Goal: Task Accomplishment & Management: Complete application form

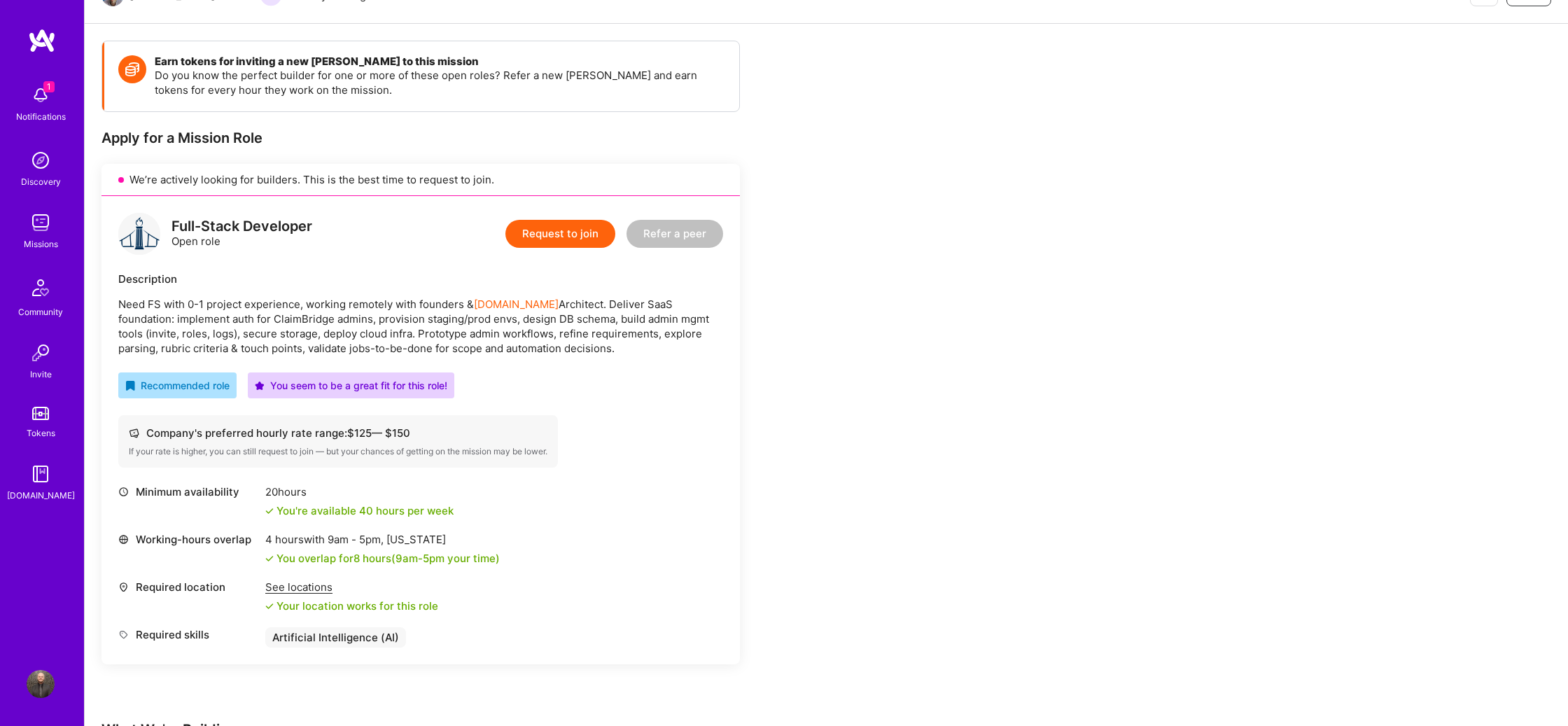
scroll to position [164, 0]
click at [656, 347] on p "Need FS with 0-1 project experience, working remotely with founders & [DOMAIN_N…" at bounding box center [421, 325] width 605 height 59
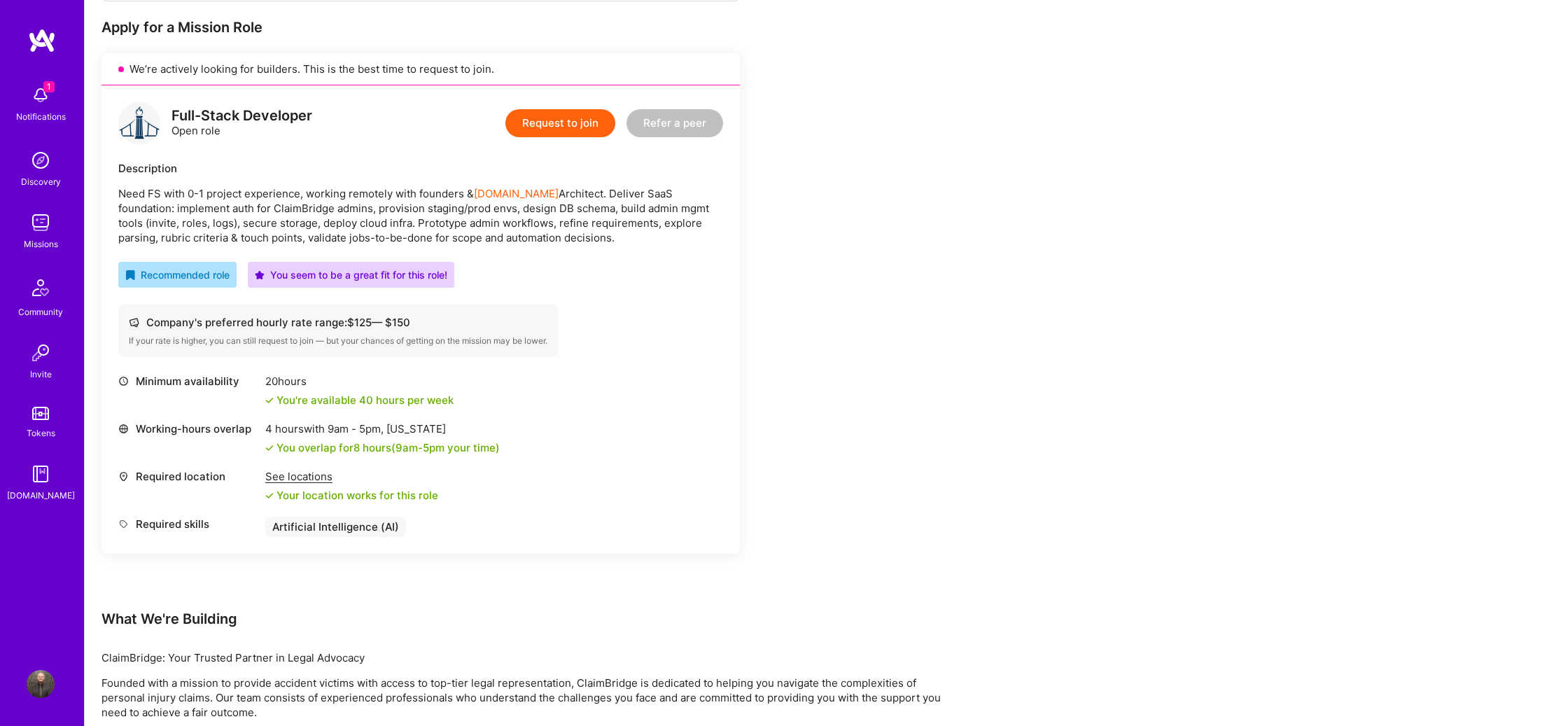
scroll to position [270, 0]
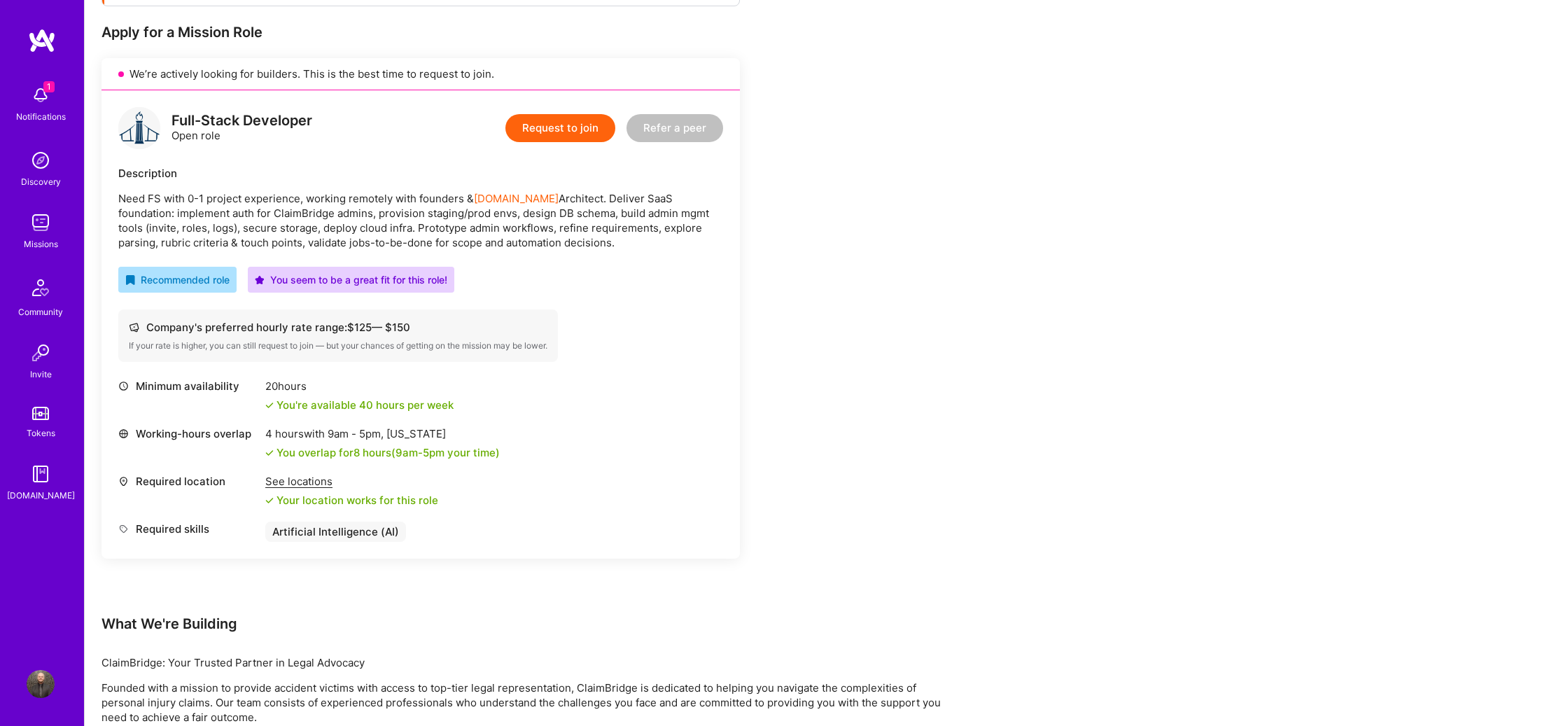
click at [562, 125] on button "Request to join" at bounding box center [560, 128] width 110 height 28
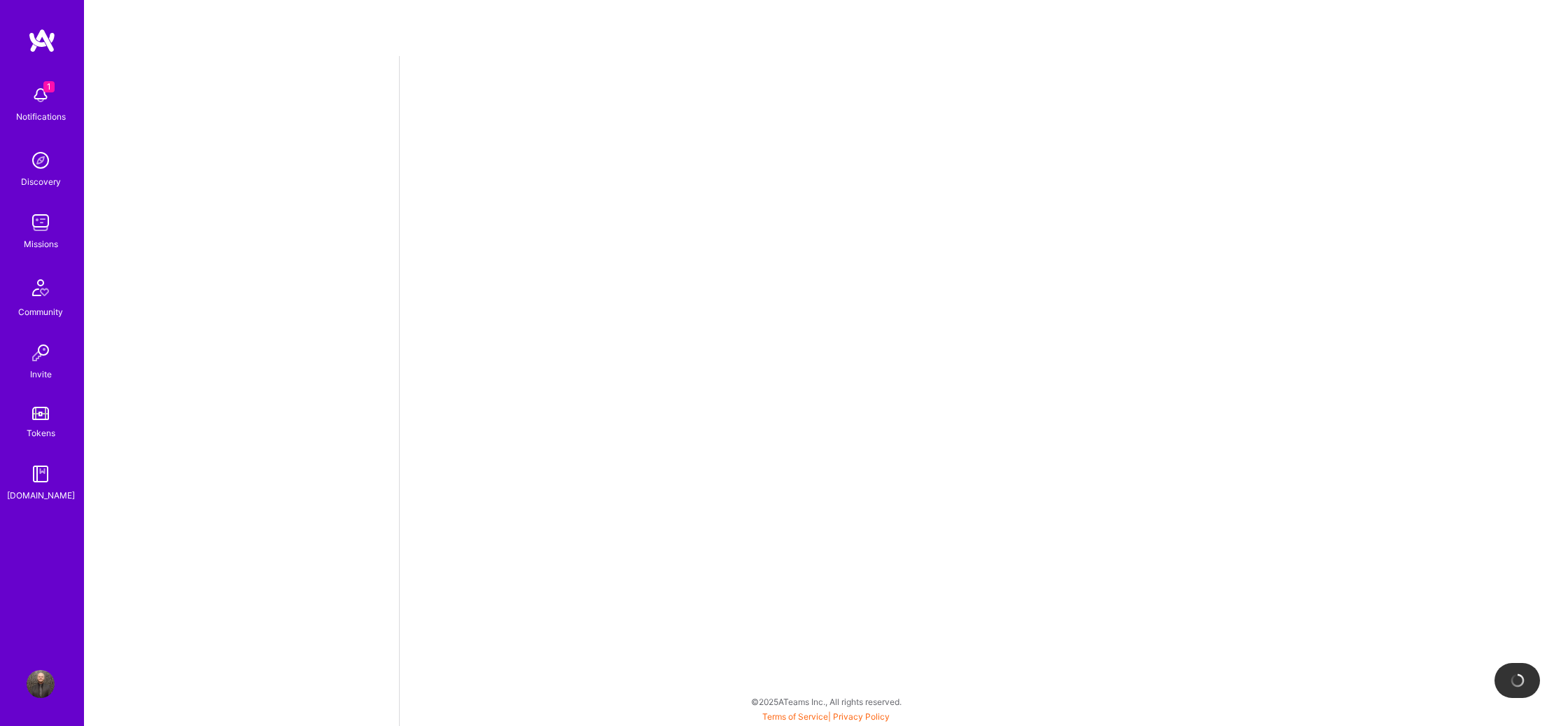
select select "US"
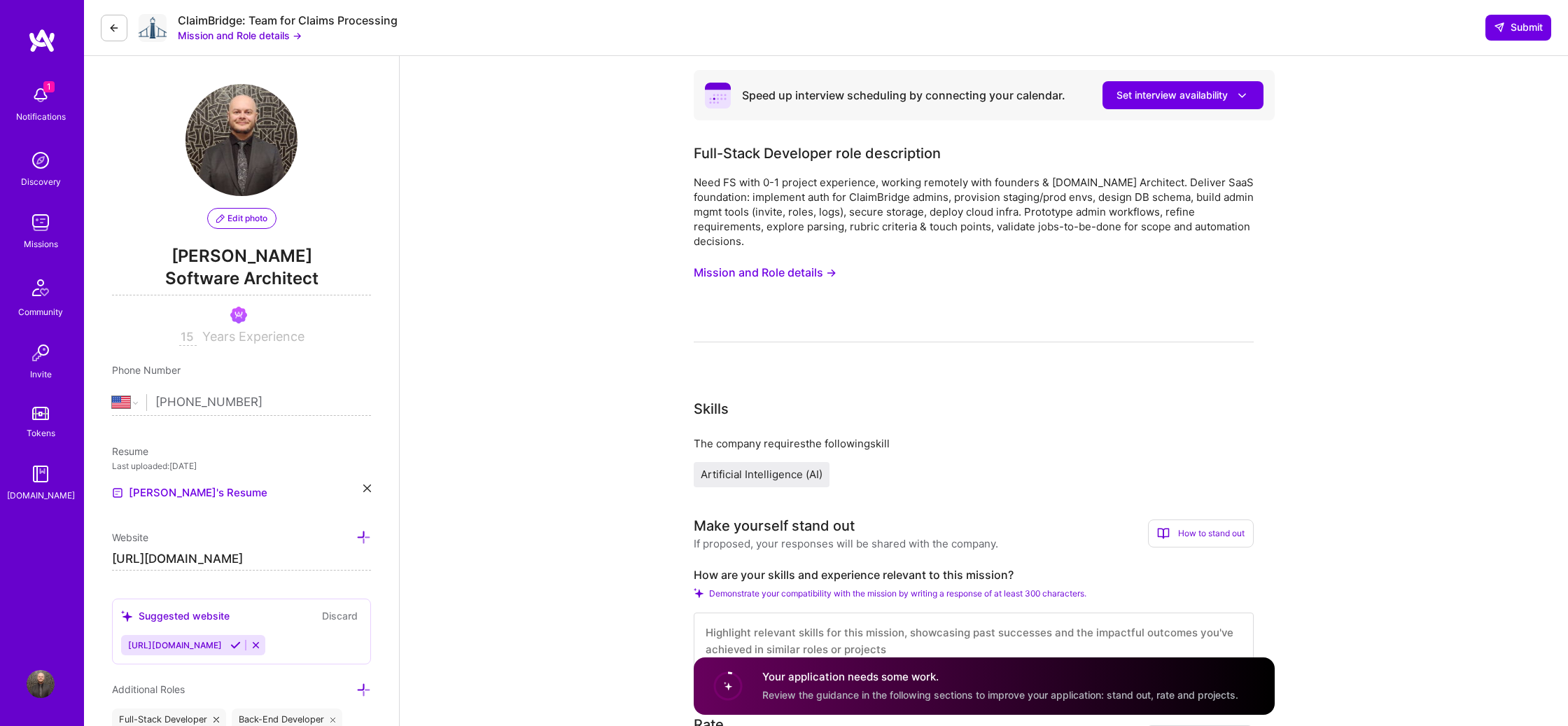
click at [249, 35] on button "Mission and Role details →" at bounding box center [239, 35] width 124 height 14
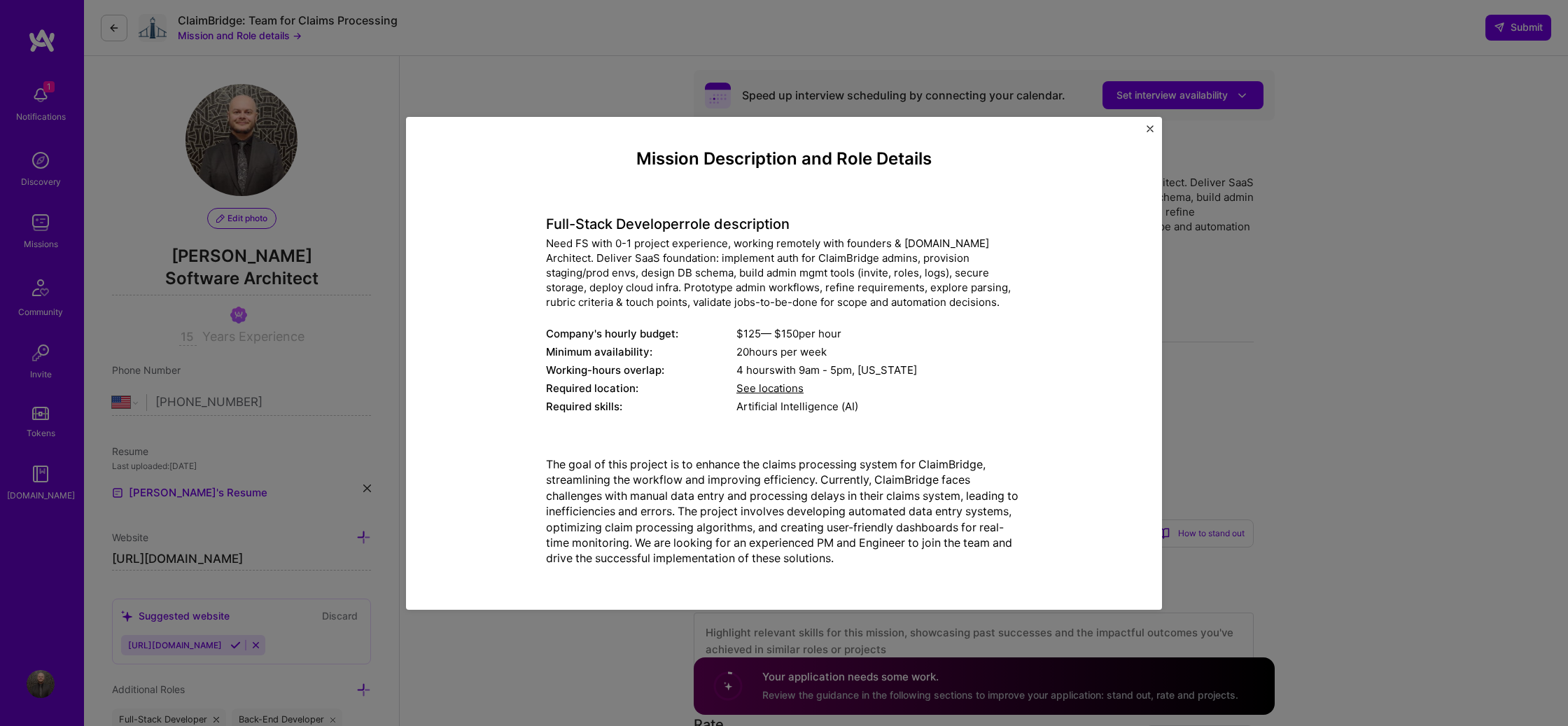
click at [601, 60] on div "Mission Description and Role Details Full-Stack Developer role description Need…" at bounding box center [784, 363] width 1568 height 726
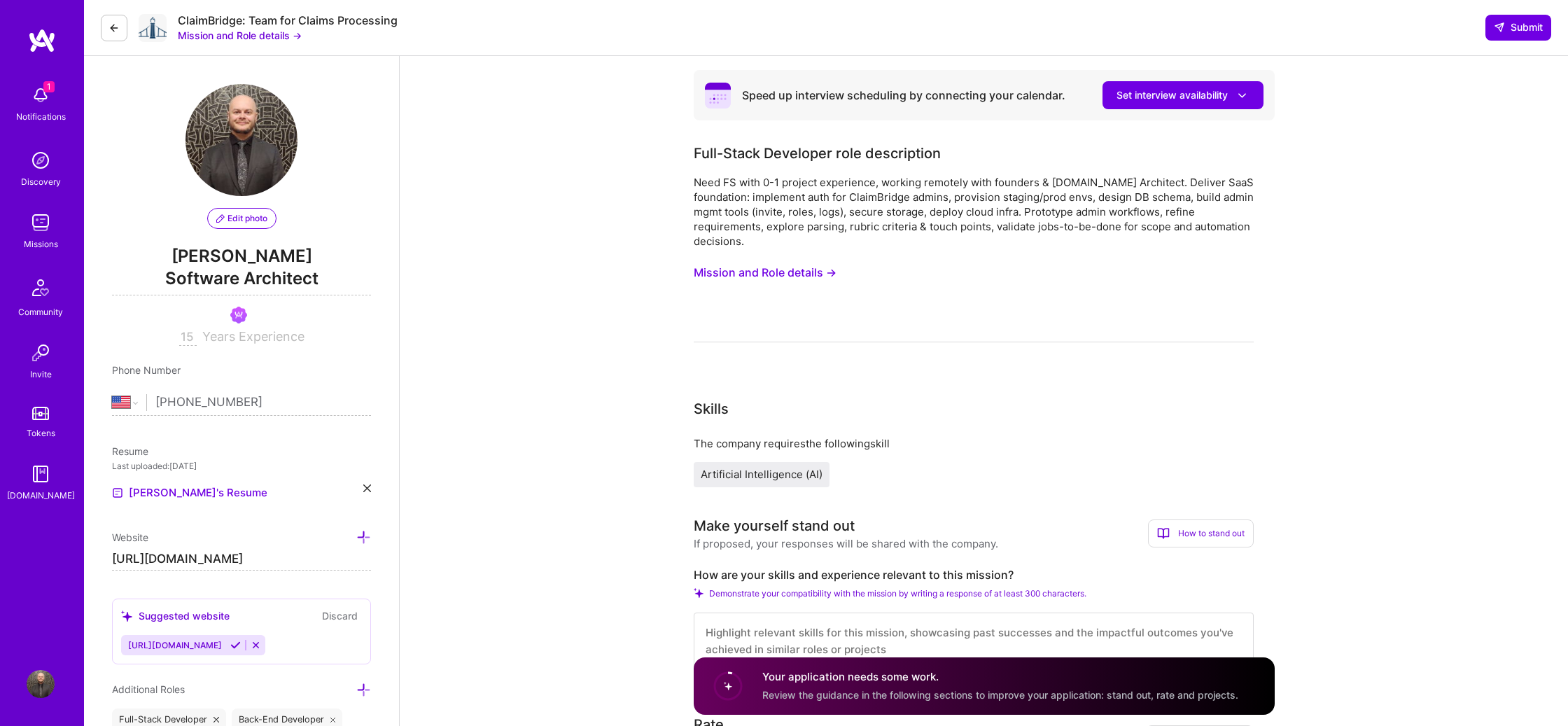
click at [106, 31] on button at bounding box center [114, 27] width 27 height 27
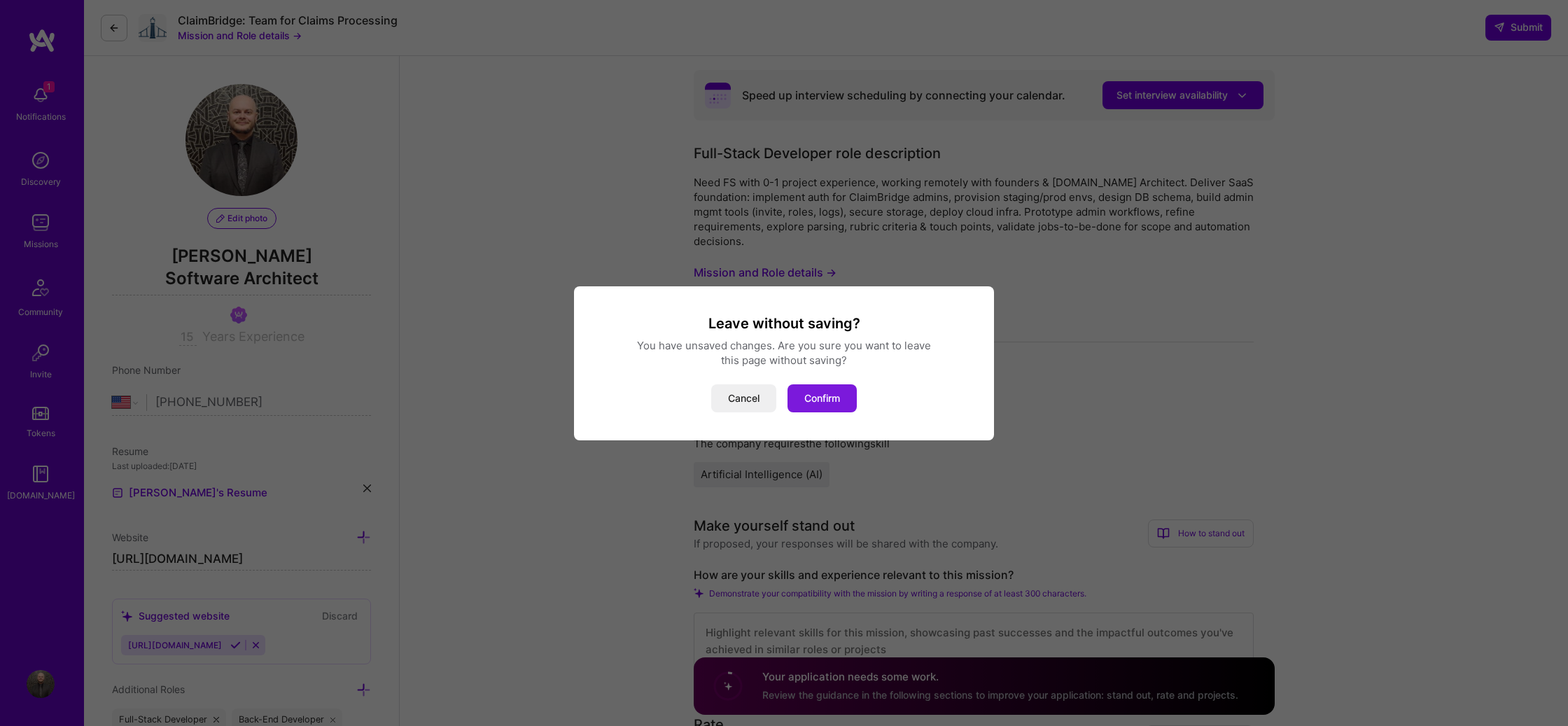
click at [818, 394] on button "Confirm" at bounding box center [822, 398] width 69 height 28
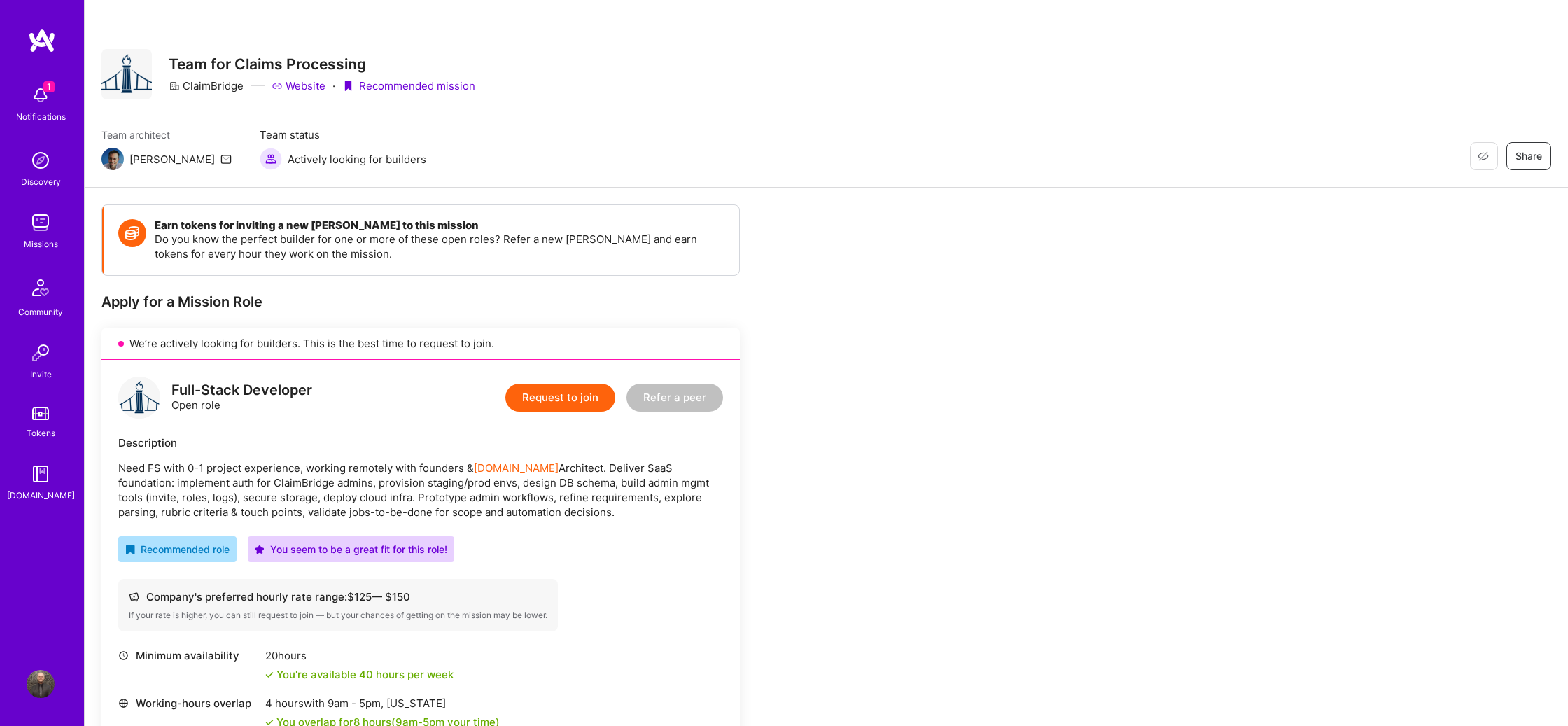
click at [568, 401] on button "Request to join" at bounding box center [560, 398] width 110 height 28
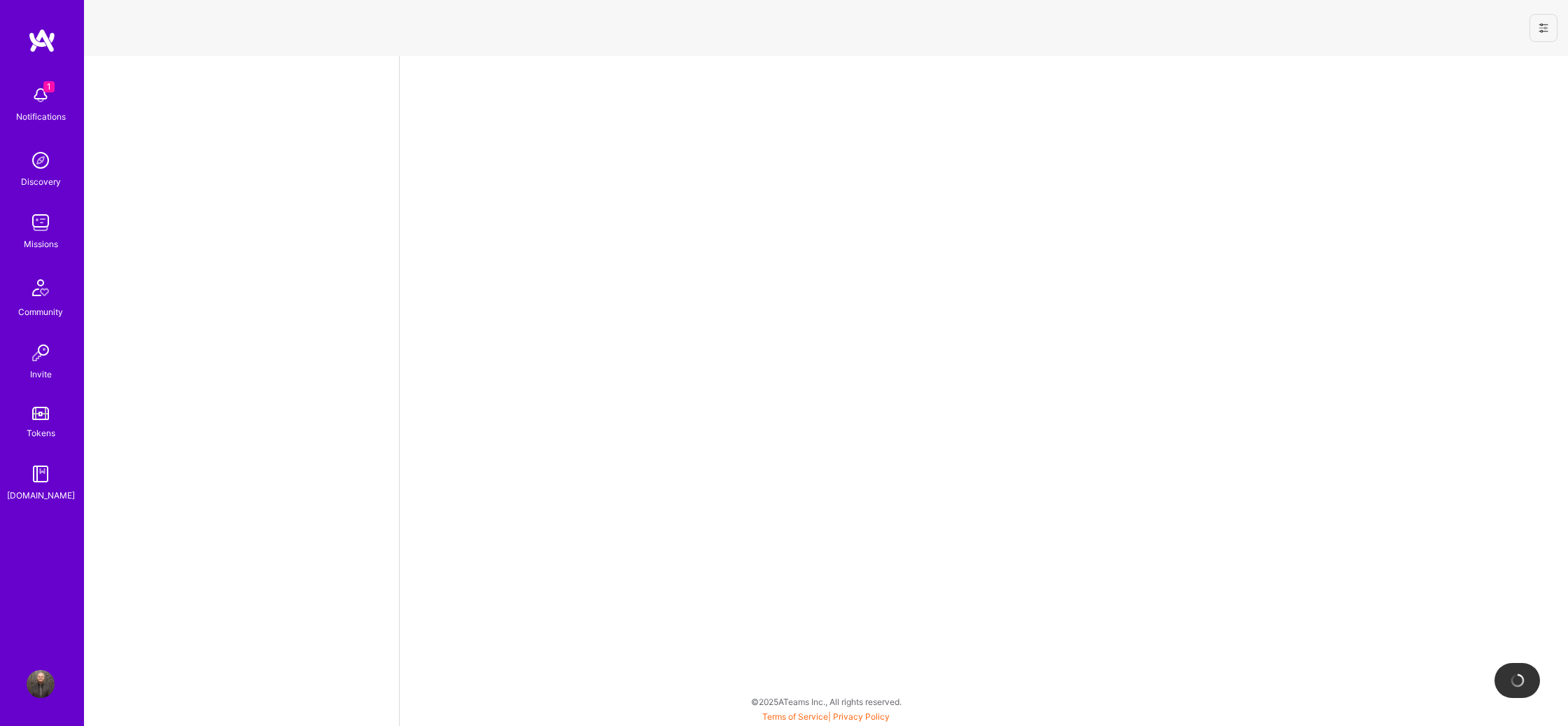
select select "US"
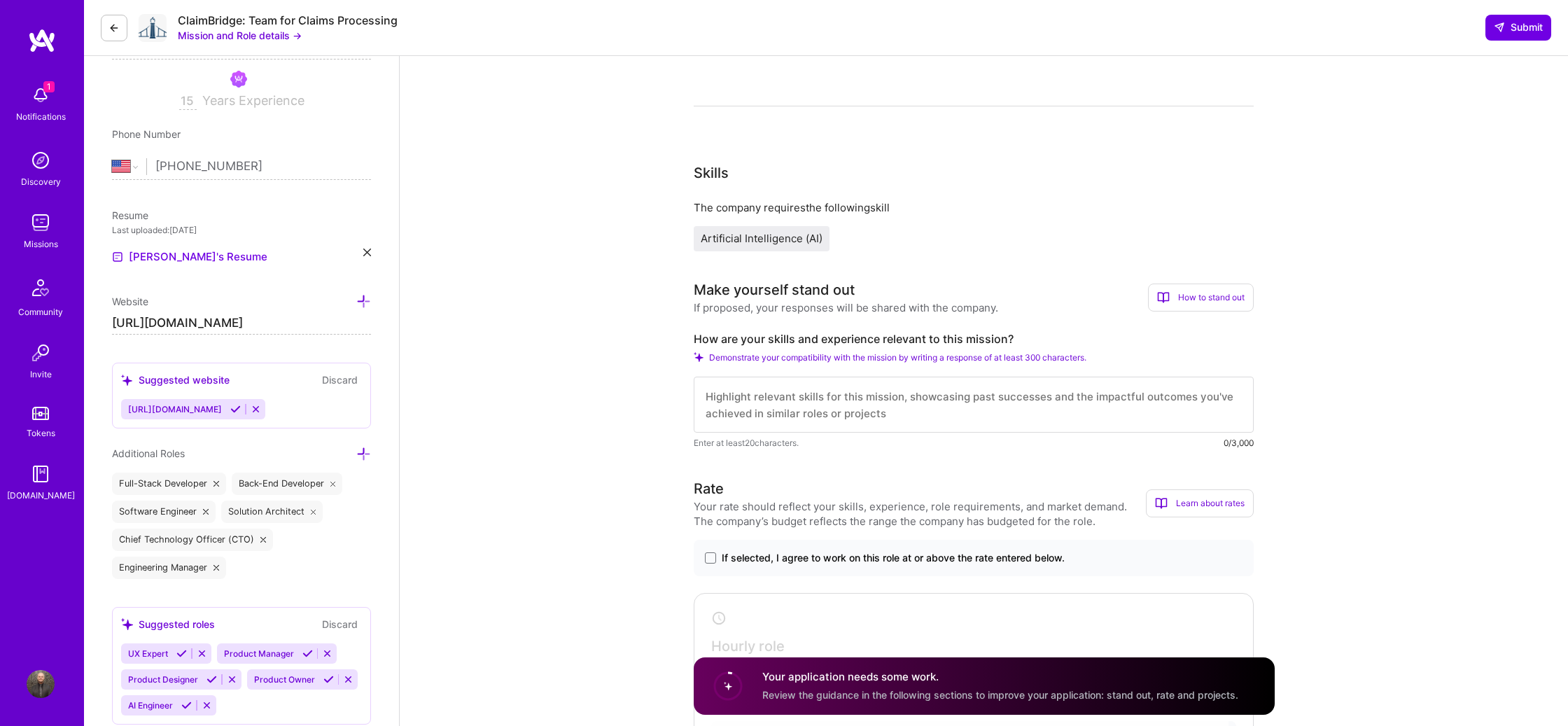
scroll to position [237, 0]
click at [1231, 297] on div "How to stand out" at bounding box center [1200, 296] width 106 height 28
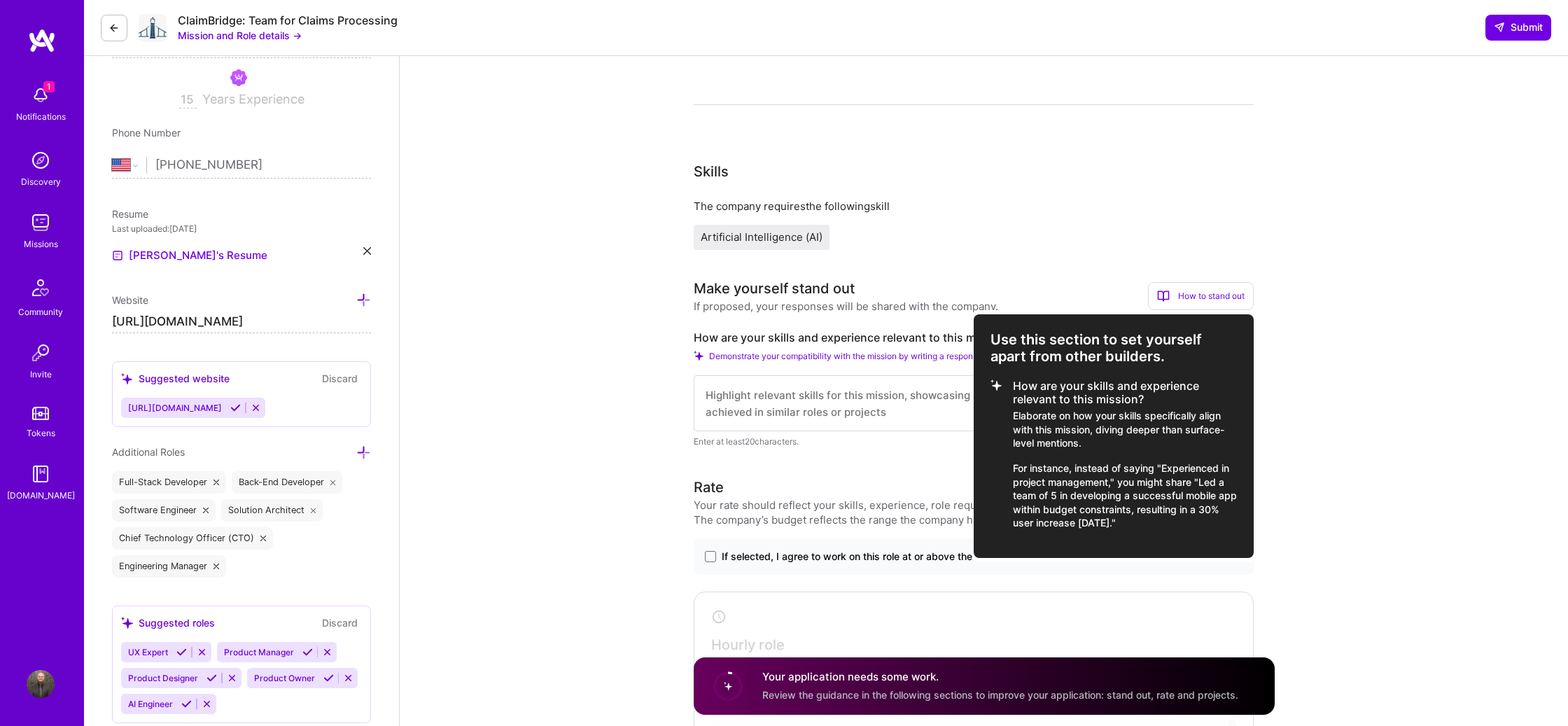
click at [819, 412] on div at bounding box center [784, 363] width 1568 height 726
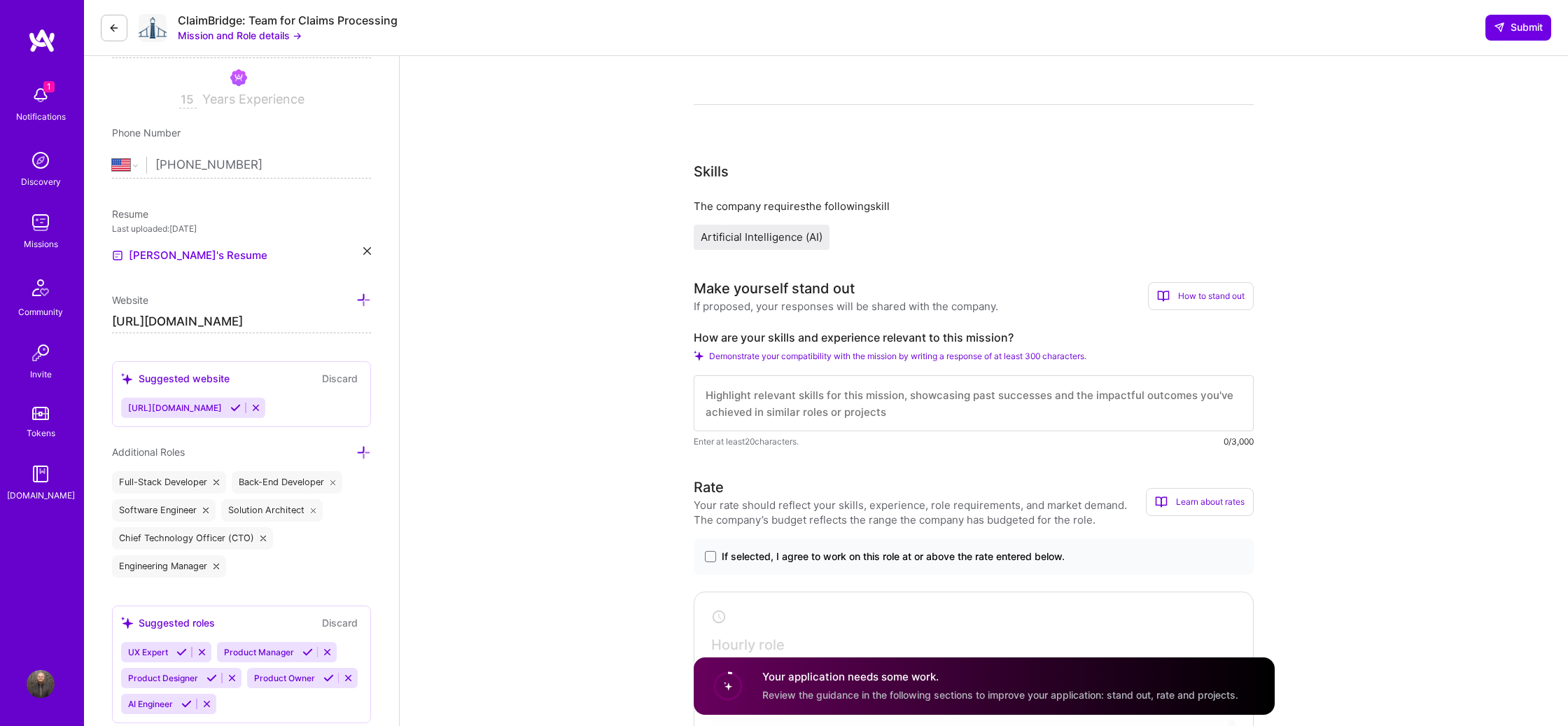
click at [877, 405] on textarea at bounding box center [974, 404] width 560 height 56
click at [117, 26] on icon at bounding box center [114, 27] width 11 height 11
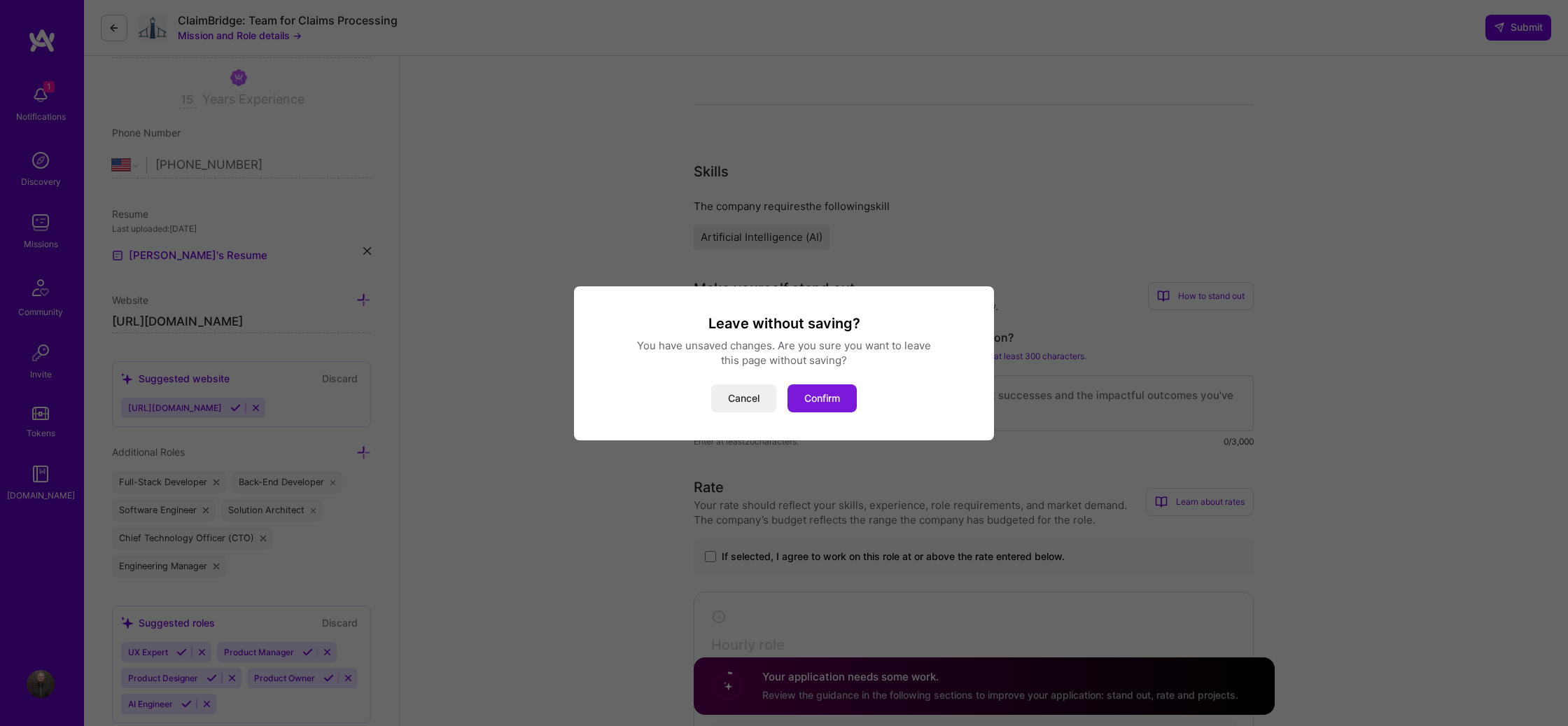
click at [821, 400] on button "Confirm" at bounding box center [822, 398] width 69 height 28
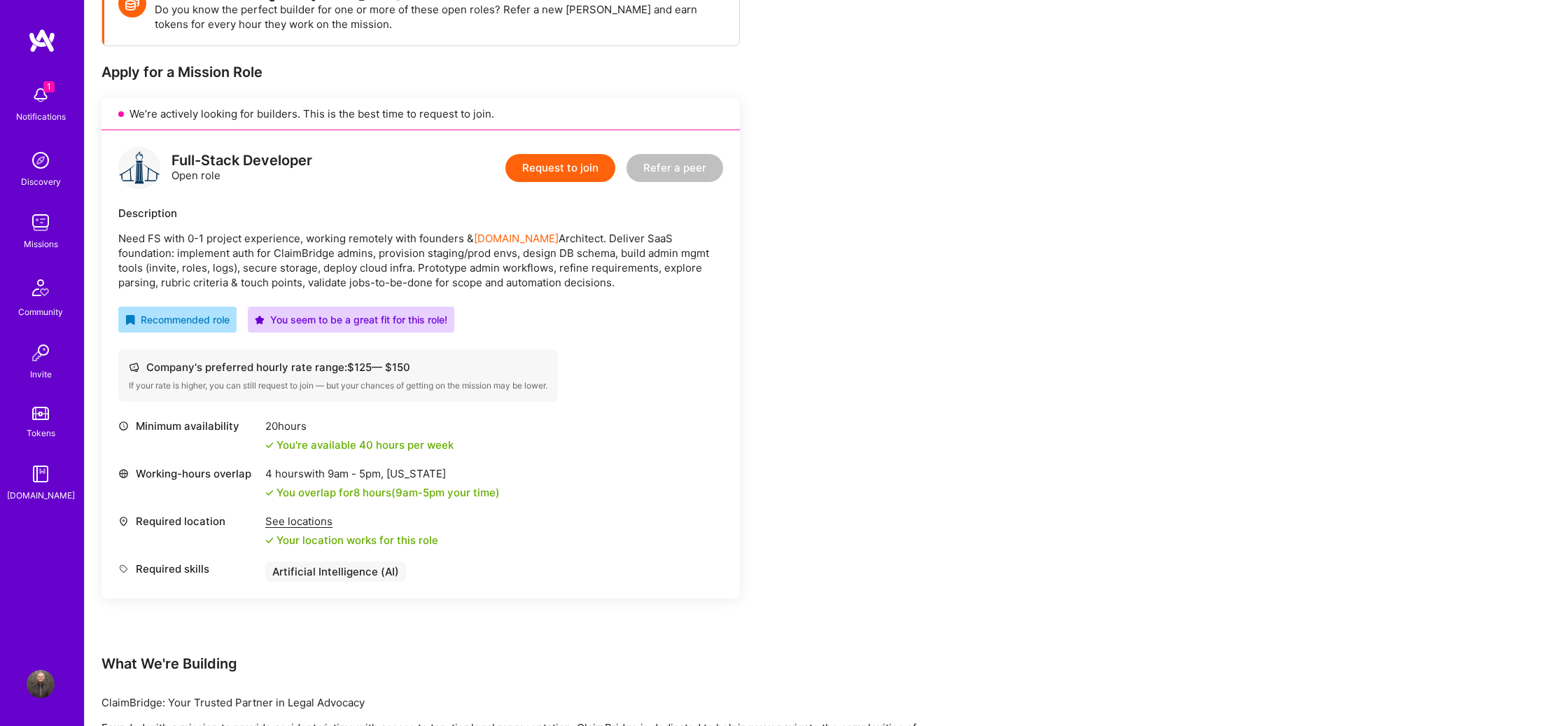
scroll to position [225, 0]
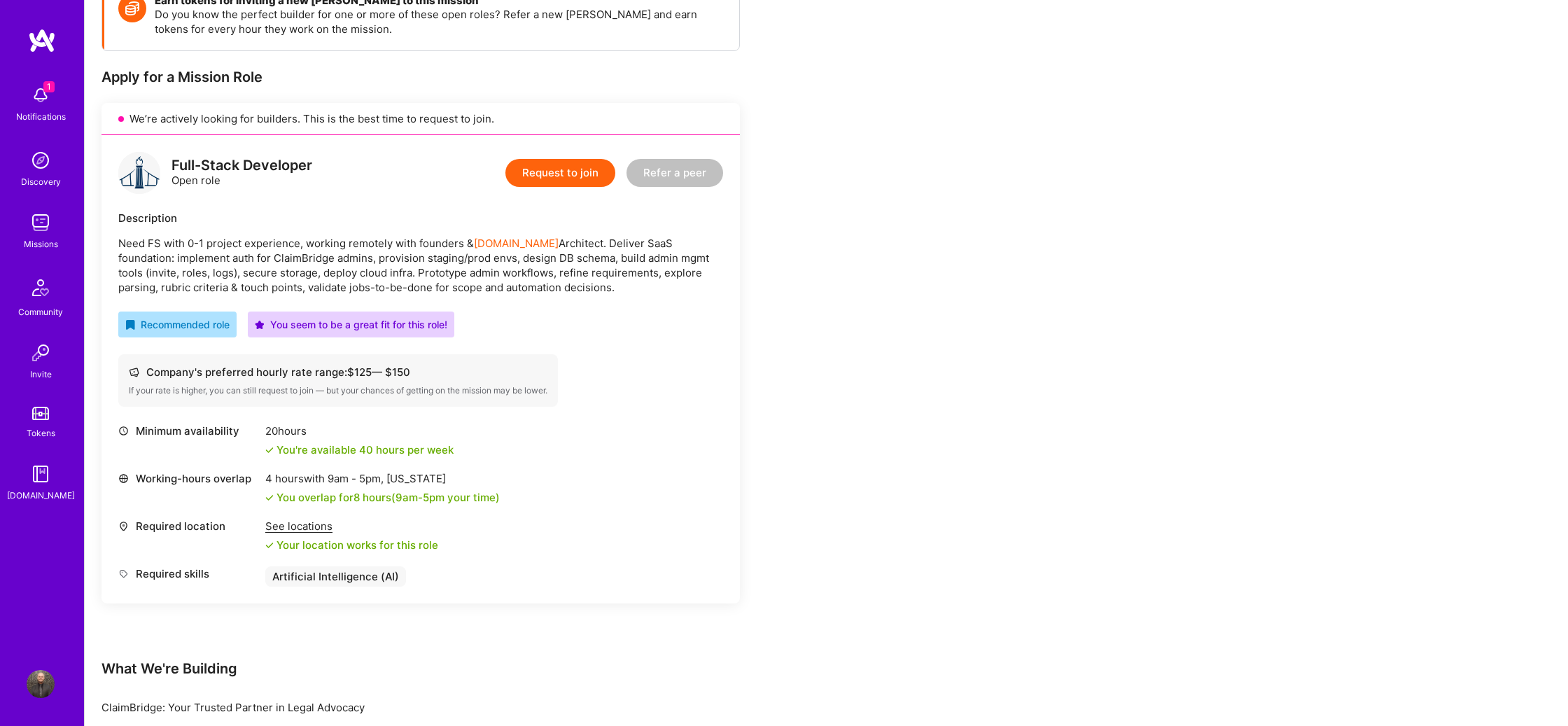
click at [443, 274] on p "Need FS with 0-1 project experience, working remotely with founders & [DOMAIN_N…" at bounding box center [421, 265] width 605 height 59
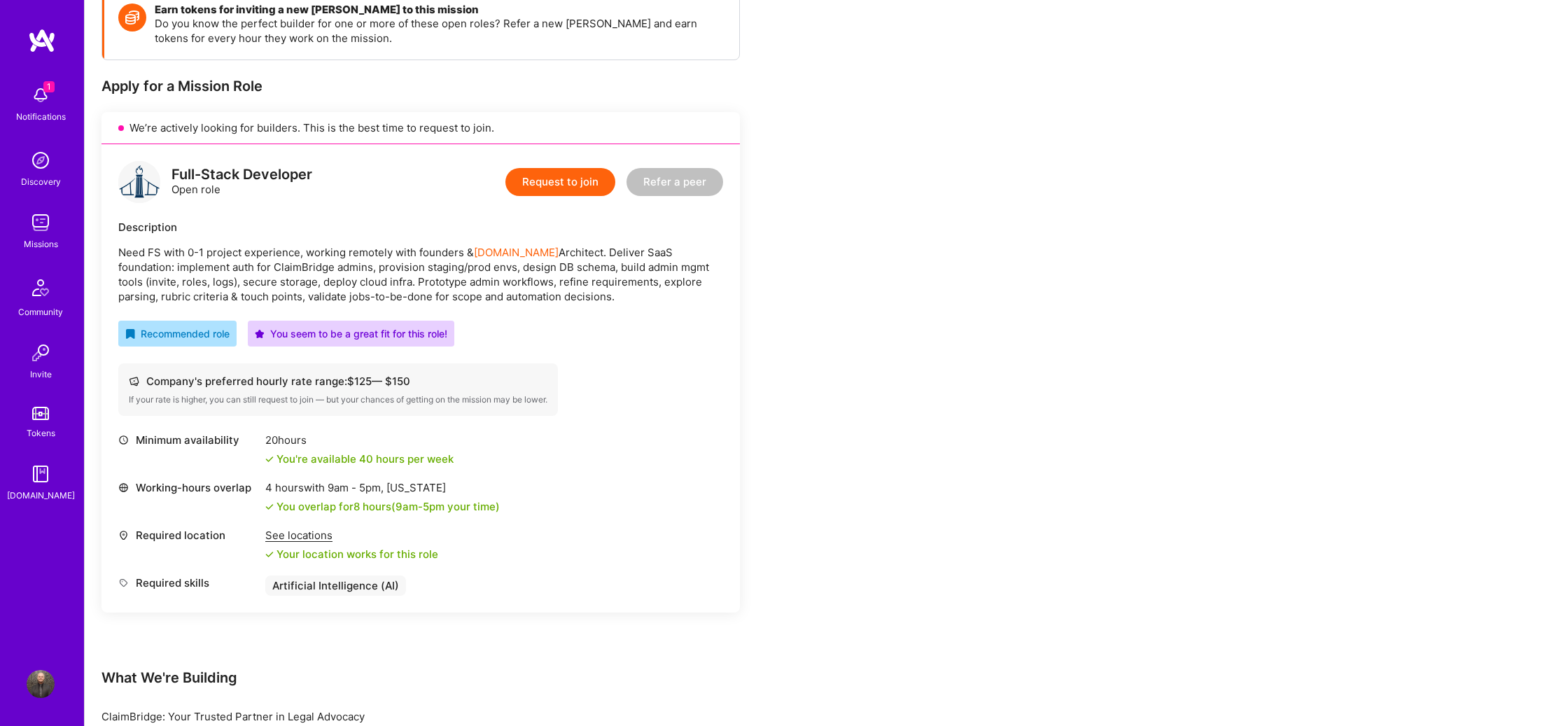
click at [413, 293] on p "Need FS with 0-1 project experience, working remotely with founders & [DOMAIN_N…" at bounding box center [421, 274] width 605 height 59
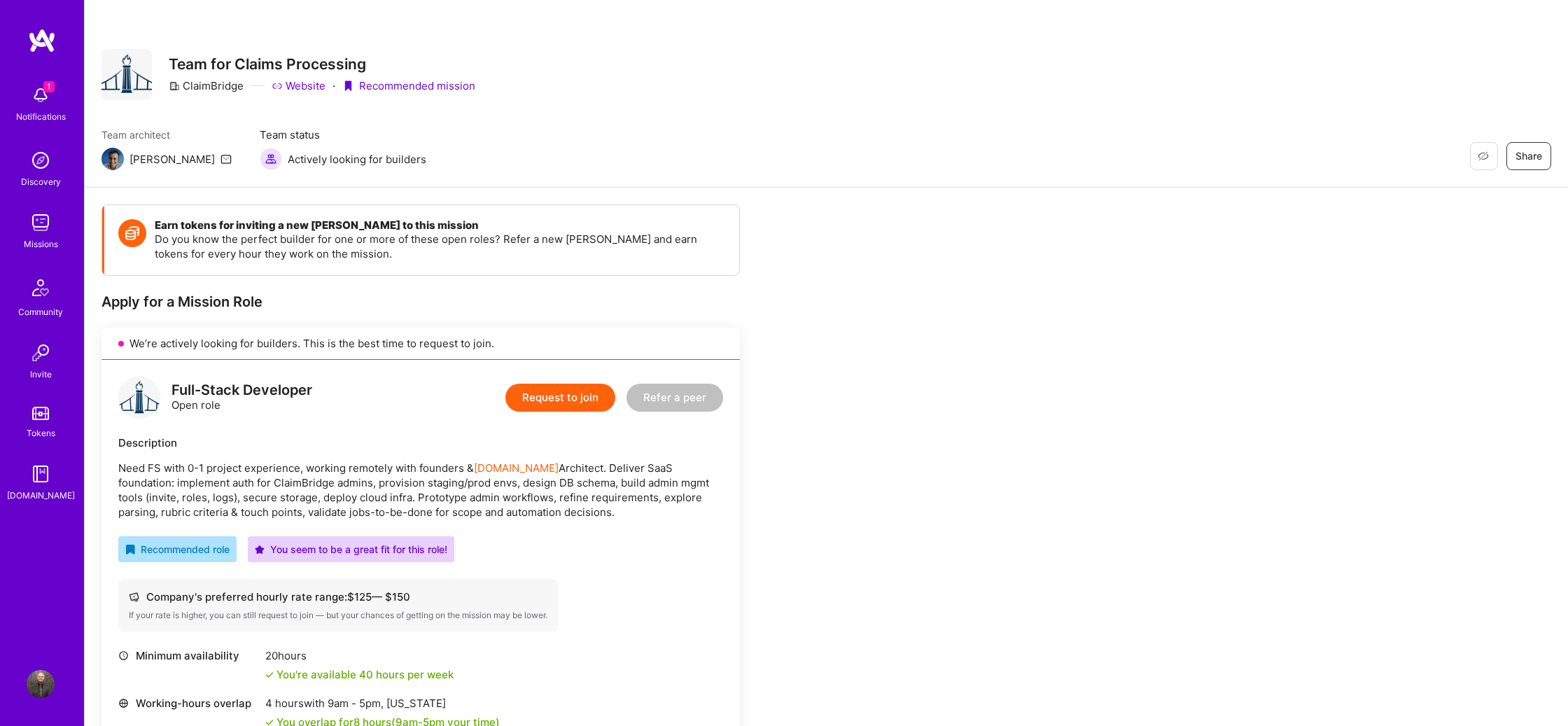
drag, startPoint x: 505, startPoint y: 498, endPoint x: 493, endPoint y: 472, distance: 28.6
click at [505, 498] on p "Need FS with 0-1 project experience, working remotely with founders & [DOMAIN_N…" at bounding box center [421, 490] width 605 height 59
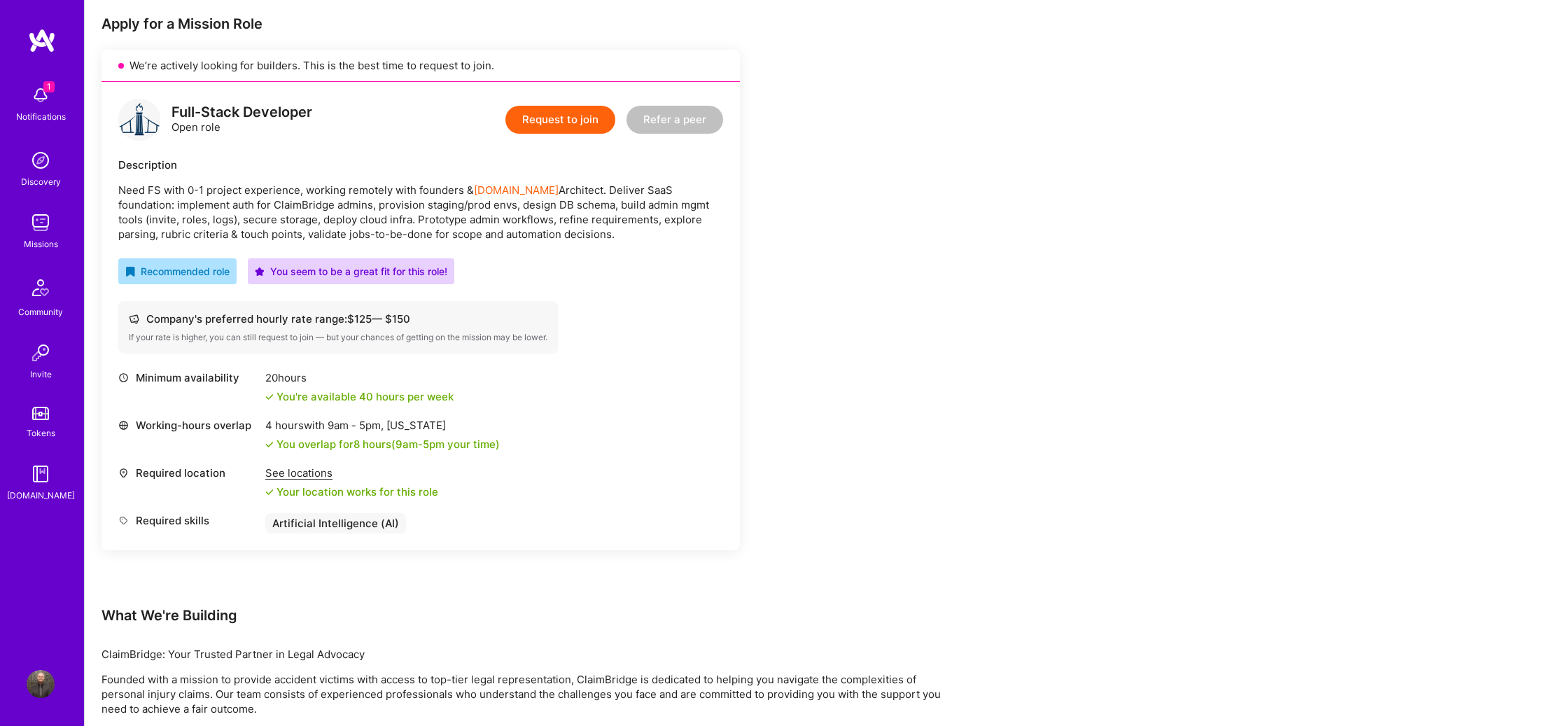
scroll to position [69, 0]
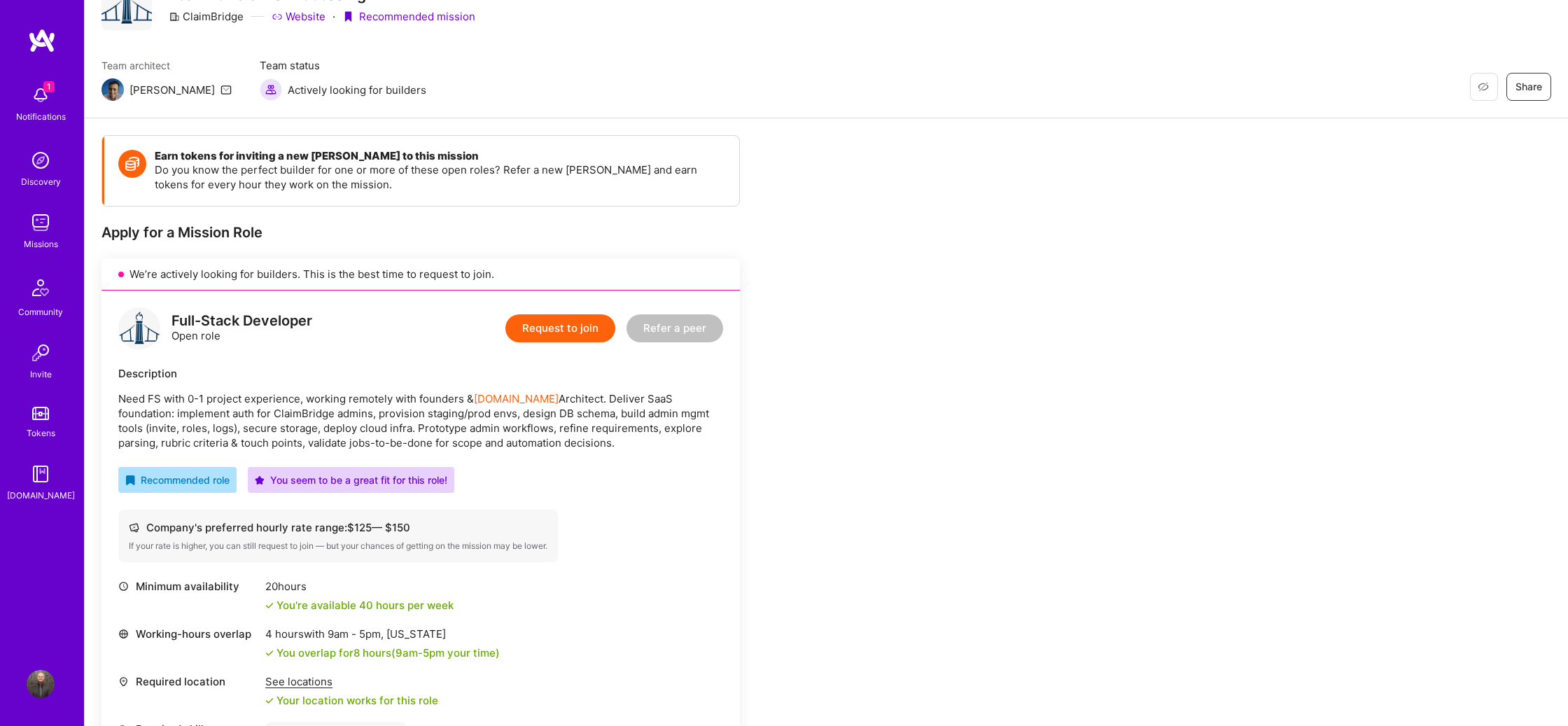
drag, startPoint x: 388, startPoint y: 343, endPoint x: 442, endPoint y: 328, distance: 56.0
click at [388, 343] on div "Full-Stack Developer Open role Request to join Refer a peer" at bounding box center [421, 328] width 605 height 42
click at [565, 329] on button "Request to join" at bounding box center [560, 328] width 110 height 28
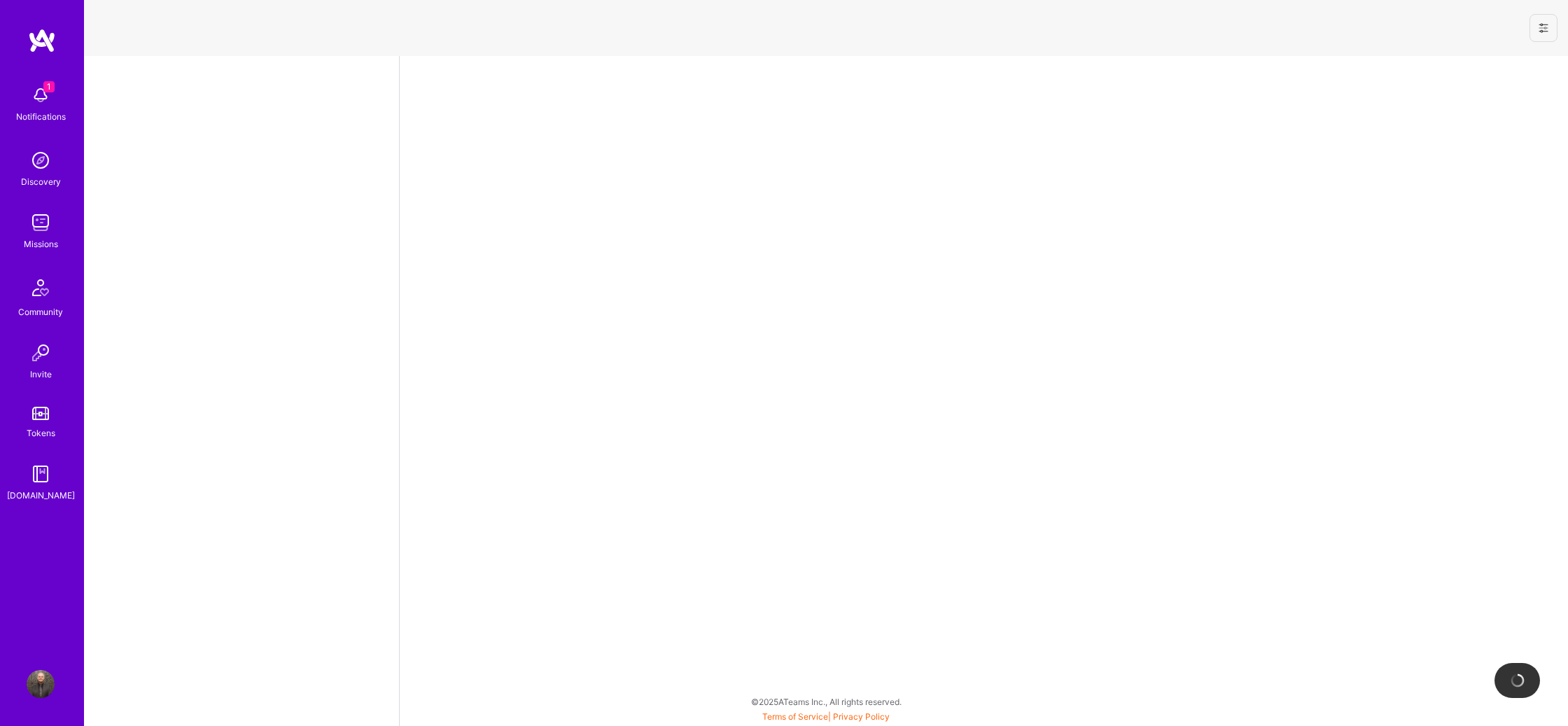
select select "US"
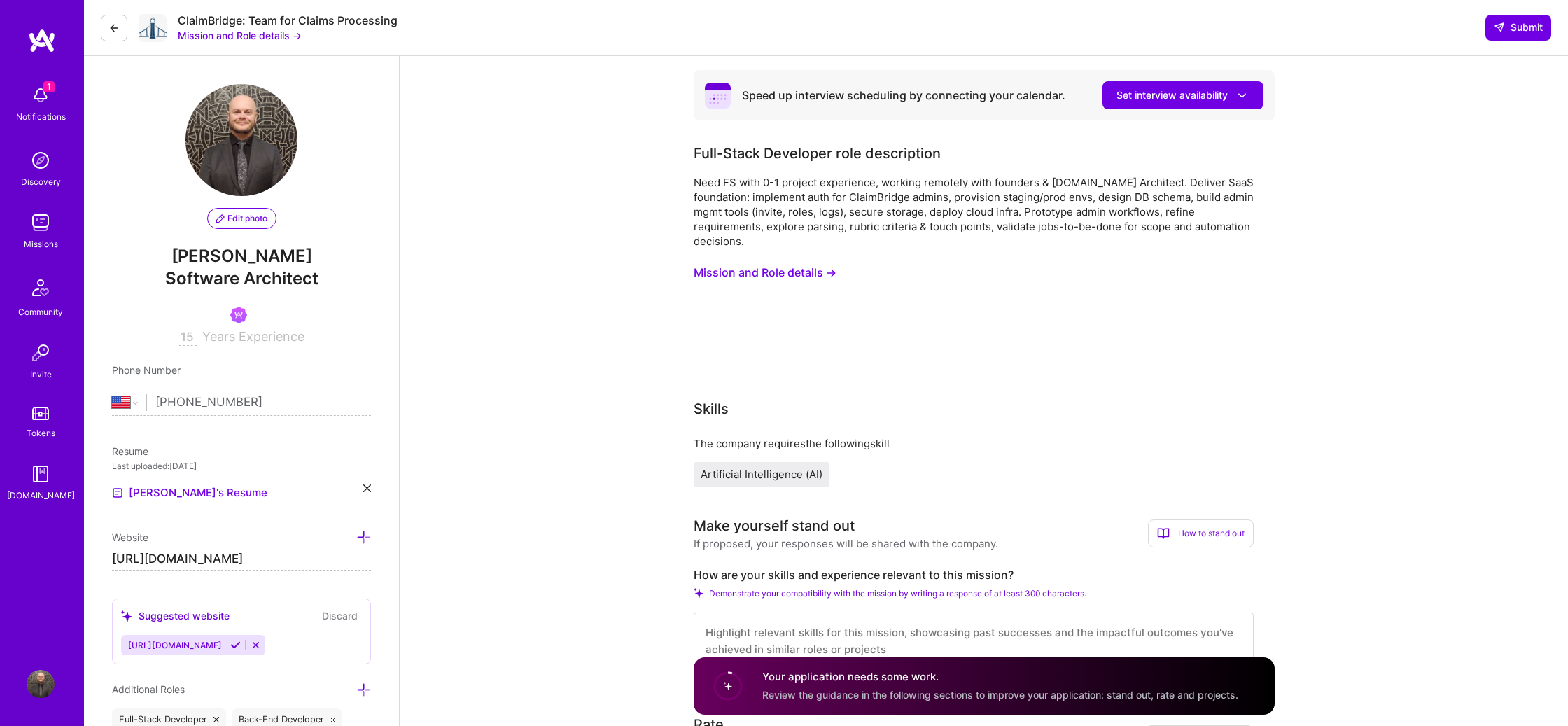
click at [977, 165] on div "Full-Stack Developer role description Need FS with 0-1 project experience, work…" at bounding box center [974, 243] width 560 height 199
click at [803, 273] on button "Mission and Role details →" at bounding box center [765, 273] width 143 height 26
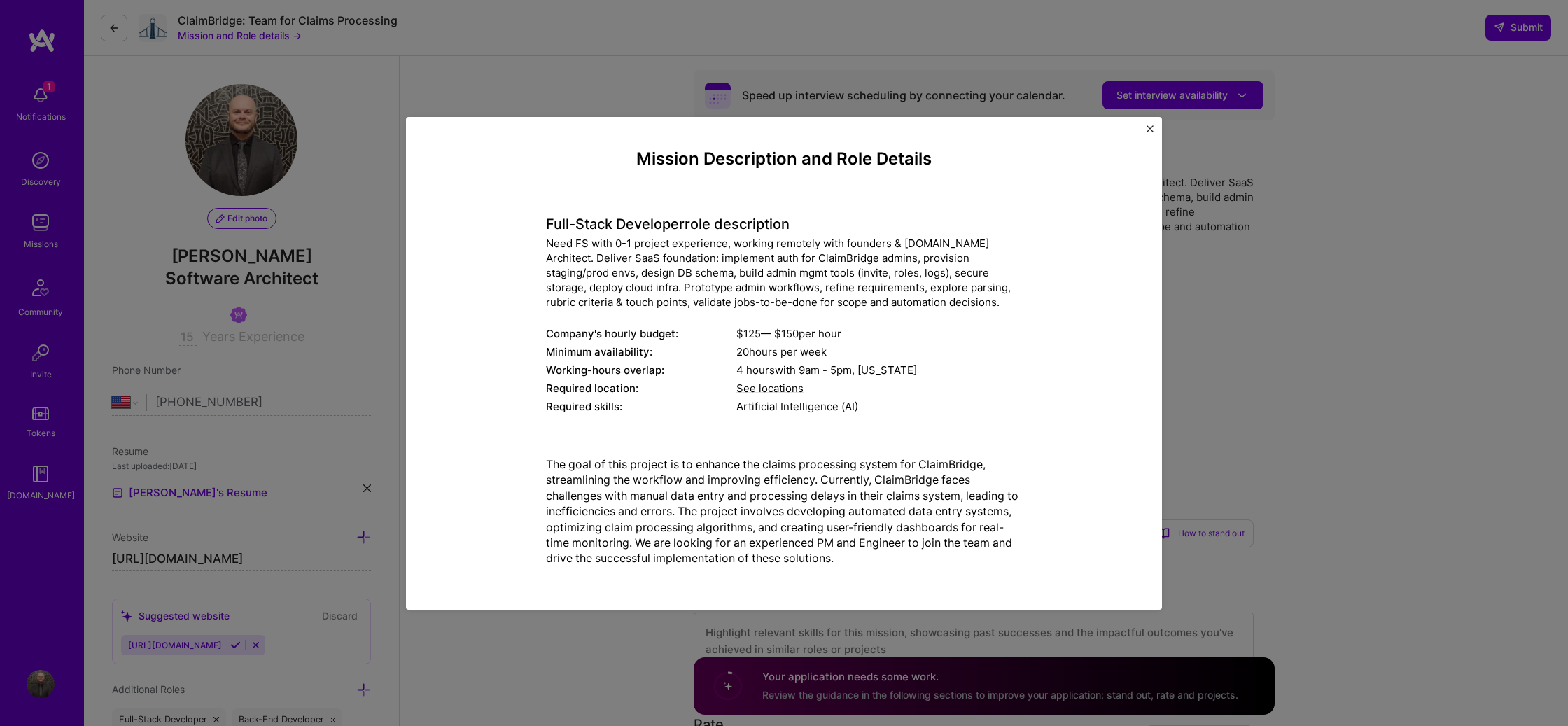
click at [882, 208] on div "Full-Stack Developer role description Need FS with 0-1 project experience, work…" at bounding box center [784, 307] width 476 height 220
drag, startPoint x: 1151, startPoint y: 129, endPoint x: 1201, endPoint y: 214, distance: 98.6
click at [1151, 129] on img "Close" at bounding box center [1150, 128] width 7 height 7
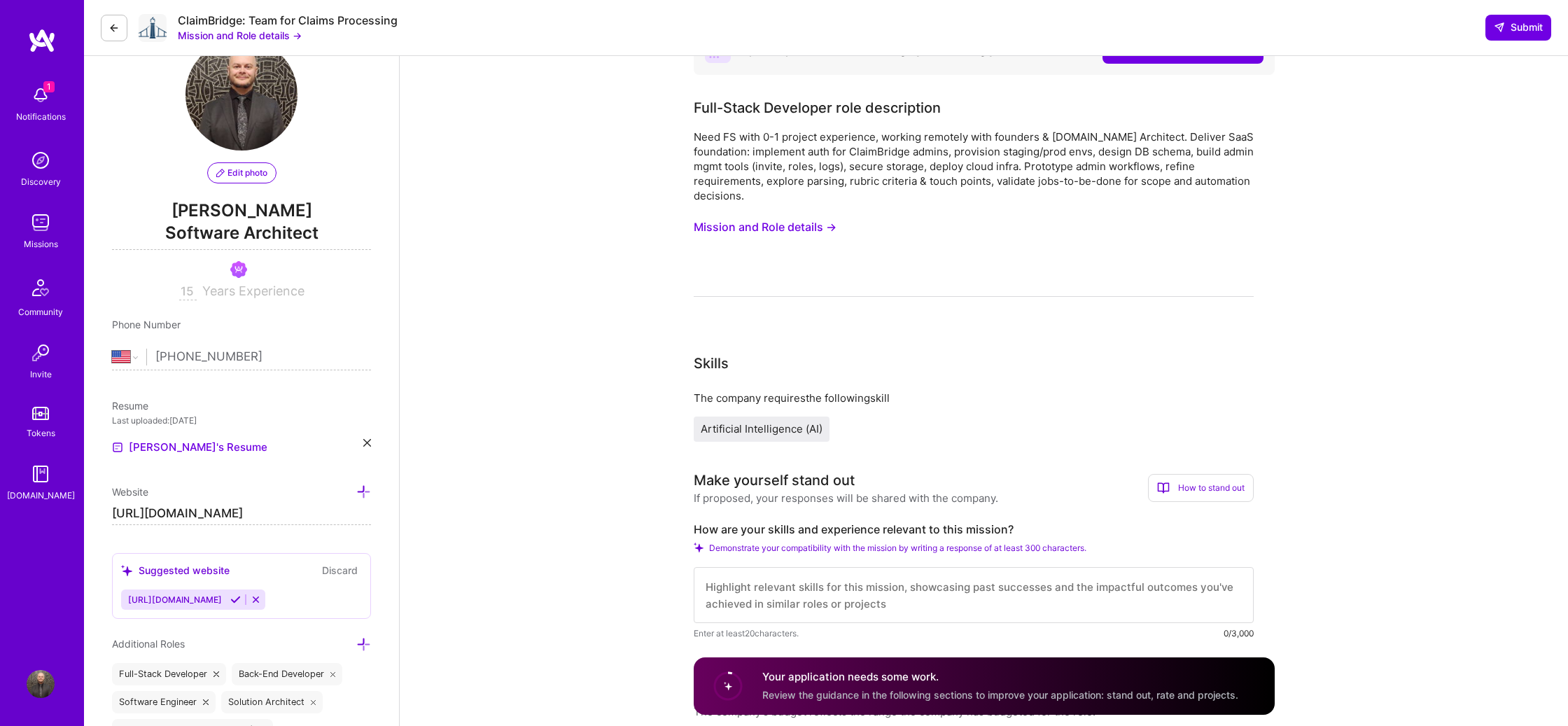
scroll to position [46, 0]
click at [906, 586] on textarea at bounding box center [974, 594] width 560 height 56
type textarea "I'm a full stack architect"
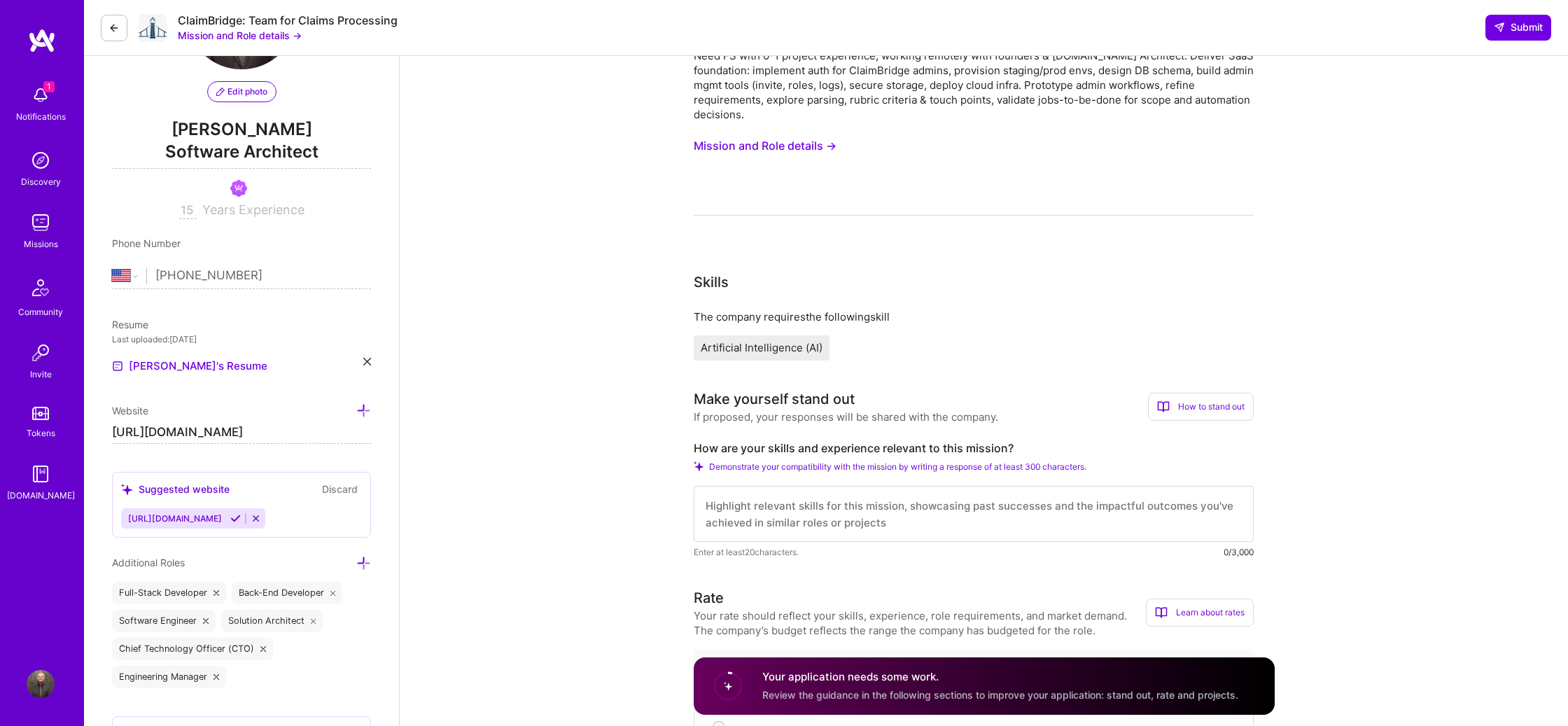
scroll to position [128, 0]
click at [1018, 531] on textarea at bounding box center [974, 513] width 560 height 56
paste textarea "L’i d sitam-conse adipisci elitsedd eius 10 tempo in utlaboreet dolorem aliquae…"
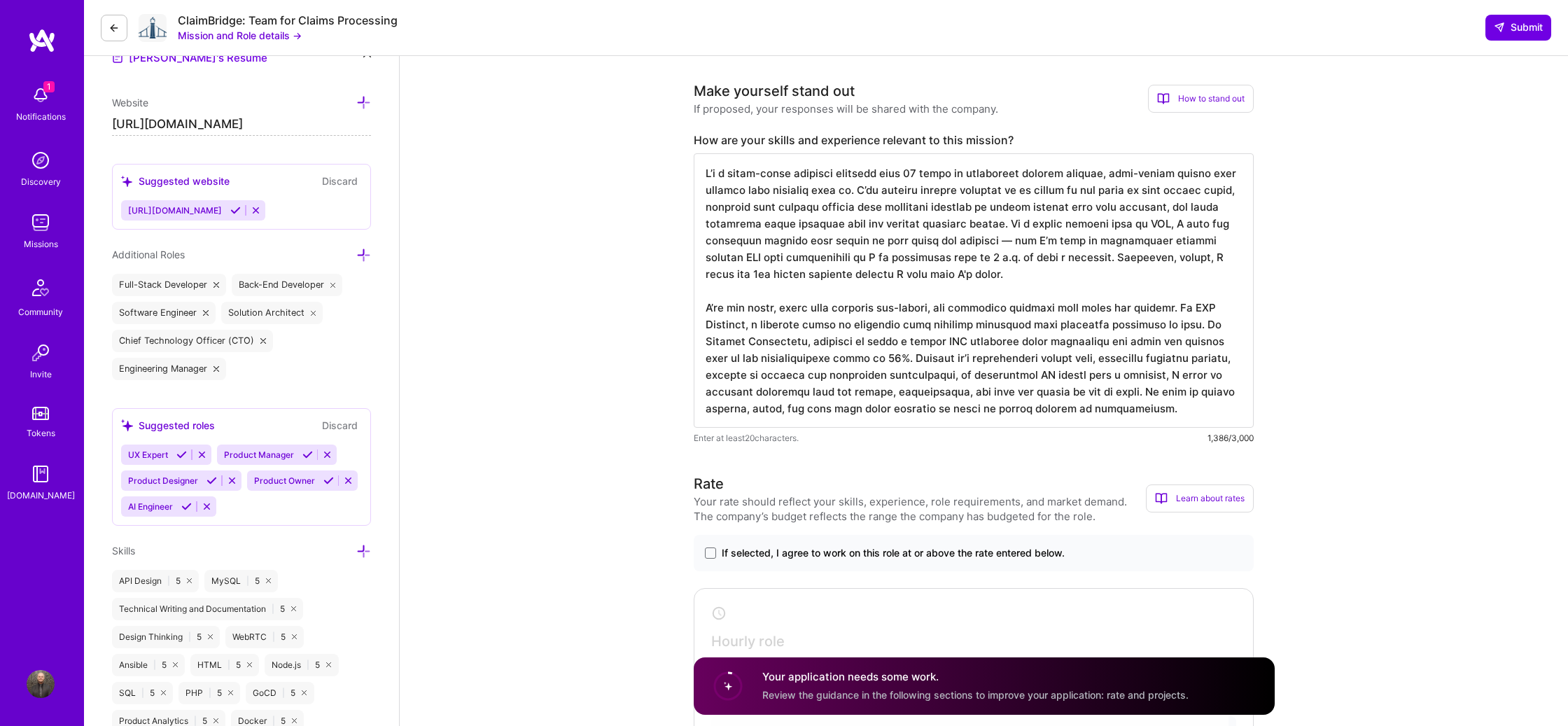
scroll to position [452, 0]
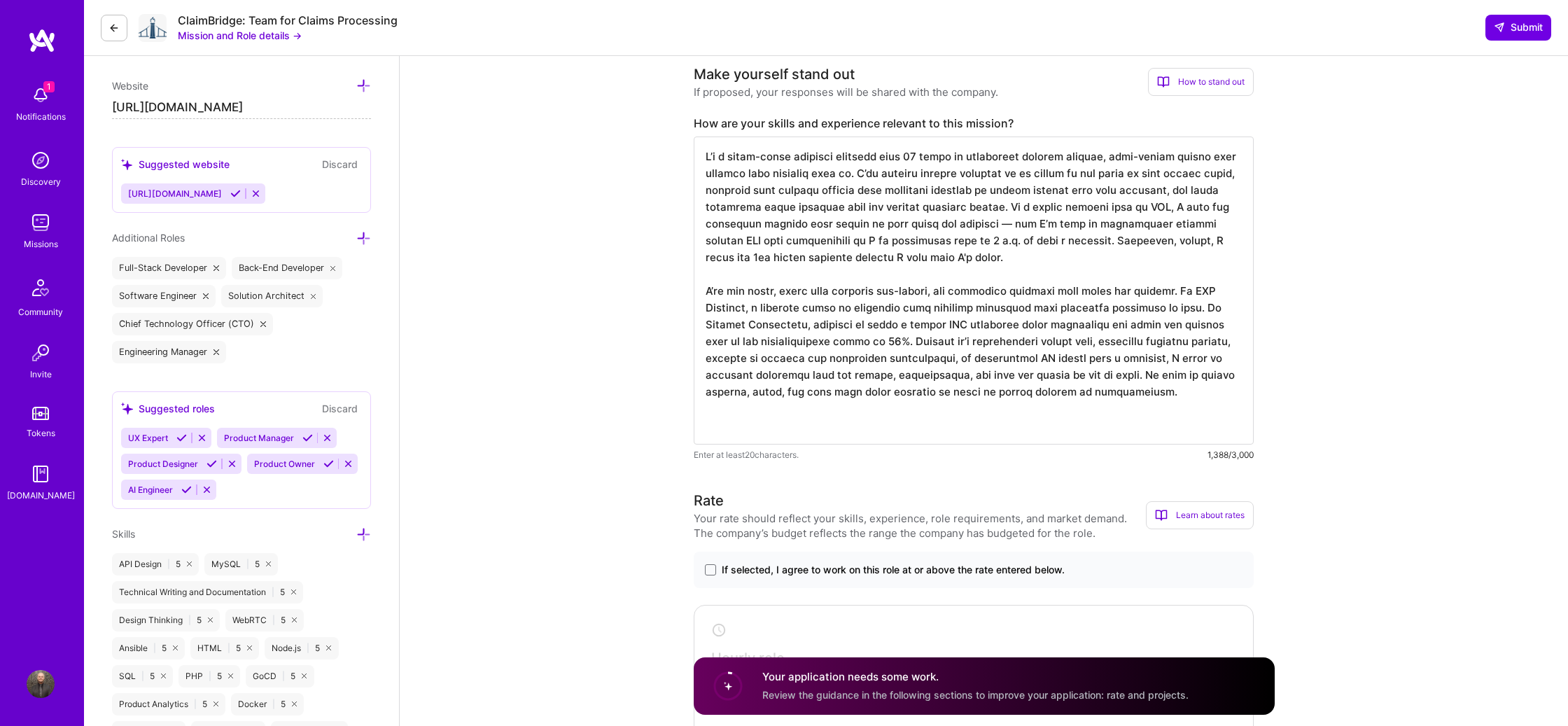
paste textarea "Since [DATE], I’ve made a hard pivot into applied AI, implementing and integrat…"
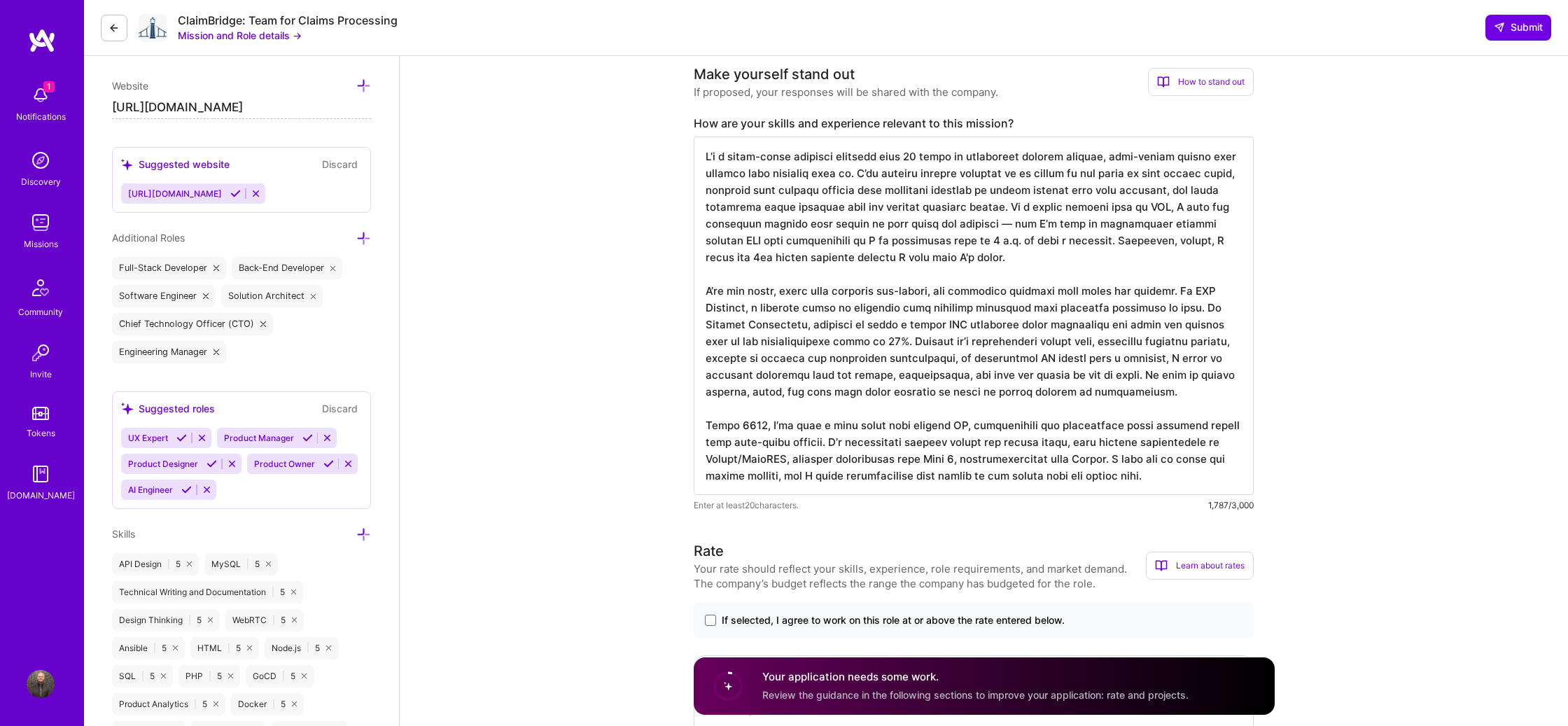
type textarea "L’i d sitam-conse adipisci elitsedd eius 10 tempo in utlaboreet dolorem aliquae…"
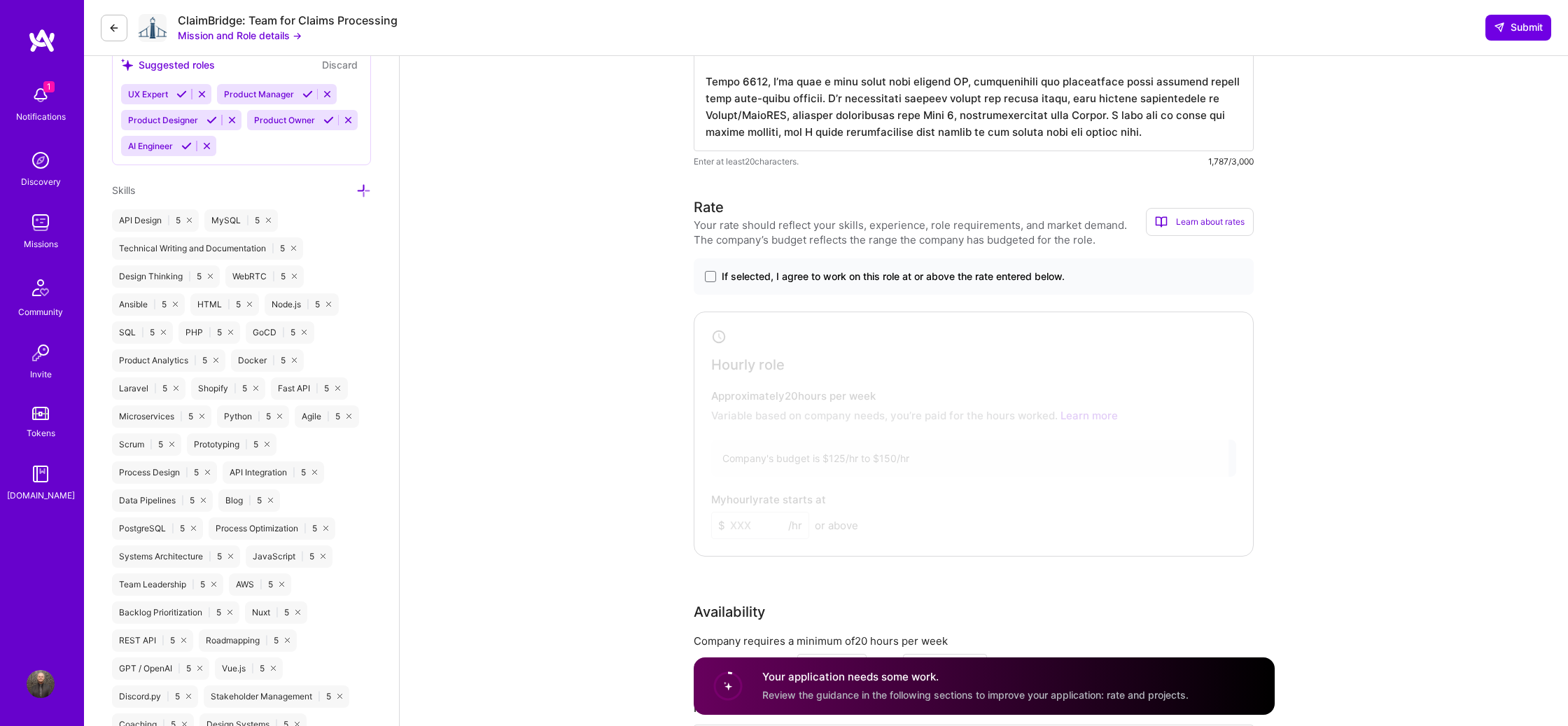
scroll to position [796, 0]
click at [712, 277] on span at bounding box center [710, 276] width 11 height 11
click at [0, 0] on input "If selected, I agree to work on this role at or above the rate entered below." at bounding box center [0, 0] width 0 height 0
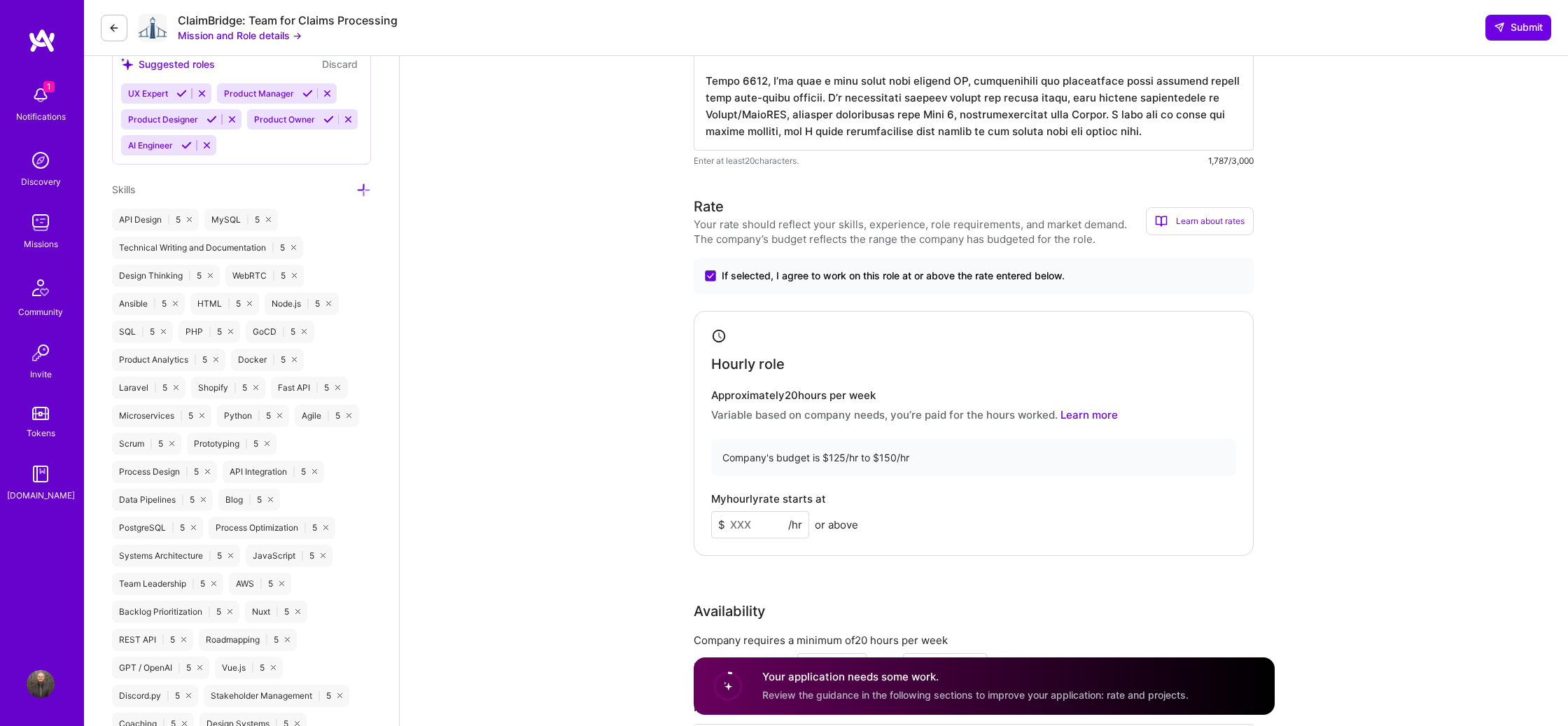
click at [751, 524] on input at bounding box center [760, 525] width 98 height 27
type input "130"
drag, startPoint x: 616, startPoint y: 514, endPoint x: 608, endPoint y: 518, distance: 8.9
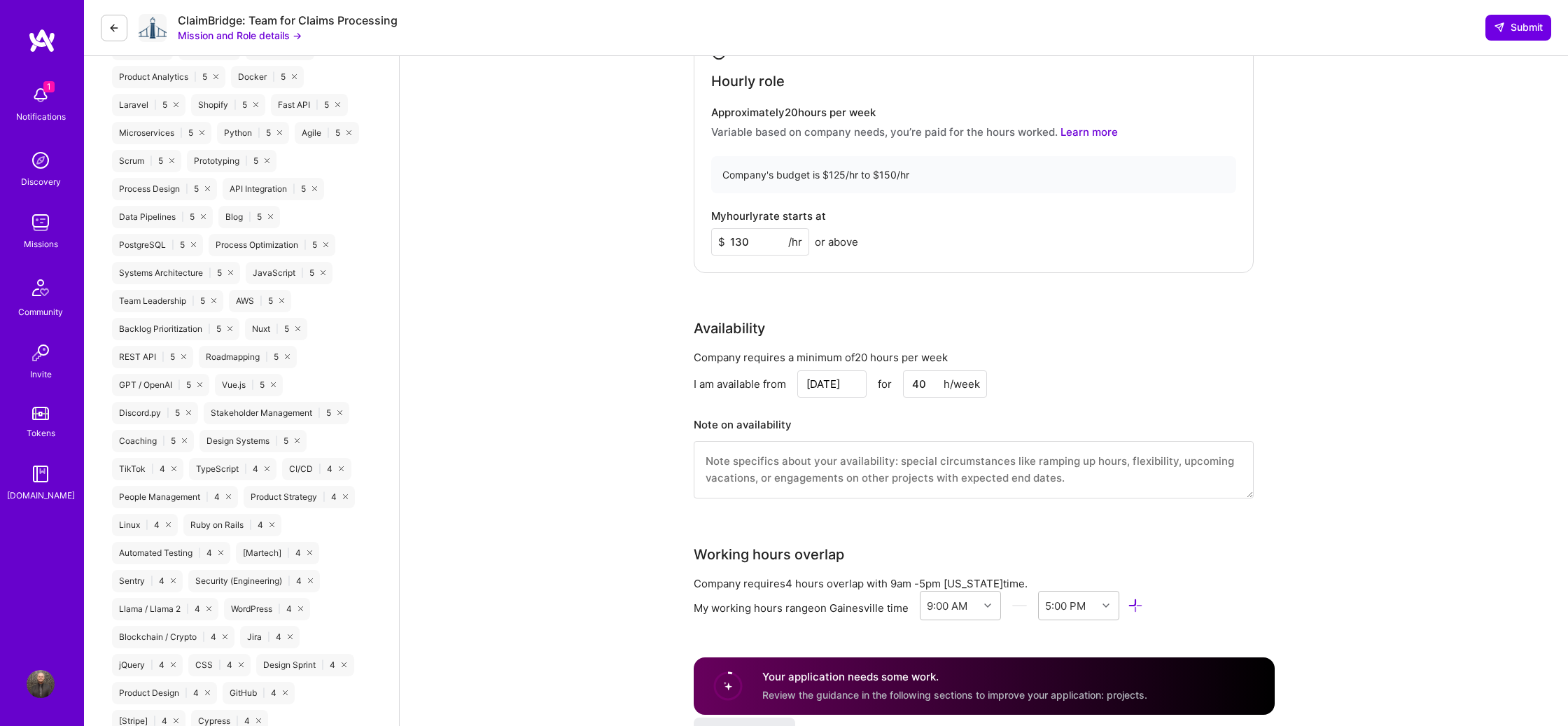
scroll to position [1165, 0]
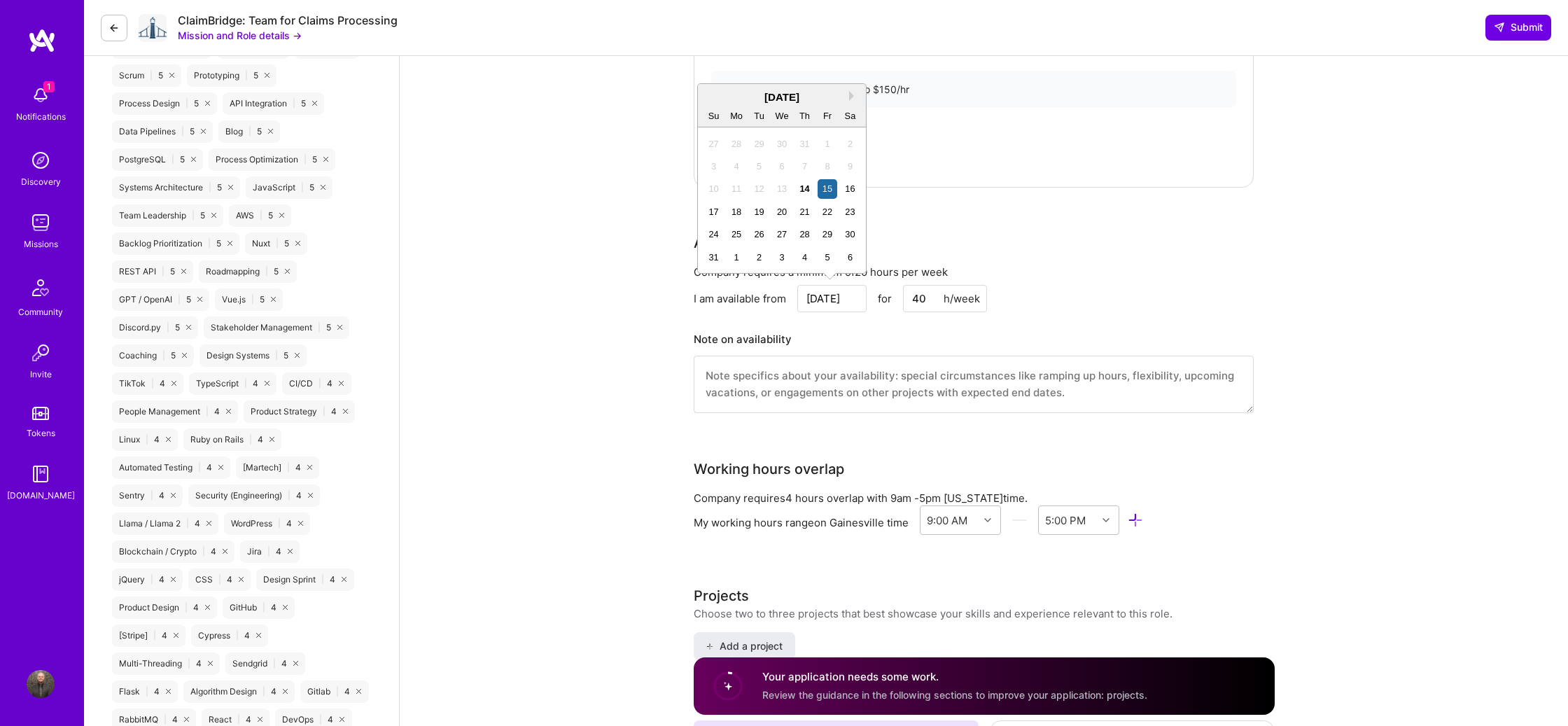
click at [847, 296] on input "[DATE]" at bounding box center [832, 299] width 69 height 27
click at [851, 95] on button "Next Month" at bounding box center [854, 96] width 10 height 10
click at [784, 146] on div "3" at bounding box center [781, 144] width 19 height 19
type input "[DATE]"
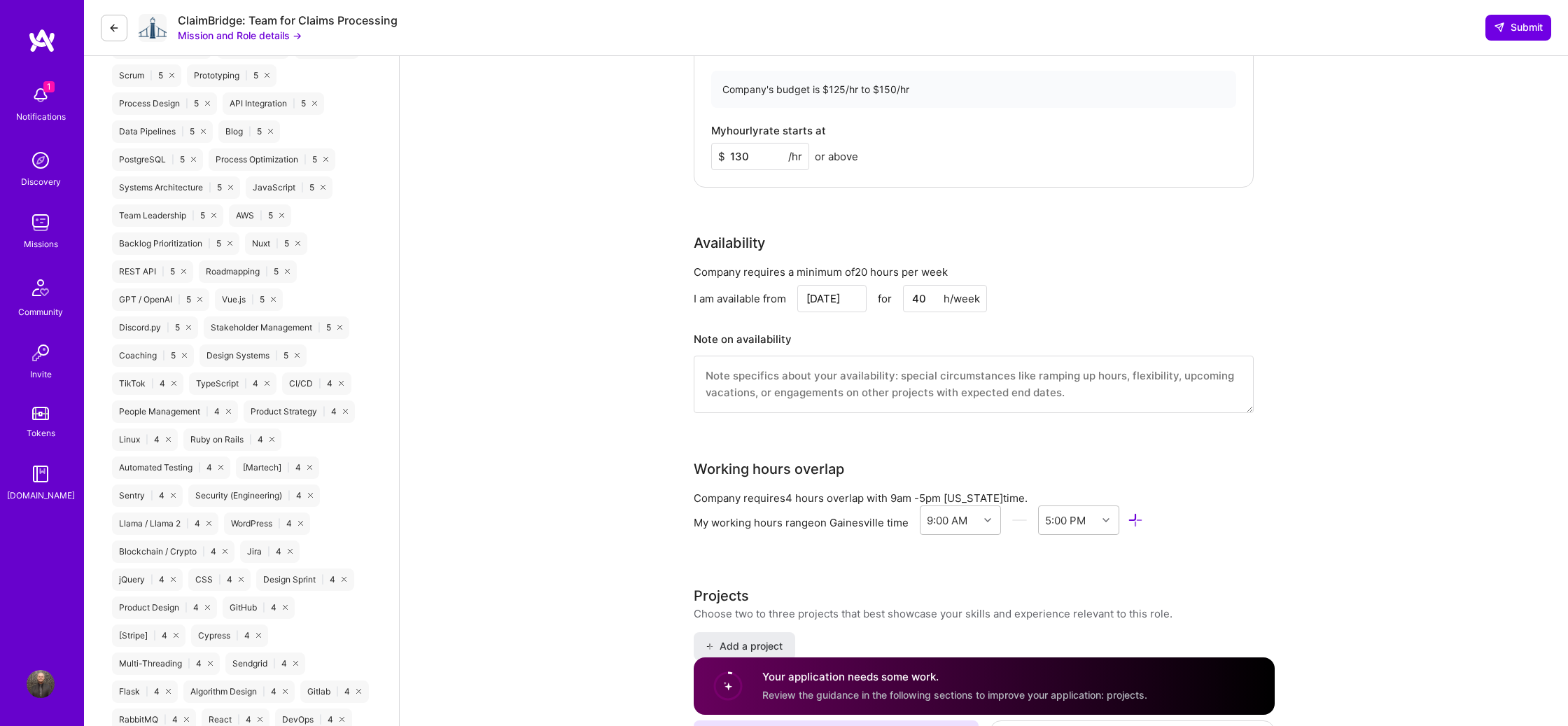
click at [1120, 395] on textarea at bounding box center [974, 385] width 560 height 58
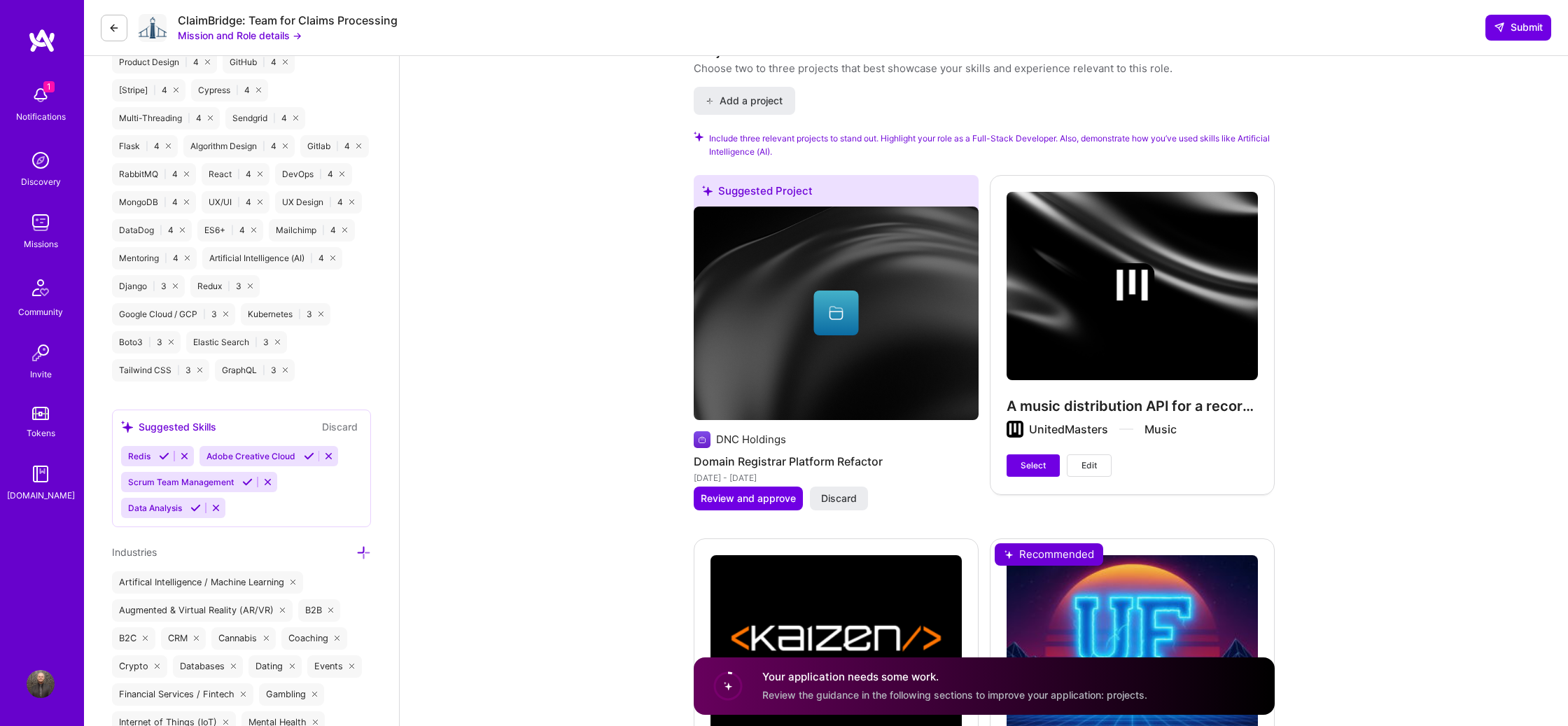
scroll to position [1712, 0]
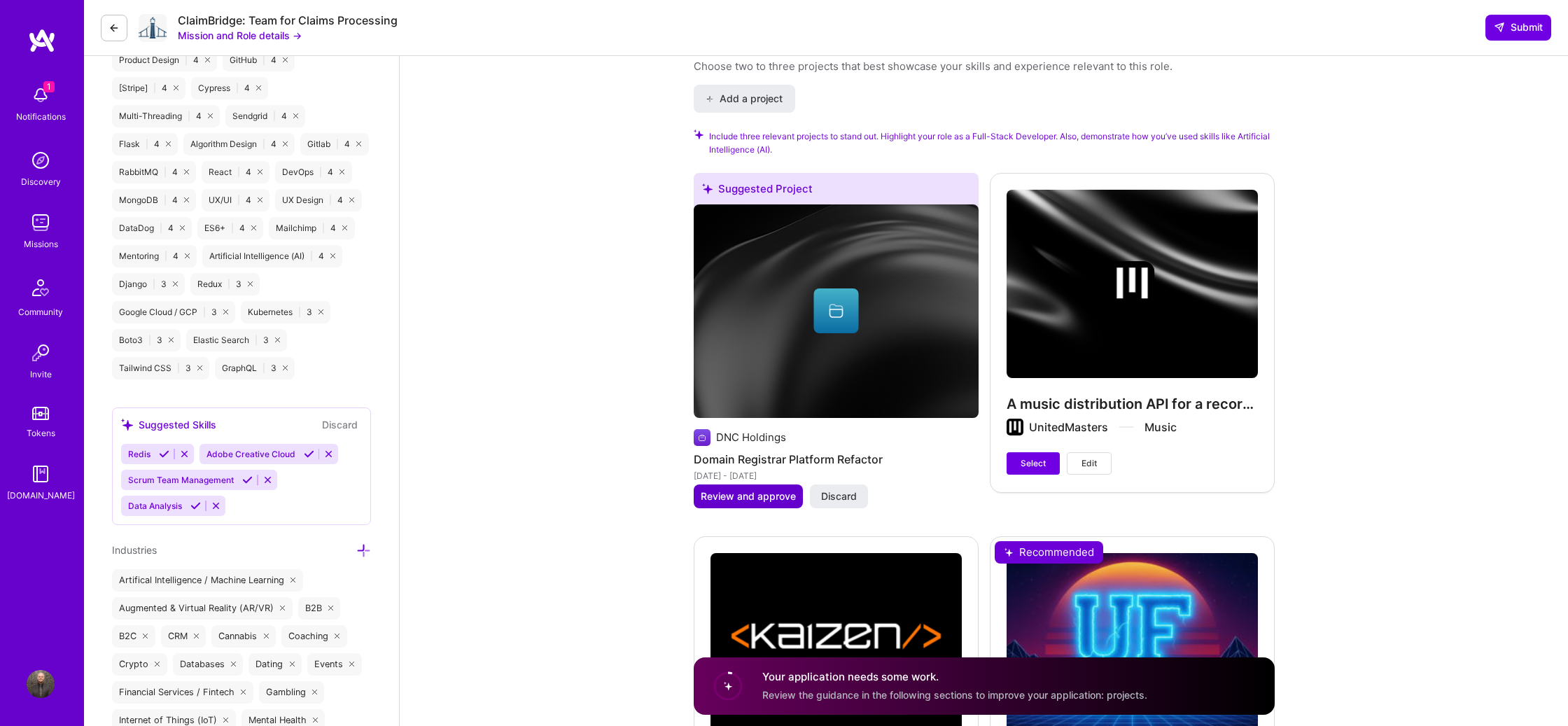
click at [743, 496] on span "Review and approve" at bounding box center [748, 496] width 95 height 14
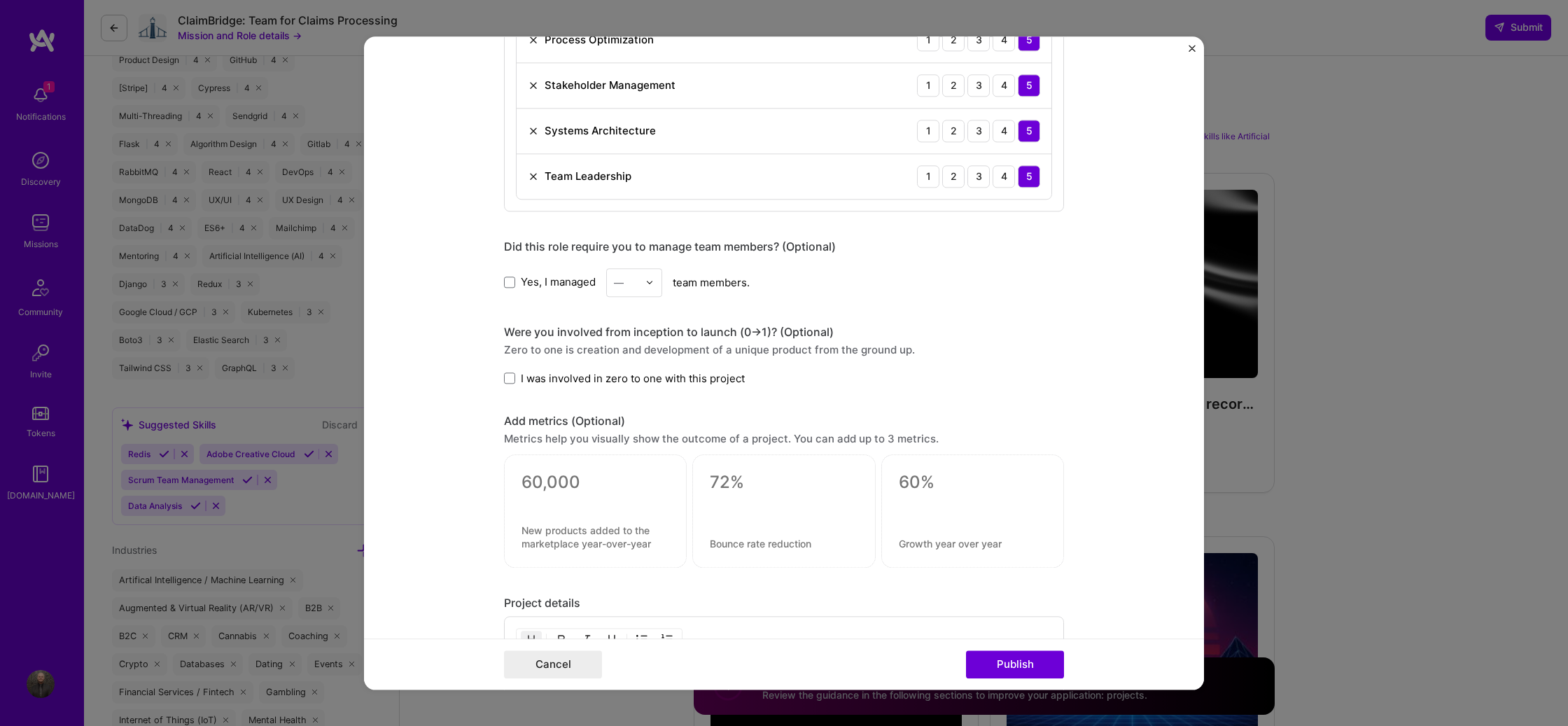
scroll to position [810, 0]
click at [503, 281] on form "Editing suggested project This project is suggested based on your LinkedIn, res…" at bounding box center [784, 363] width 840 height 653
click at [509, 279] on span at bounding box center [509, 280] width 11 height 11
click at [0, 0] on input "Yes, I managed" at bounding box center [0, 0] width 0 height 0
click at [627, 283] on input "text" at bounding box center [626, 280] width 24 height 14
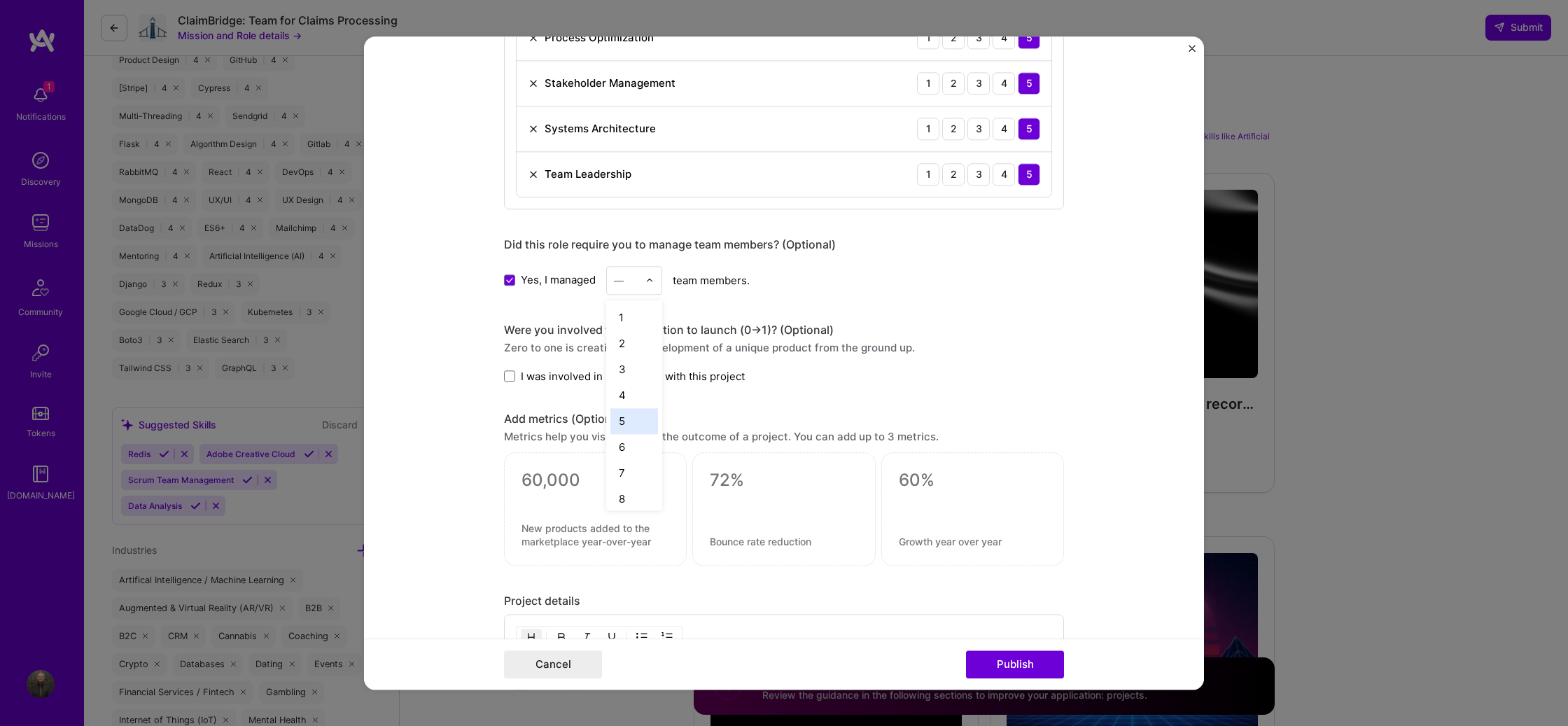
click at [635, 417] on div "5" at bounding box center [634, 421] width 48 height 26
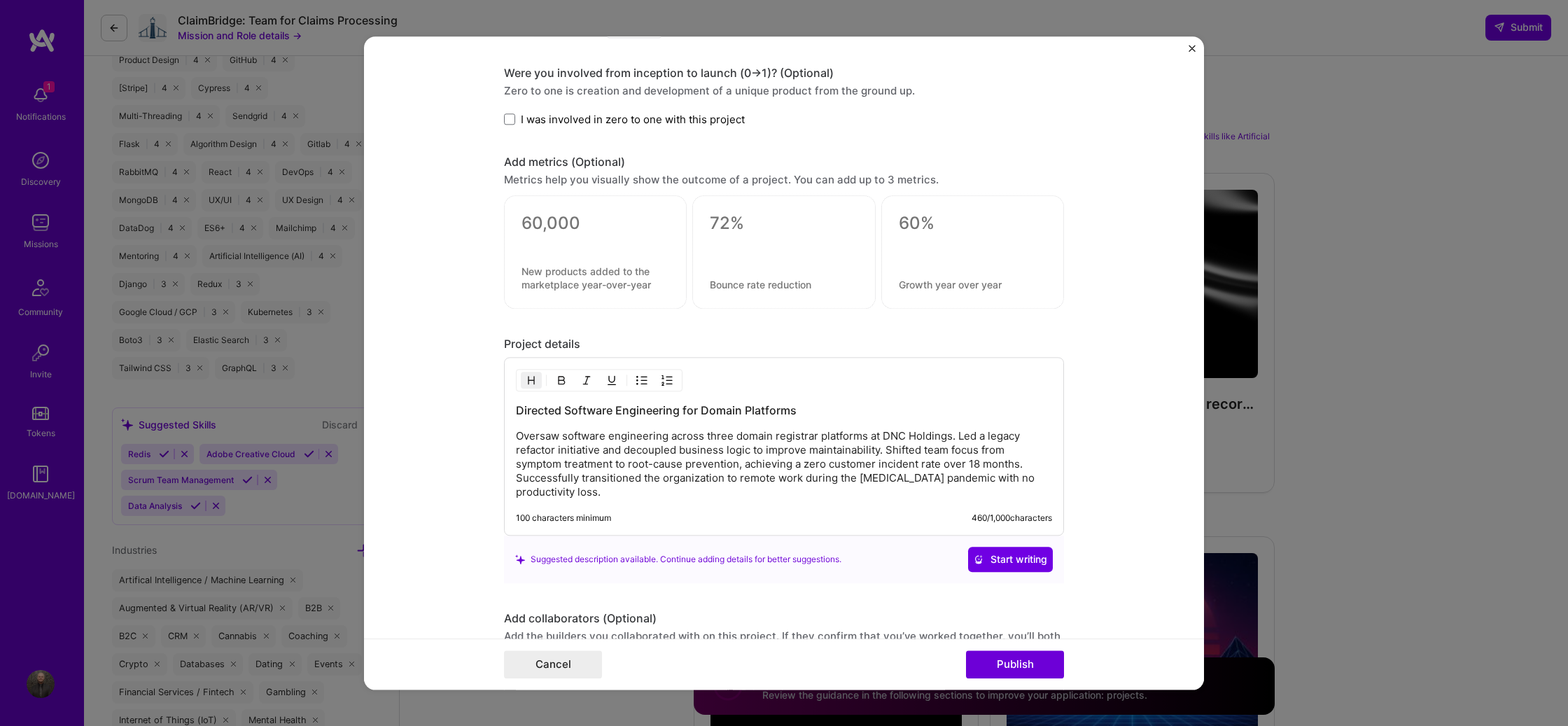
scroll to position [1068, 0]
click at [563, 217] on textarea at bounding box center [595, 221] width 147 height 21
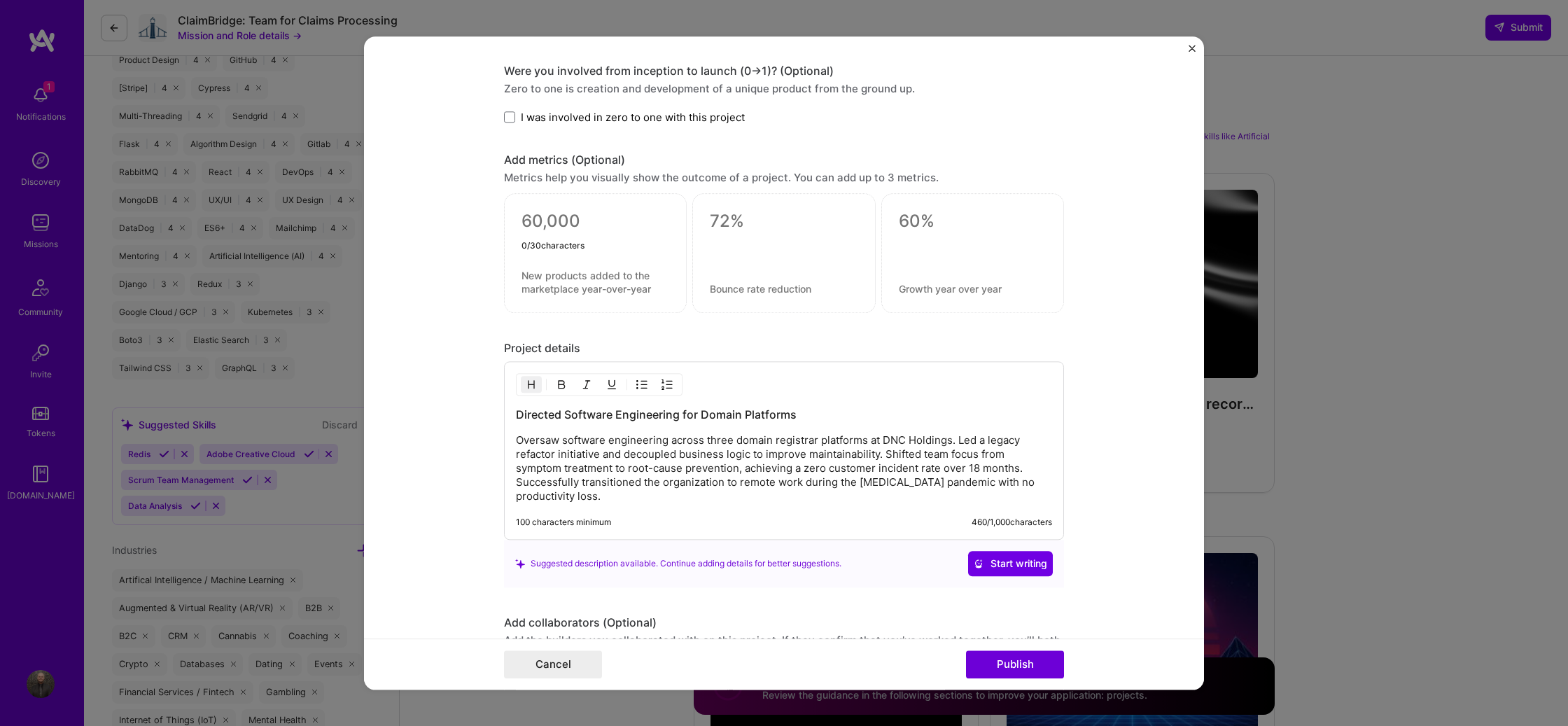
type textarea "i"
type textarea "millions"
click at [598, 279] on textarea at bounding box center [595, 282] width 147 height 27
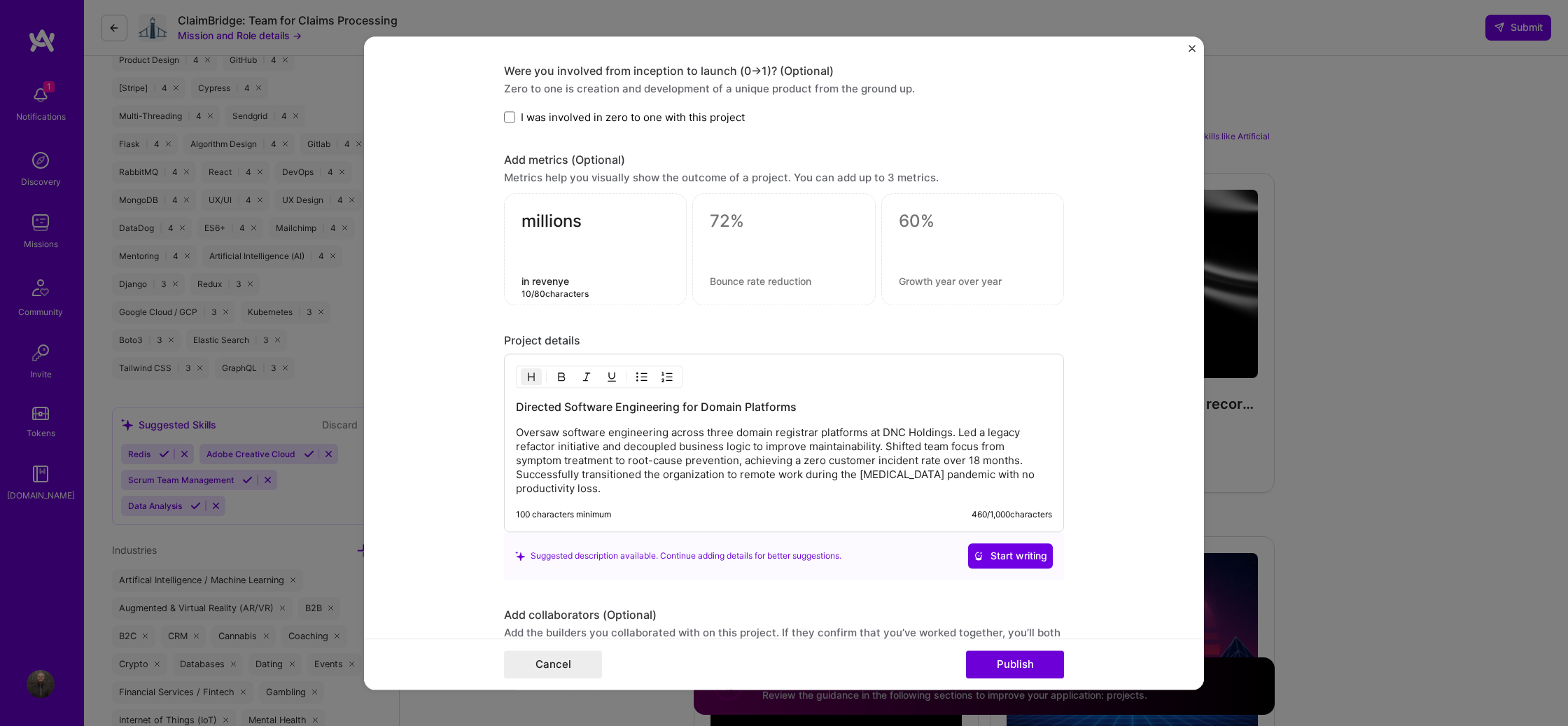
type textarea "in revenye"
click at [549, 222] on textarea "millions" at bounding box center [595, 224] width 147 height 27
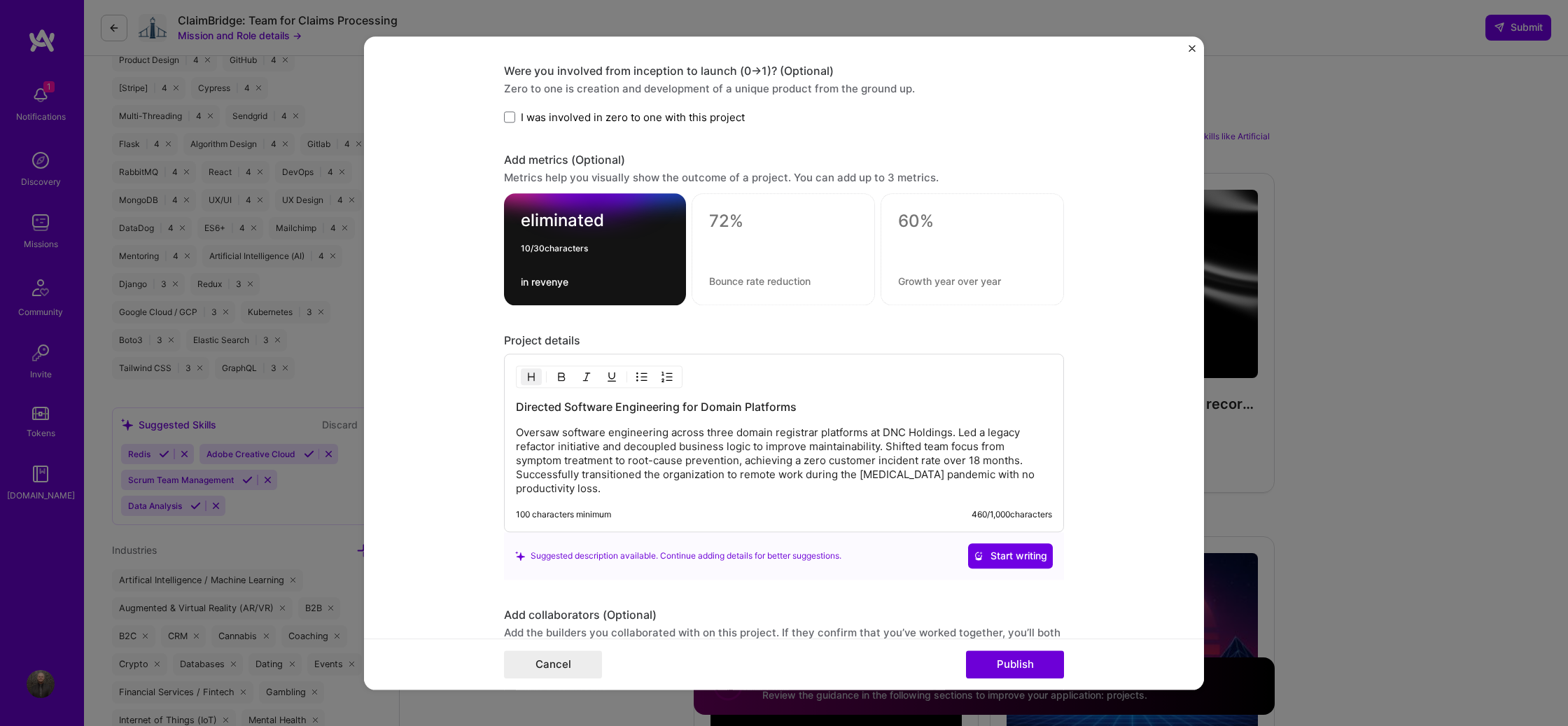
type textarea "eliminated"
click at [554, 284] on textarea "in revenye" at bounding box center [594, 281] width 148 height 13
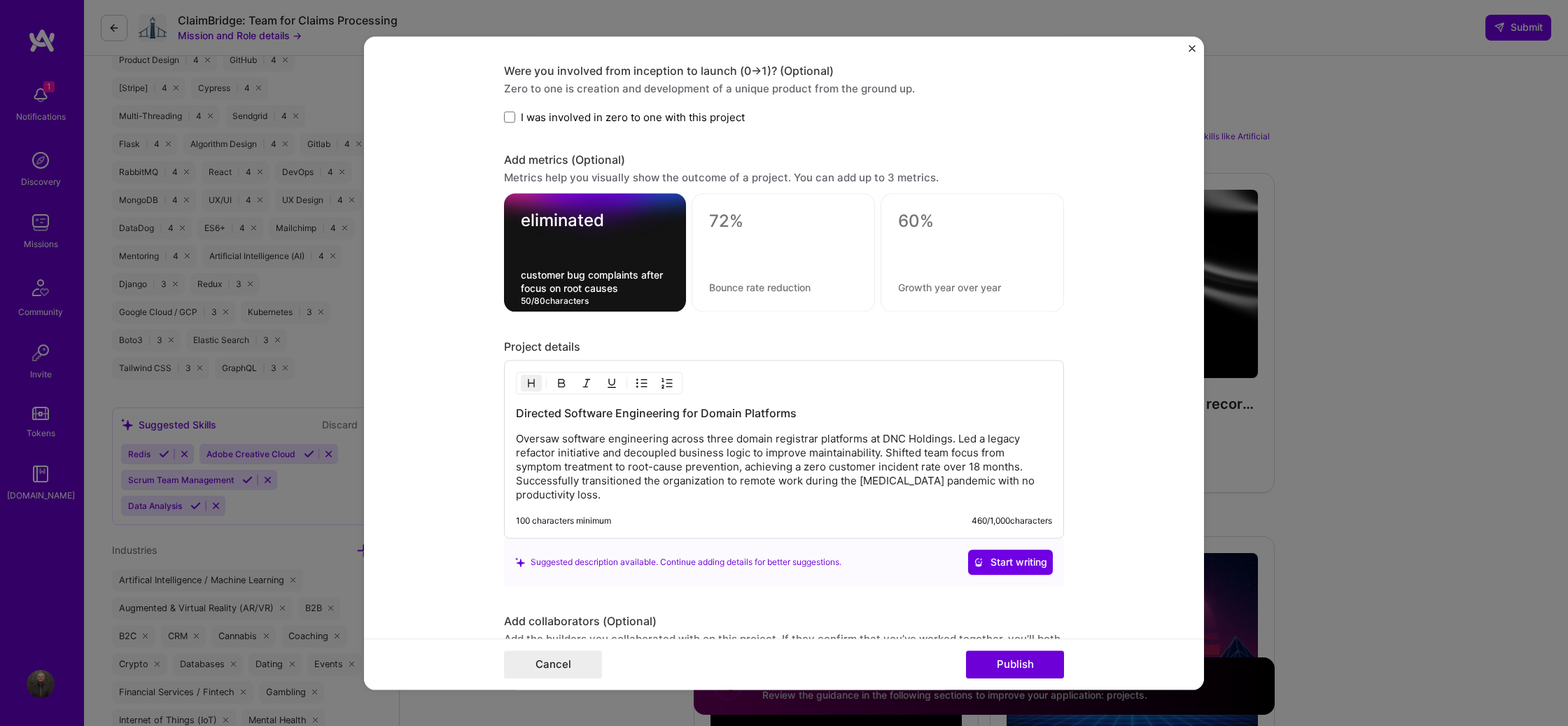
type textarea "customer bug complaints after focus on root causes"
click at [733, 221] on textarea at bounding box center [783, 221] width 148 height 21
click at [735, 217] on textarea at bounding box center [783, 221] width 148 height 21
click at [611, 221] on textarea "eliminated" at bounding box center [594, 224] width 148 height 27
click at [608, 299] on div "0 / 30 characters customer bug complaints after focus on root causes" at bounding box center [594, 252] width 182 height 119
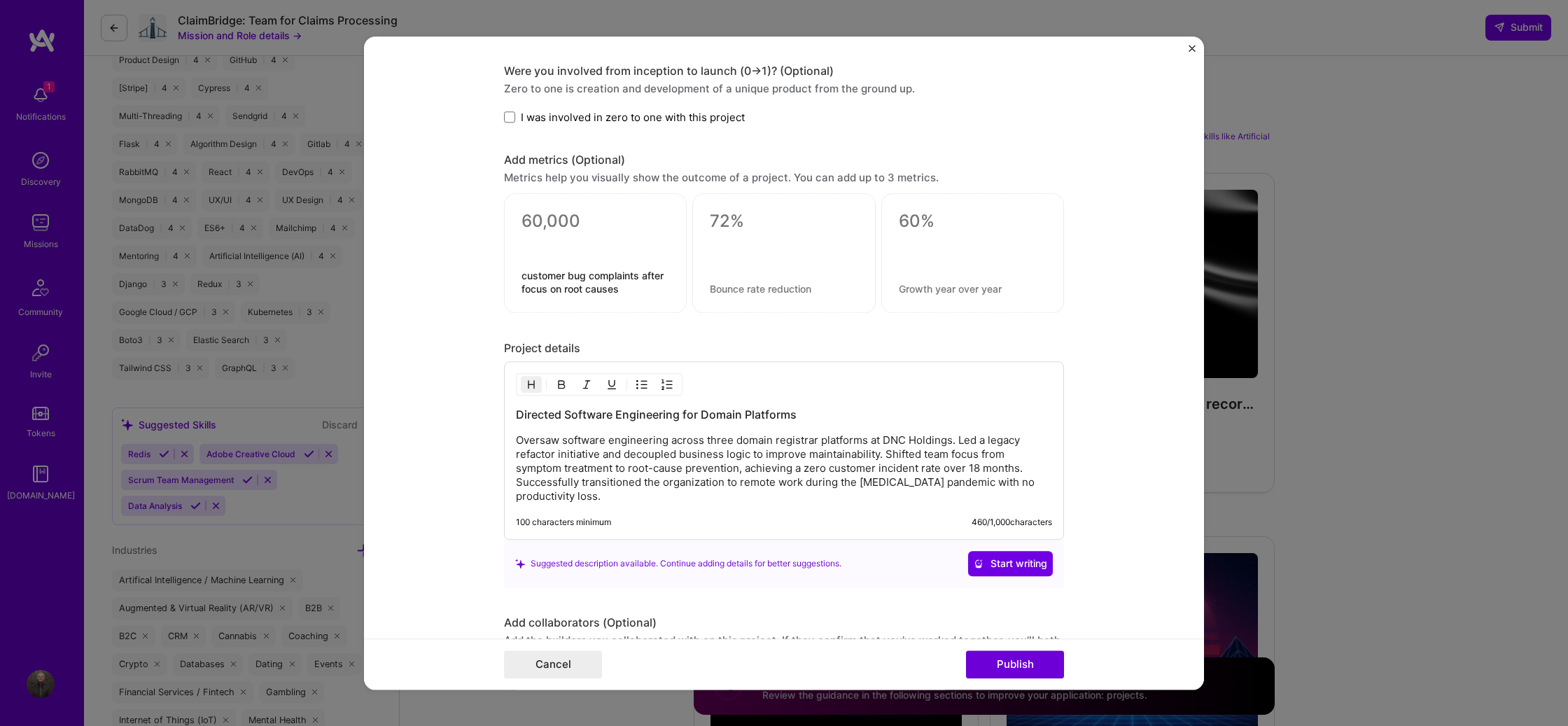
click at [600, 292] on textarea "customer bug complaints after focus on root causes" at bounding box center [595, 282] width 147 height 27
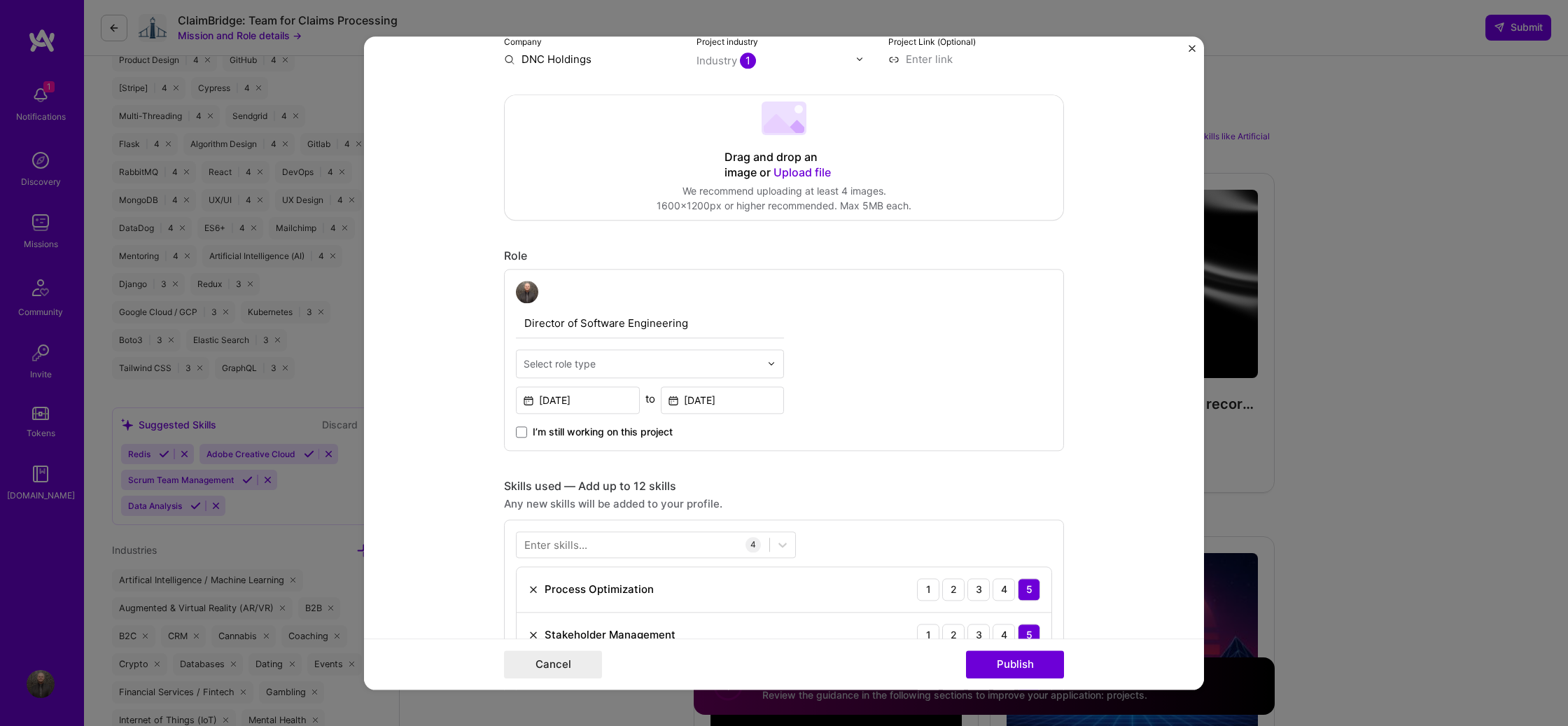
scroll to position [0, 0]
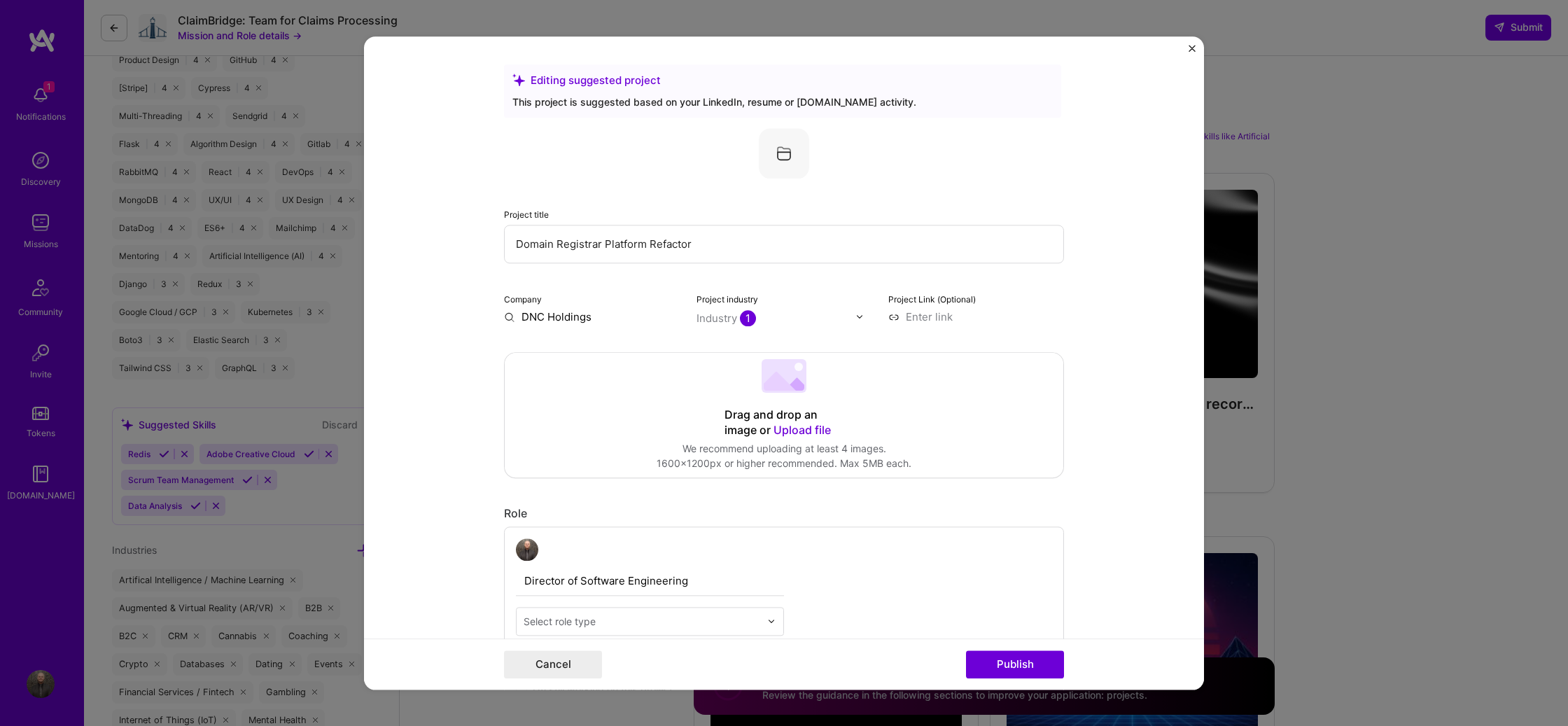
click at [1192, 46] on img "Close" at bounding box center [1192, 48] width 7 height 7
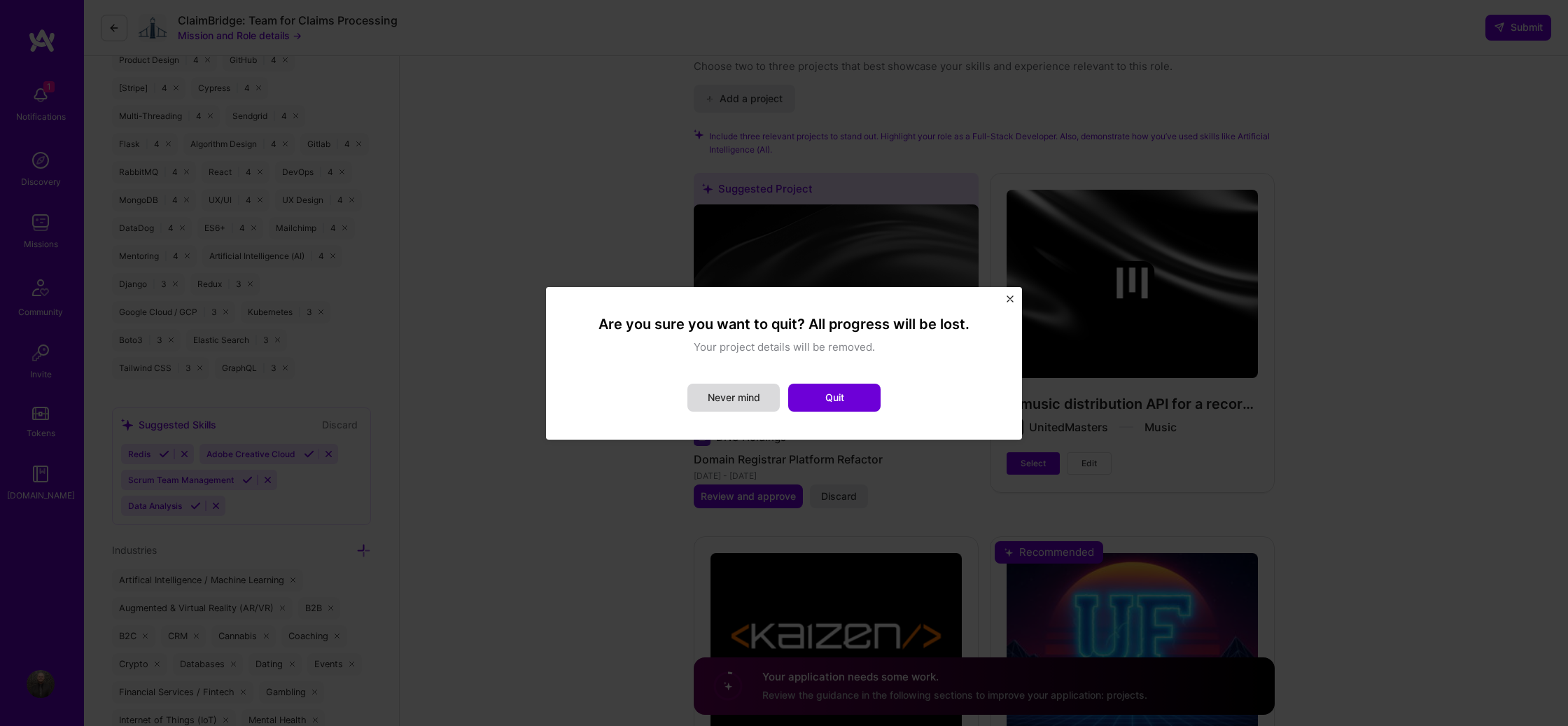
click at [723, 402] on button "Never mind" at bounding box center [733, 398] width 93 height 28
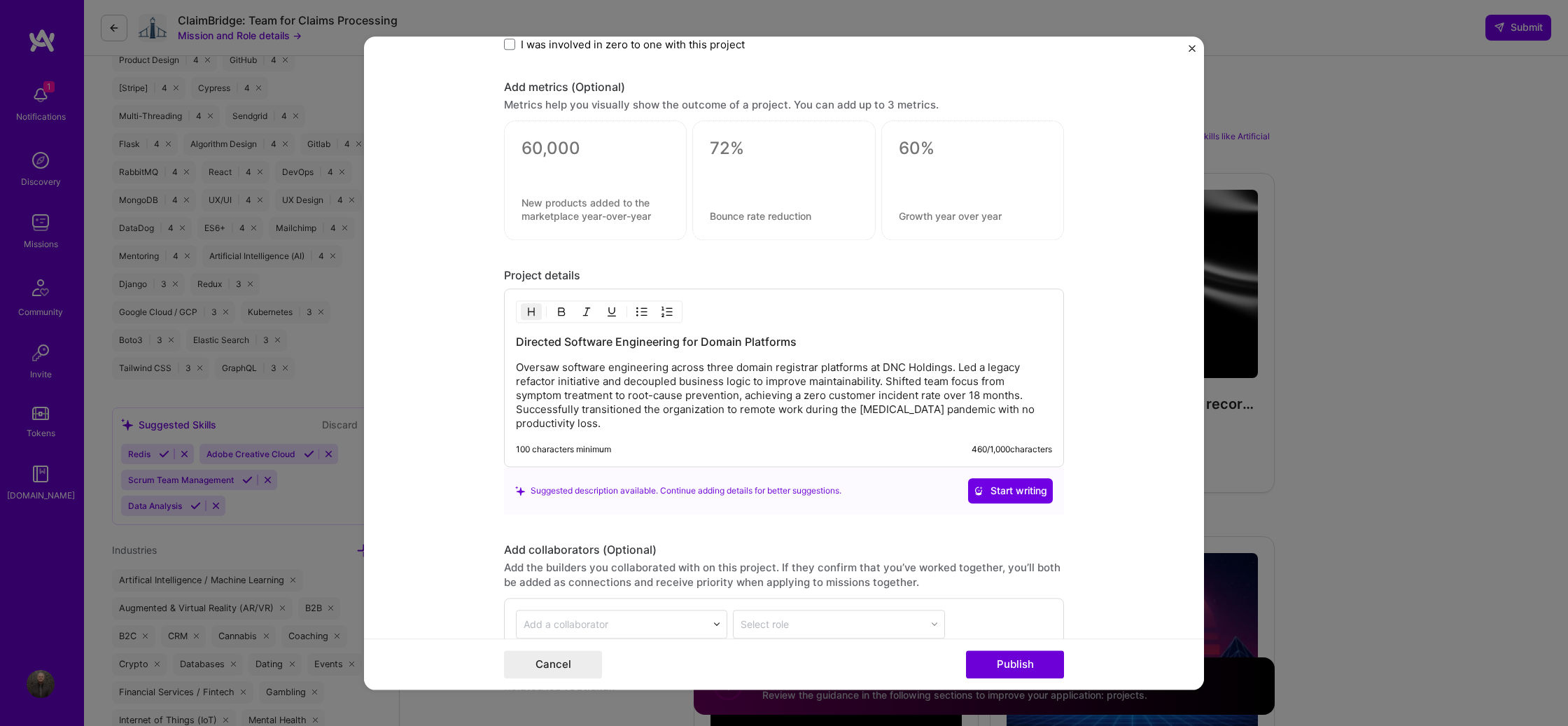
scroll to position [1280, 0]
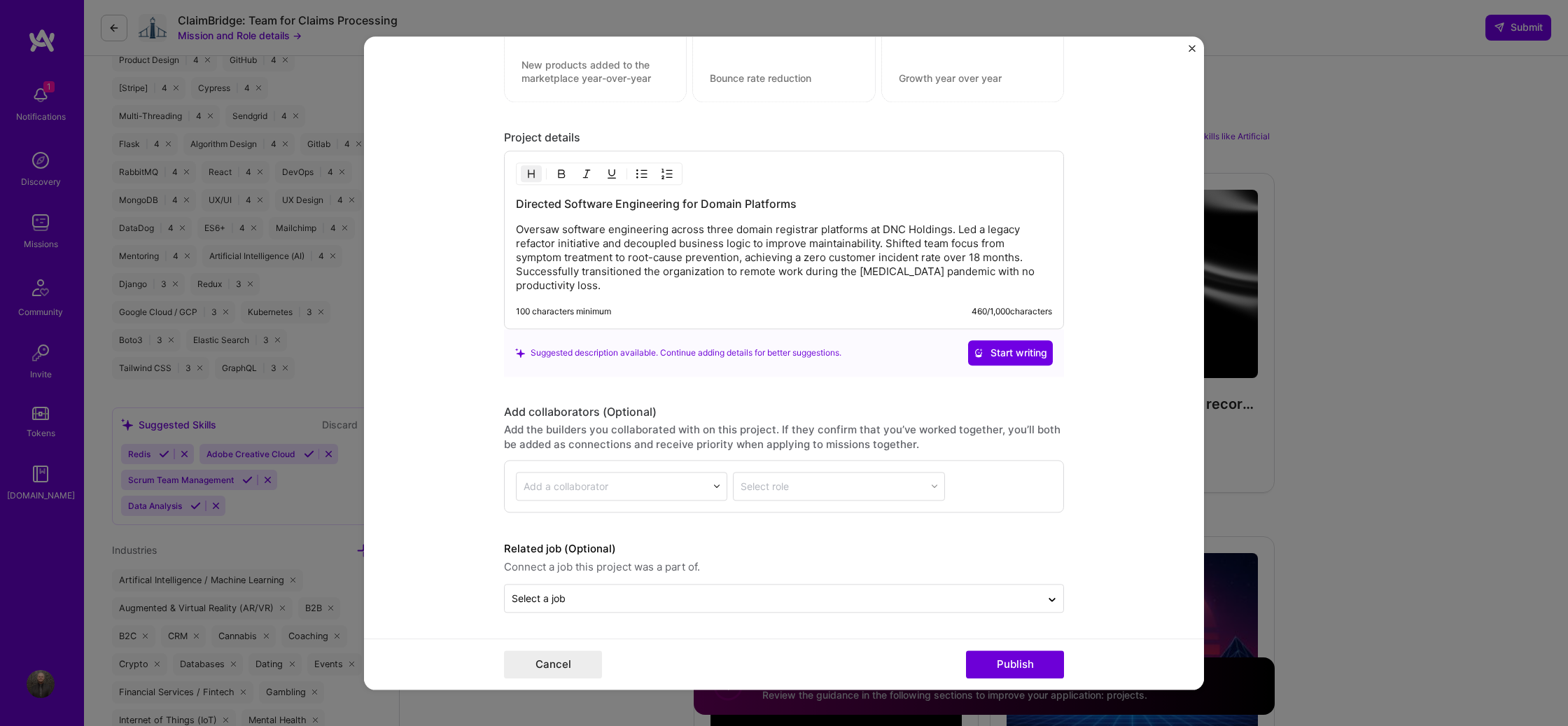
click at [752, 261] on p "Oversaw software engineering across three domain registrar platforms at DNC Hol…" at bounding box center [784, 258] width 536 height 70
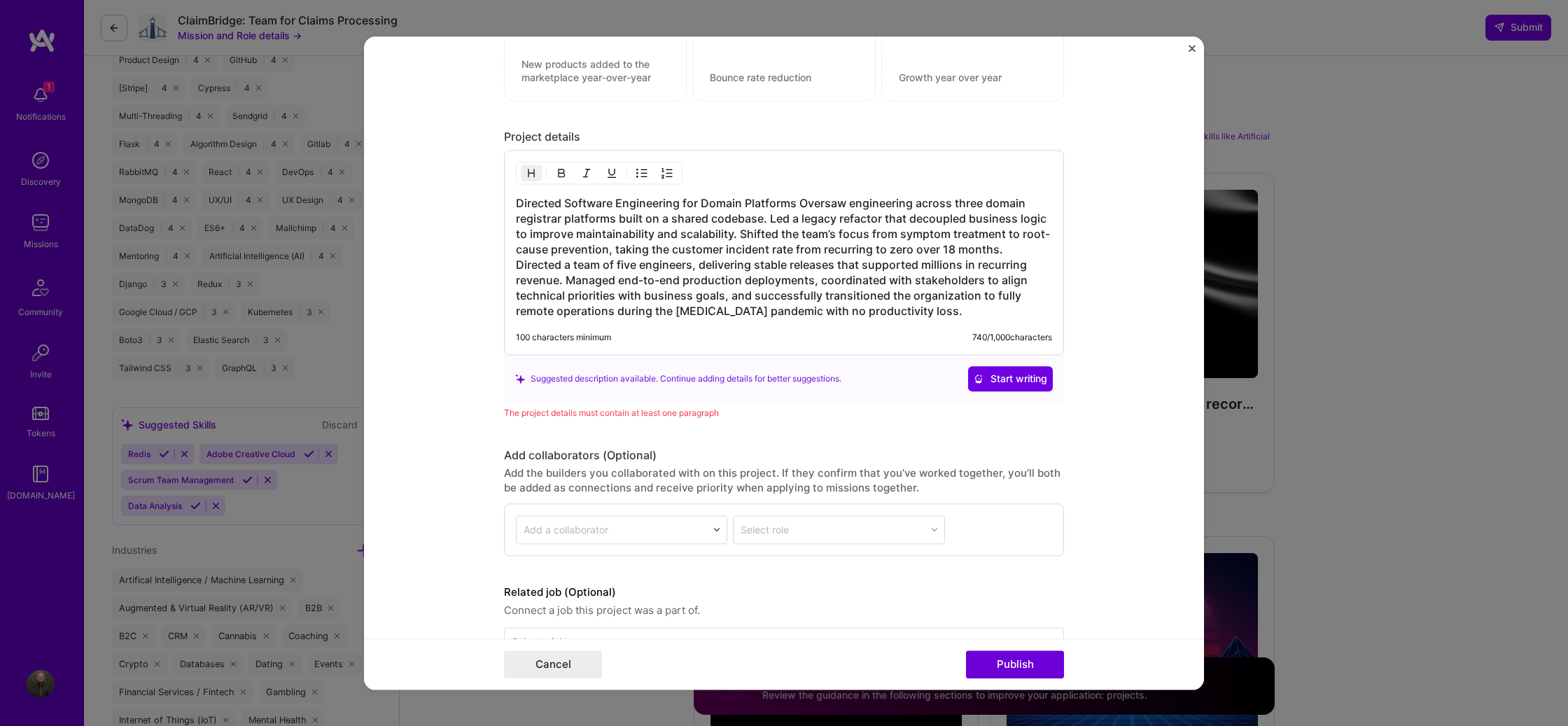
drag, startPoint x: 847, startPoint y: 253, endPoint x: 857, endPoint y: 253, distance: 10.0
click at [847, 253] on h3 "Directed Software Engineering for Domain Platforms Oversaw engineering across t…" at bounding box center [784, 257] width 536 height 123
click at [875, 270] on h3 "Directed Software Engineering for Domain Platforms Oversaw engineering across t…" at bounding box center [784, 257] width 536 height 123
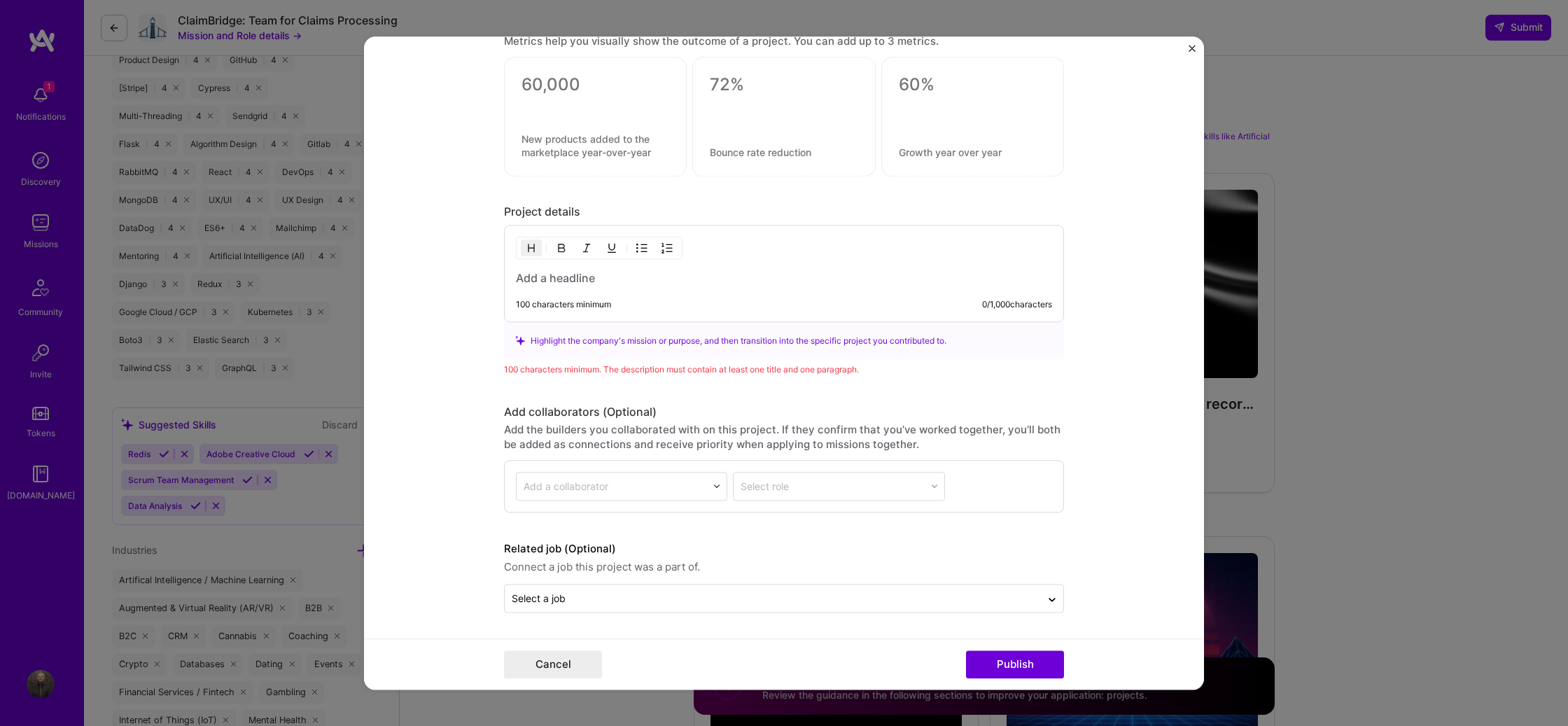
scroll to position [1206, 0]
click at [565, 284] on h3 at bounding box center [784, 278] width 536 height 15
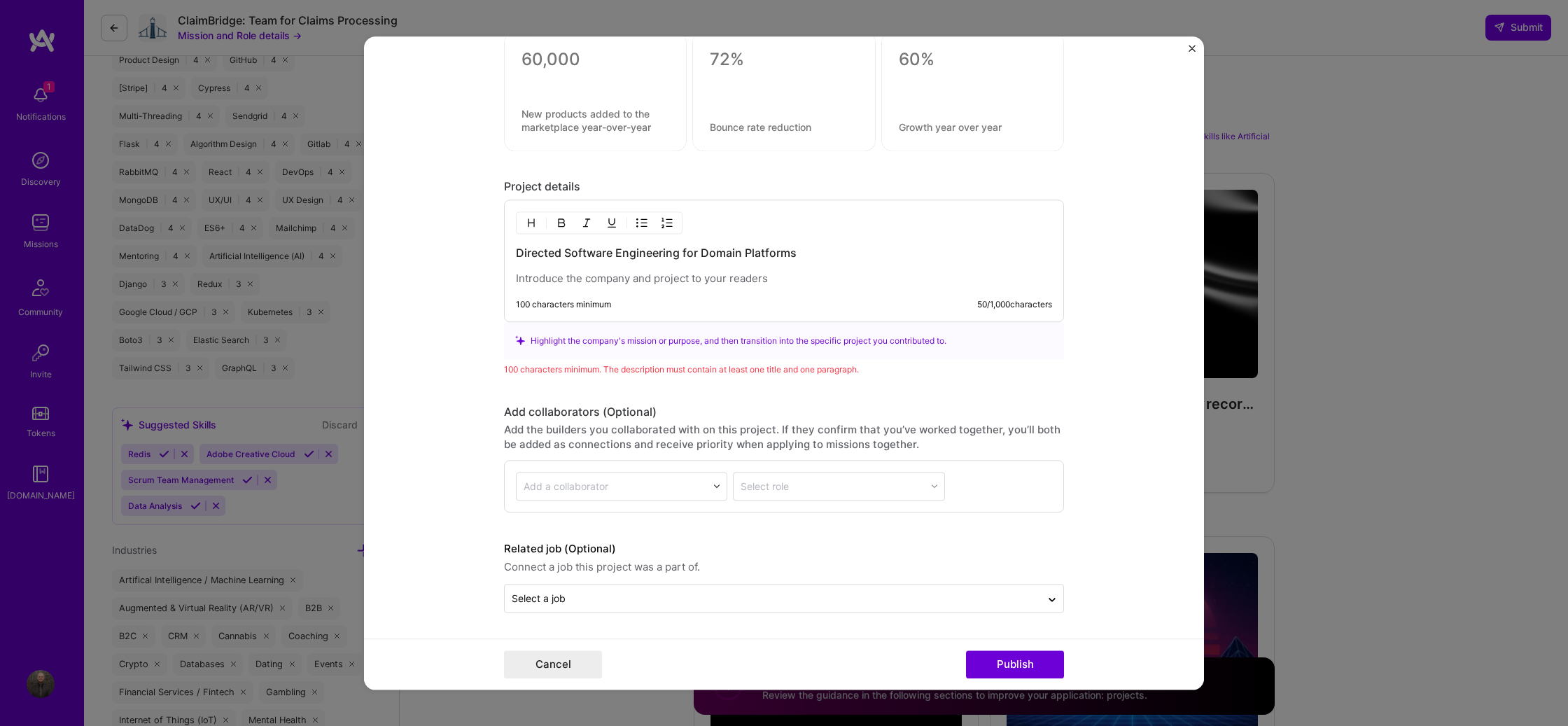
drag, startPoint x: 553, startPoint y: 279, endPoint x: 561, endPoint y: 279, distance: 8.0
click at [553, 279] on p at bounding box center [784, 278] width 536 height 14
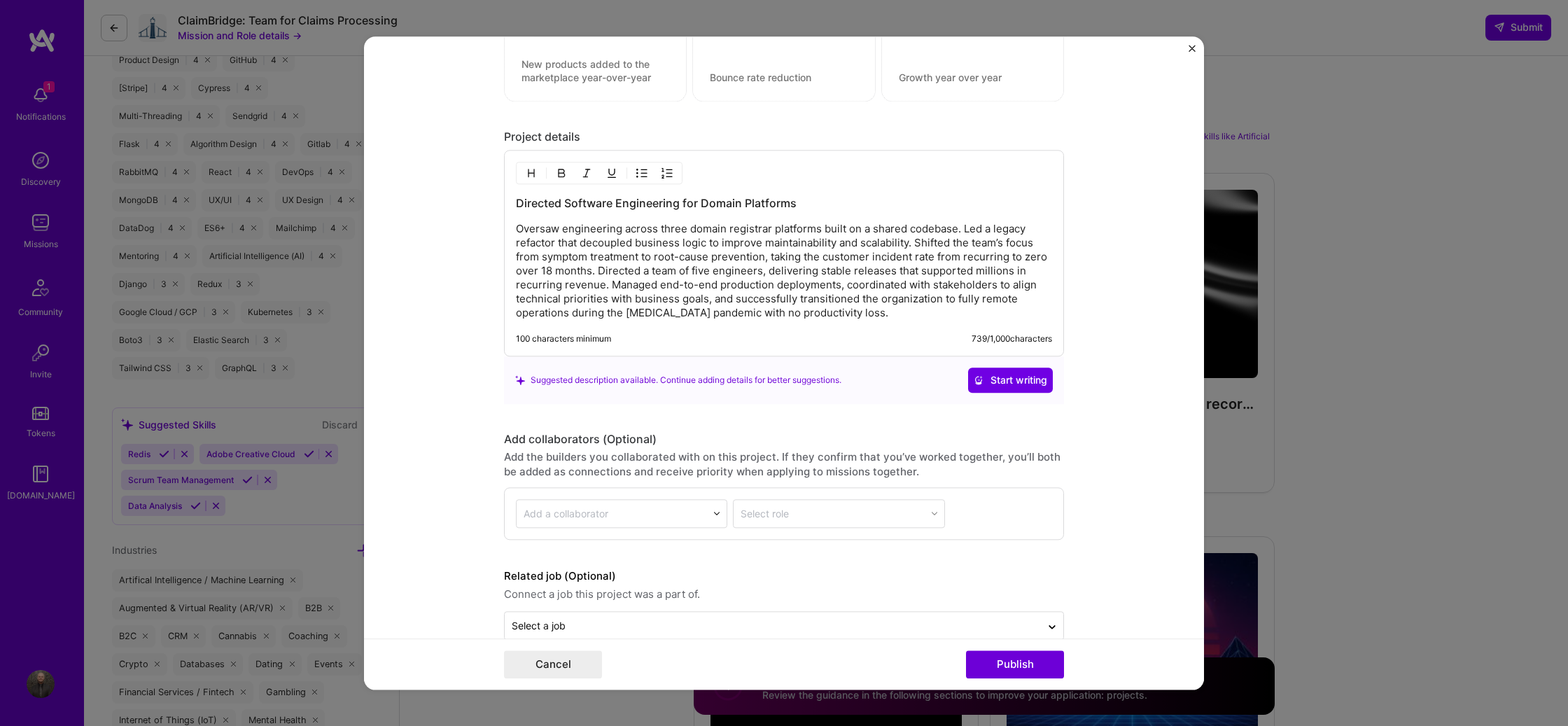
drag, startPoint x: 965, startPoint y: 261, endPoint x: 970, endPoint y: 218, distance: 43.3
click at [965, 261] on p "Oversaw engineering across three domain registrar platforms built on a shared c…" at bounding box center [784, 271] width 536 height 98
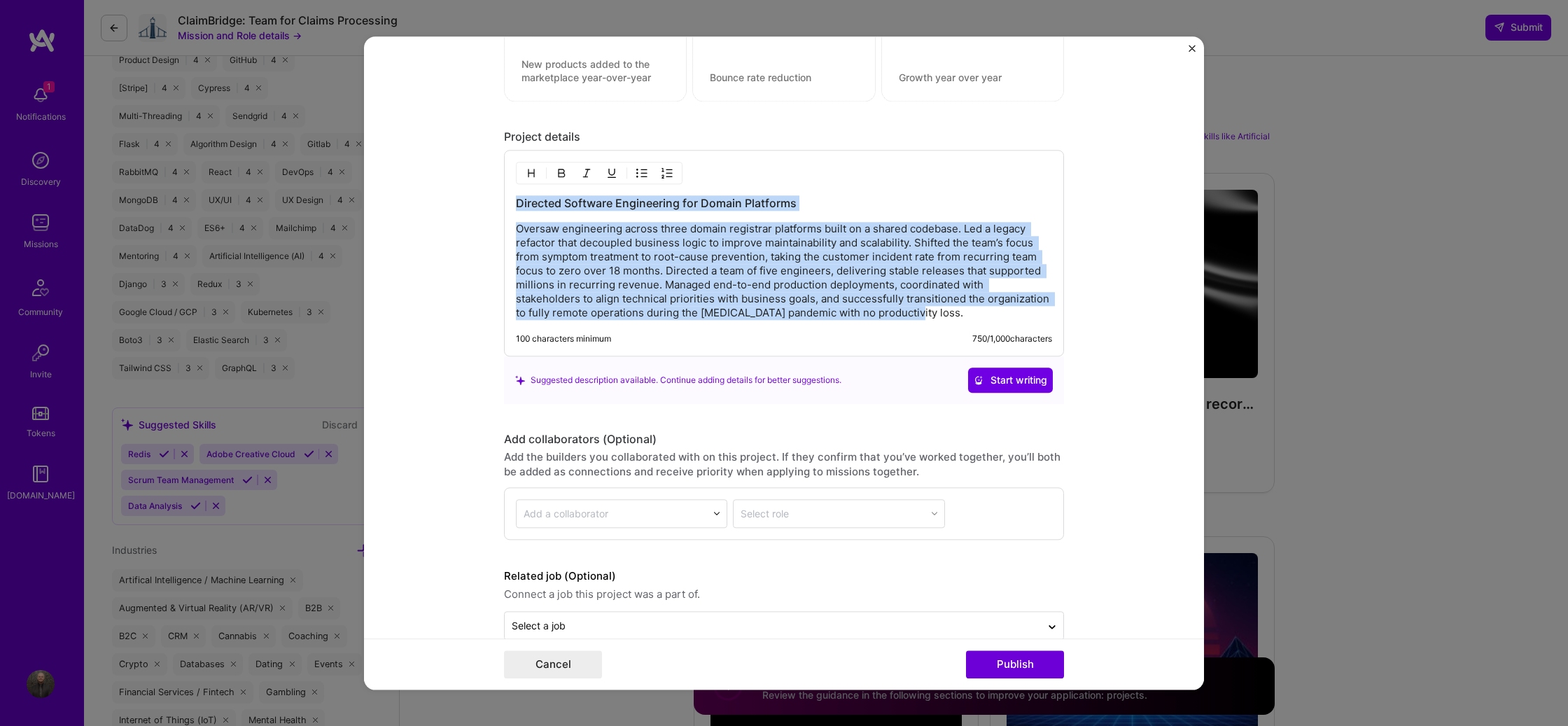
click at [896, 306] on p "Oversaw engineering across three domain registrar platforms built on a shared c…" at bounding box center [784, 271] width 536 height 98
copy p "Oversaw engineering across three domain registrar platforms built on a shared c…"
click at [908, 310] on p "Oversaw engineering across three domain registrar platforms built on a shared c…" at bounding box center [784, 271] width 536 height 98
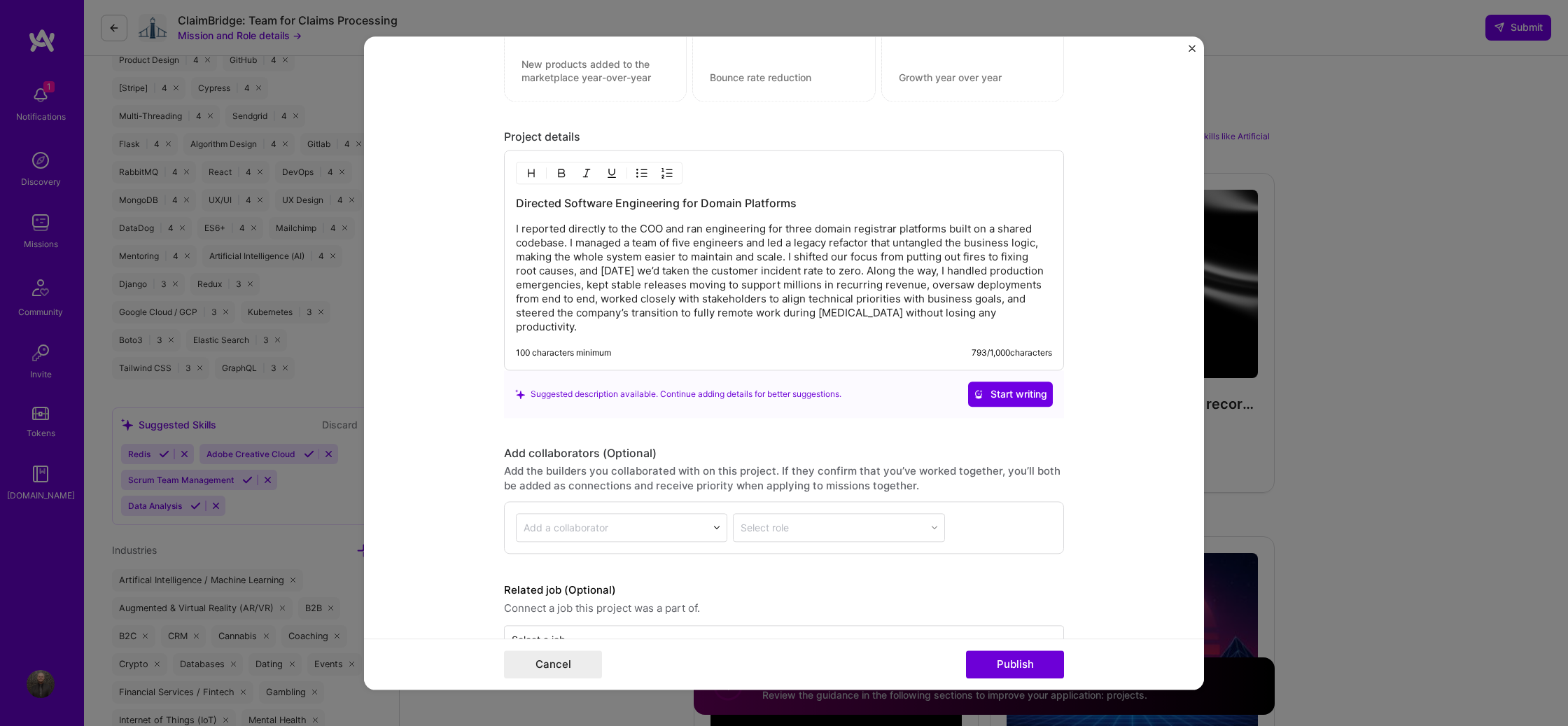
click at [847, 297] on p "I reported directly to the COO and ran engineering for three domain registrar p…" at bounding box center [784, 277] width 536 height 112
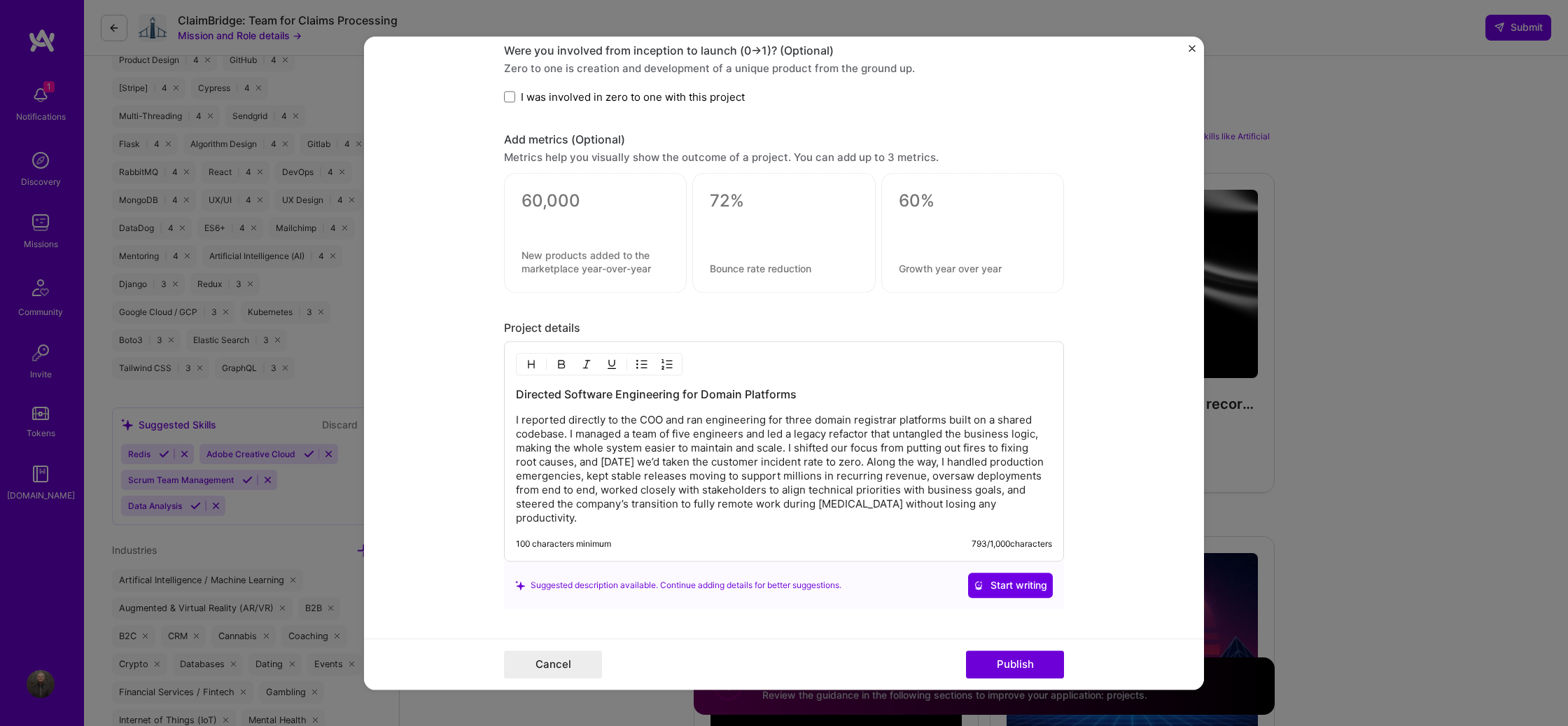
scroll to position [1087, 0]
click at [570, 202] on textarea at bounding box center [595, 205] width 147 height 27
type textarea "0"
click at [603, 269] on textarea at bounding box center [595, 263] width 147 height 27
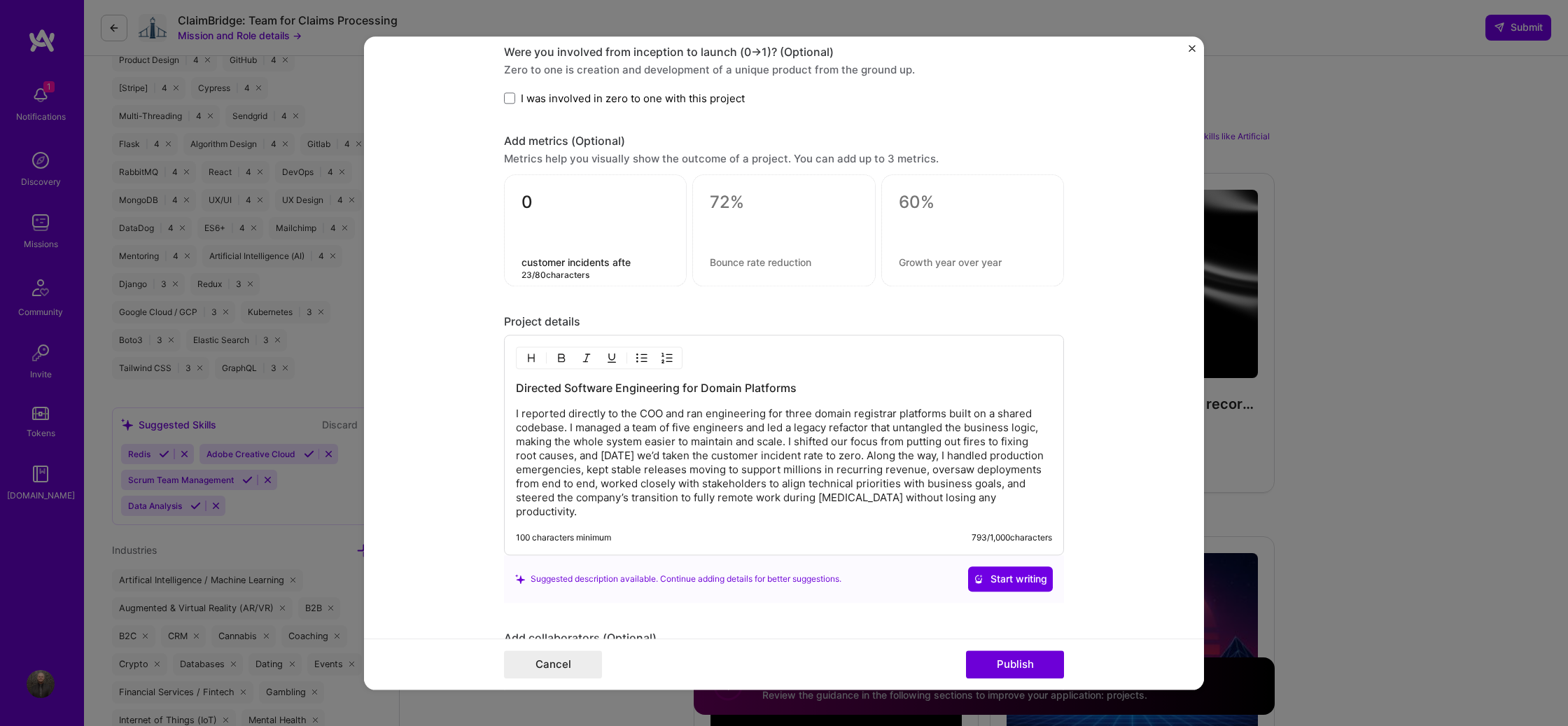
type textarea "customer incidents after"
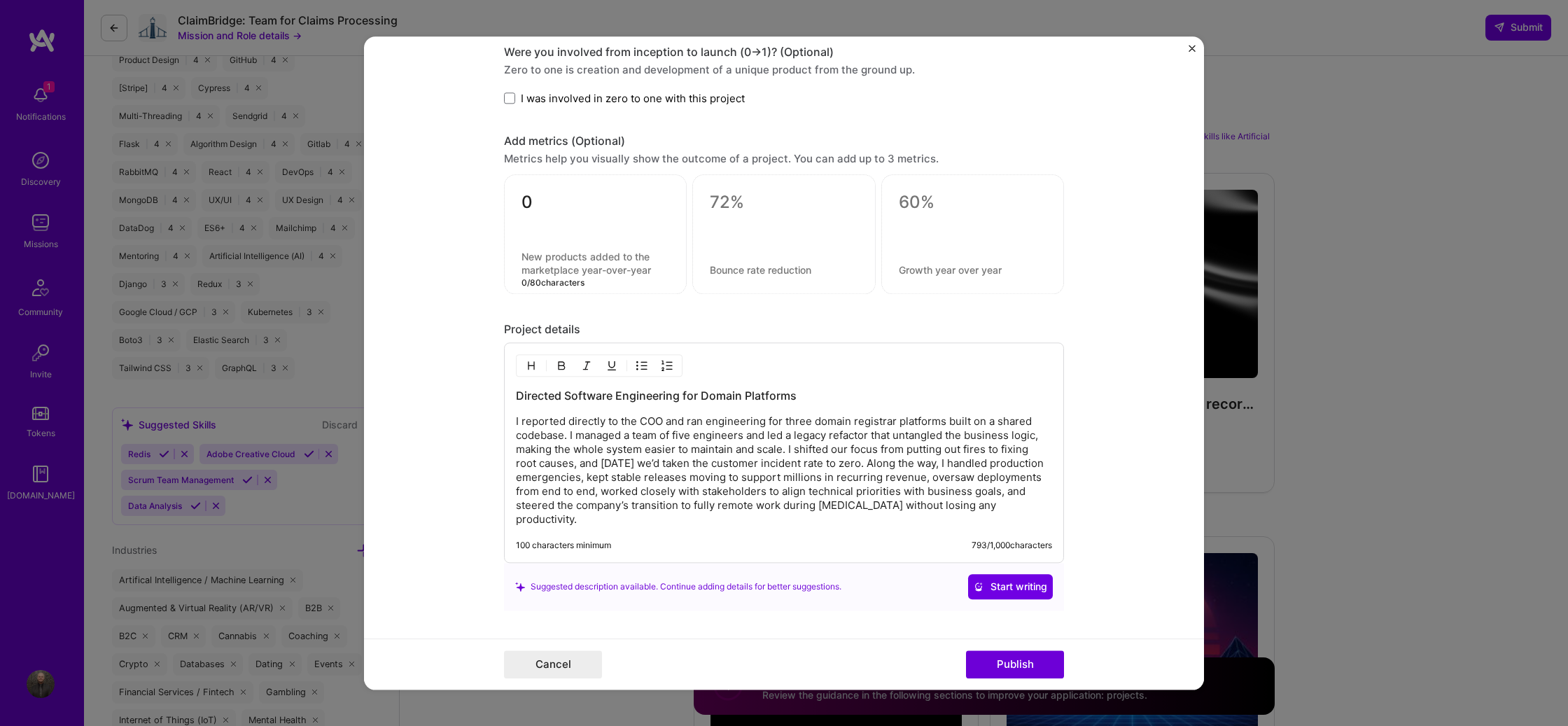
click at [548, 201] on textarea "0" at bounding box center [595, 205] width 147 height 27
type textarea "99.9%"
click at [545, 262] on textarea at bounding box center [595, 263] width 147 height 27
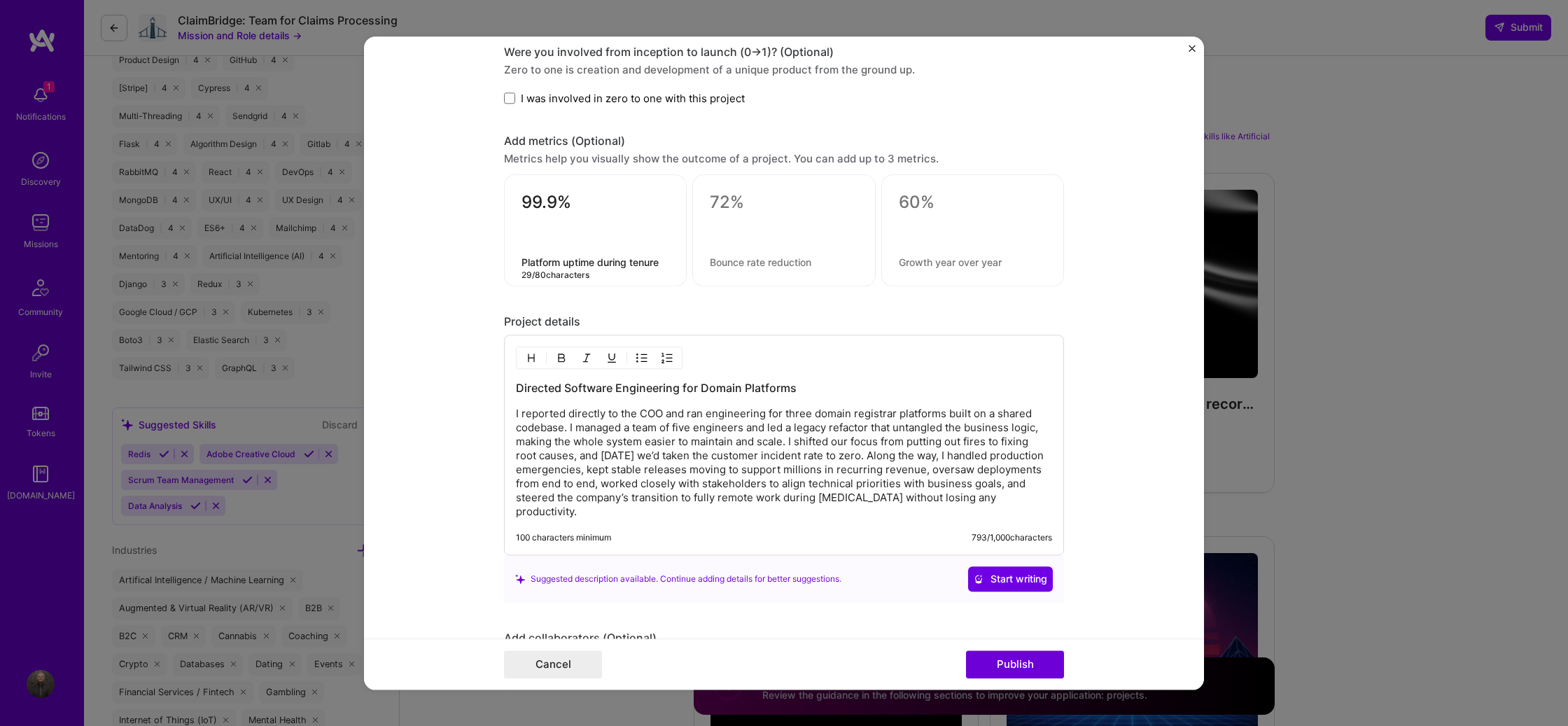
type textarea "Platform uptime during tenure"
click at [745, 203] on textarea at bounding box center [784, 202] width 147 height 21
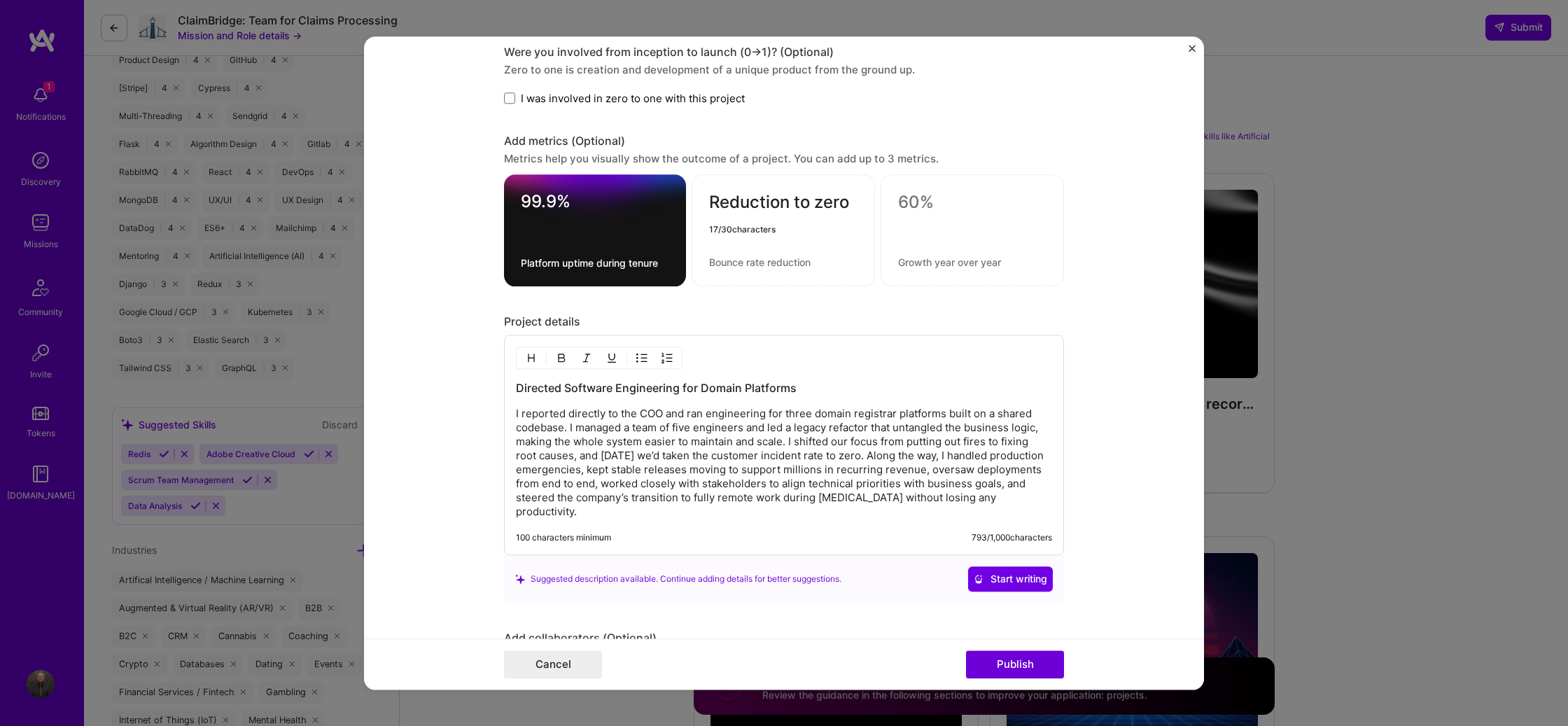
type textarea "Reduction to zero"
click at [801, 259] on textarea at bounding box center [783, 262] width 148 height 13
type textarea "i"
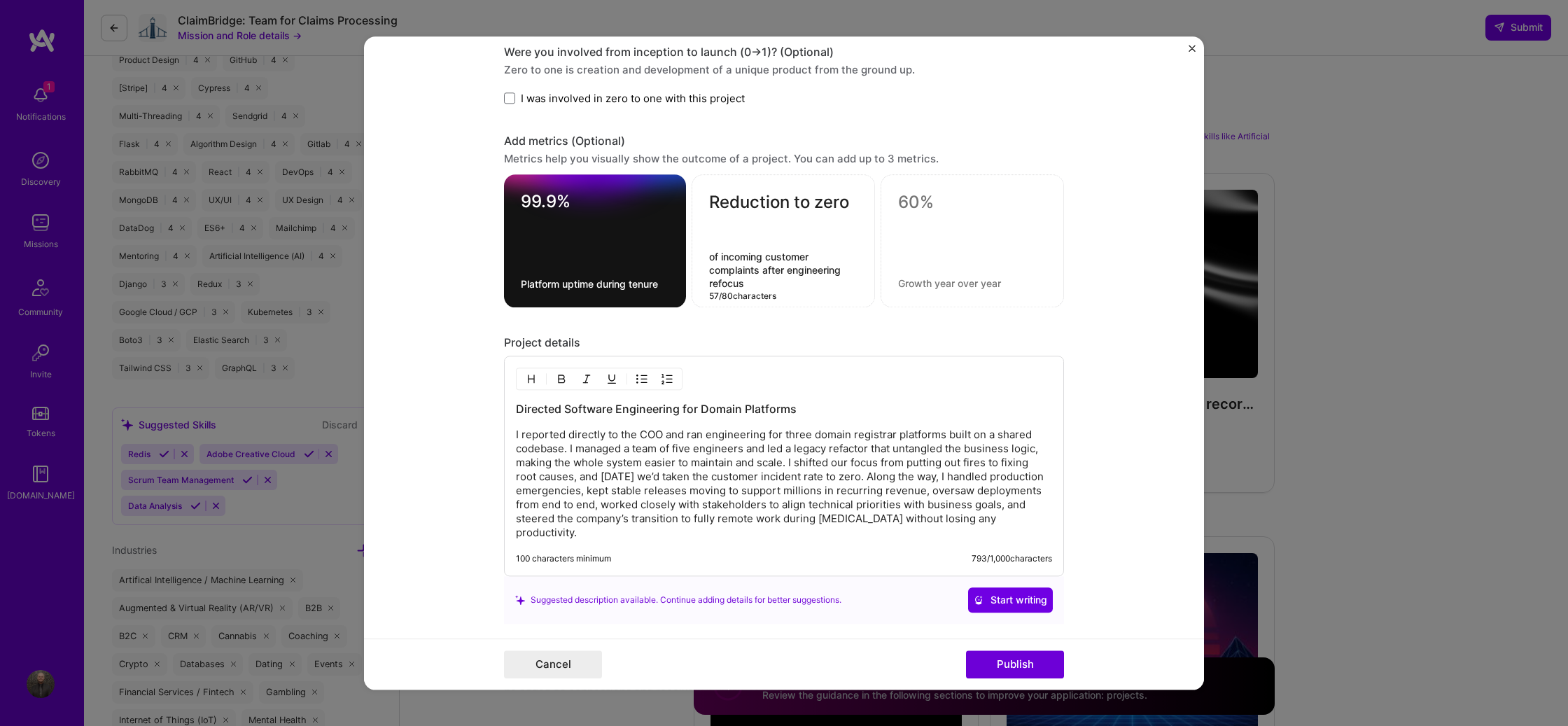
type textarea "of incoming customer complaints after engineering refocus"
click at [825, 339] on div "Project details" at bounding box center [784, 342] width 560 height 14
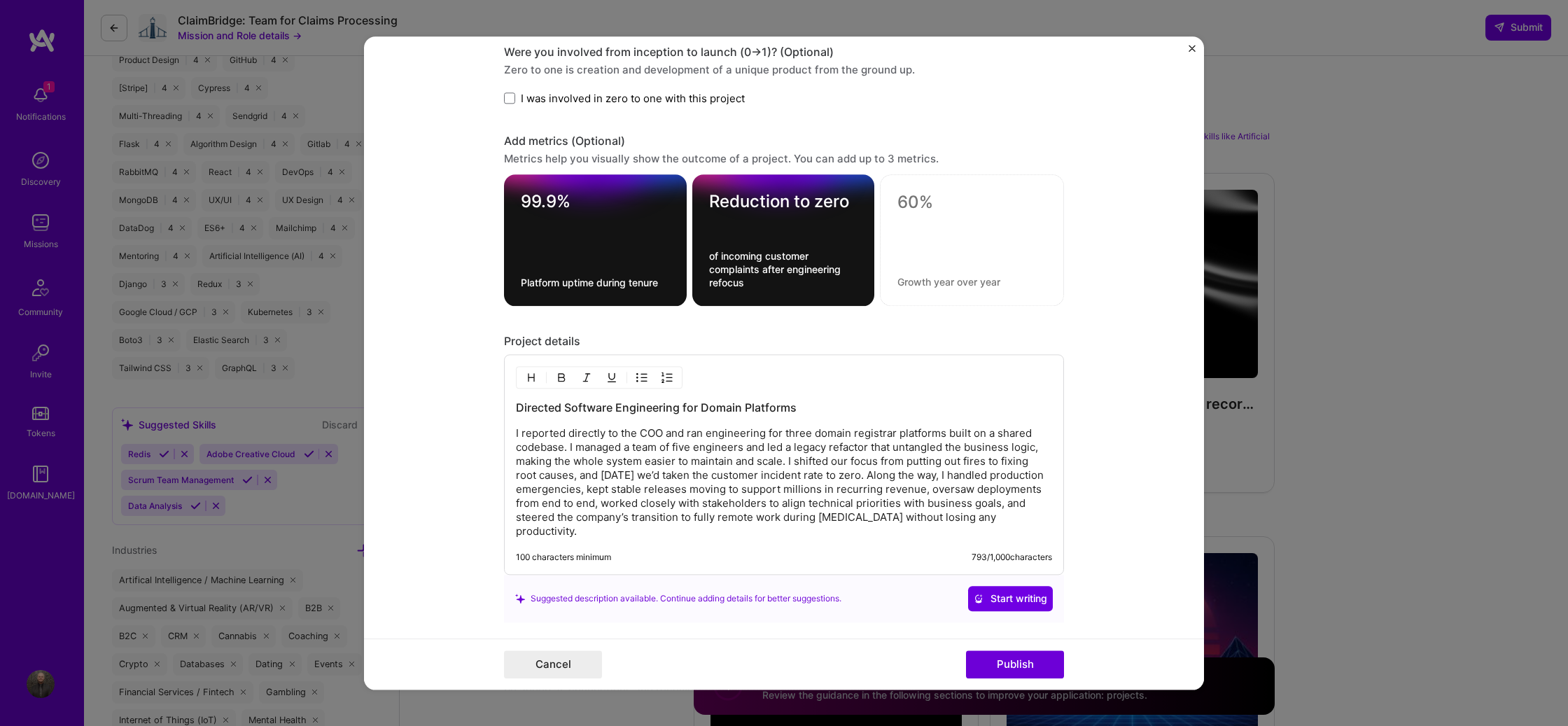
click at [873, 338] on div "Project details" at bounding box center [784, 341] width 560 height 14
click at [795, 199] on textarea "Reduction to zero" at bounding box center [784, 204] width 149 height 27
click at [787, 275] on textarea "of incoming customer complaints after engineering refocus" at bounding box center [784, 269] width 149 height 40
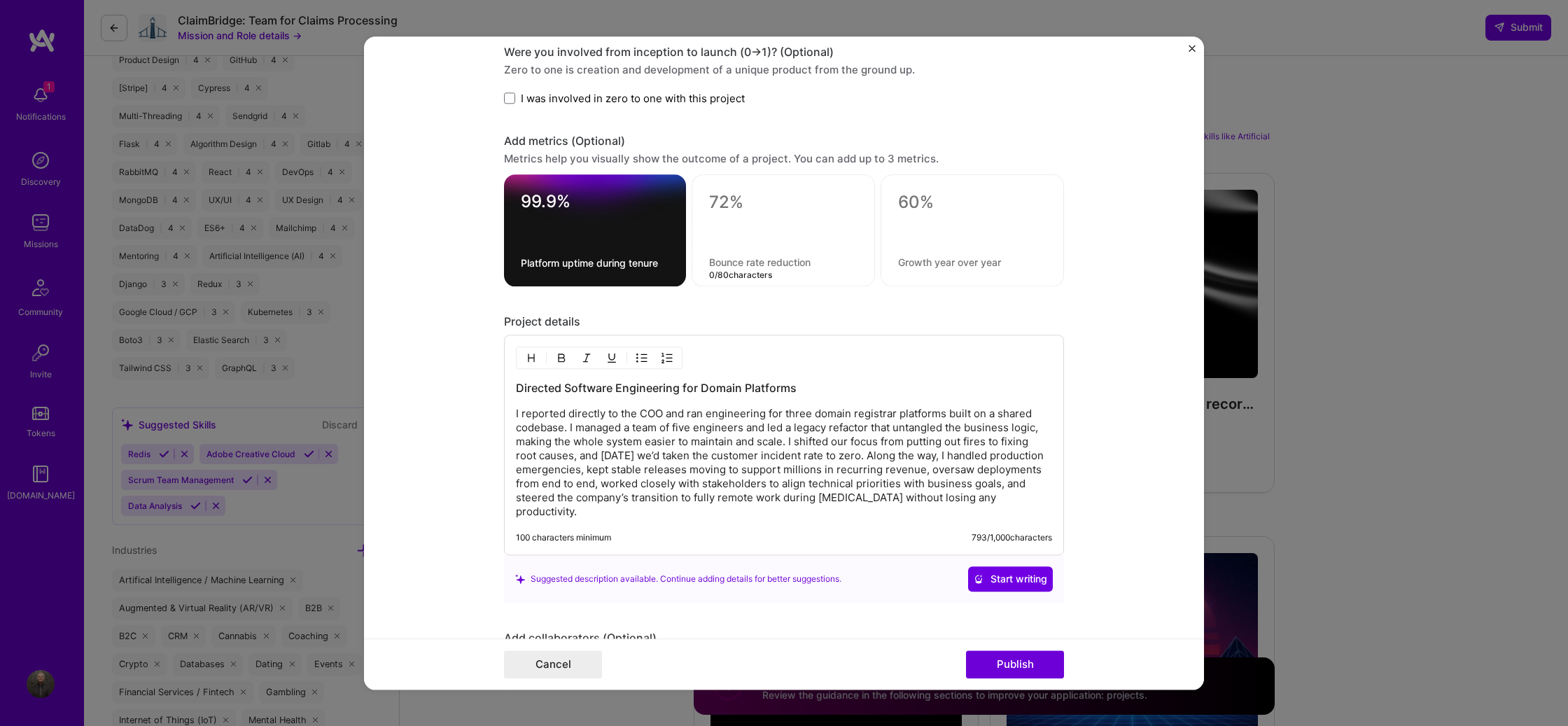
click at [597, 200] on textarea "99.9%" at bounding box center [594, 204] width 148 height 27
type textarea "99.9%"
click at [464, 361] on form "Editing suggested project This project is suggested based on your LinkedIn, res…" at bounding box center [784, 363] width 840 height 653
click at [564, 393] on h3 "Directed Software Engineering for Domain Platforms" at bounding box center [784, 388] width 536 height 15
copy h3 "Directed Software Engineering for Domain Platforms"
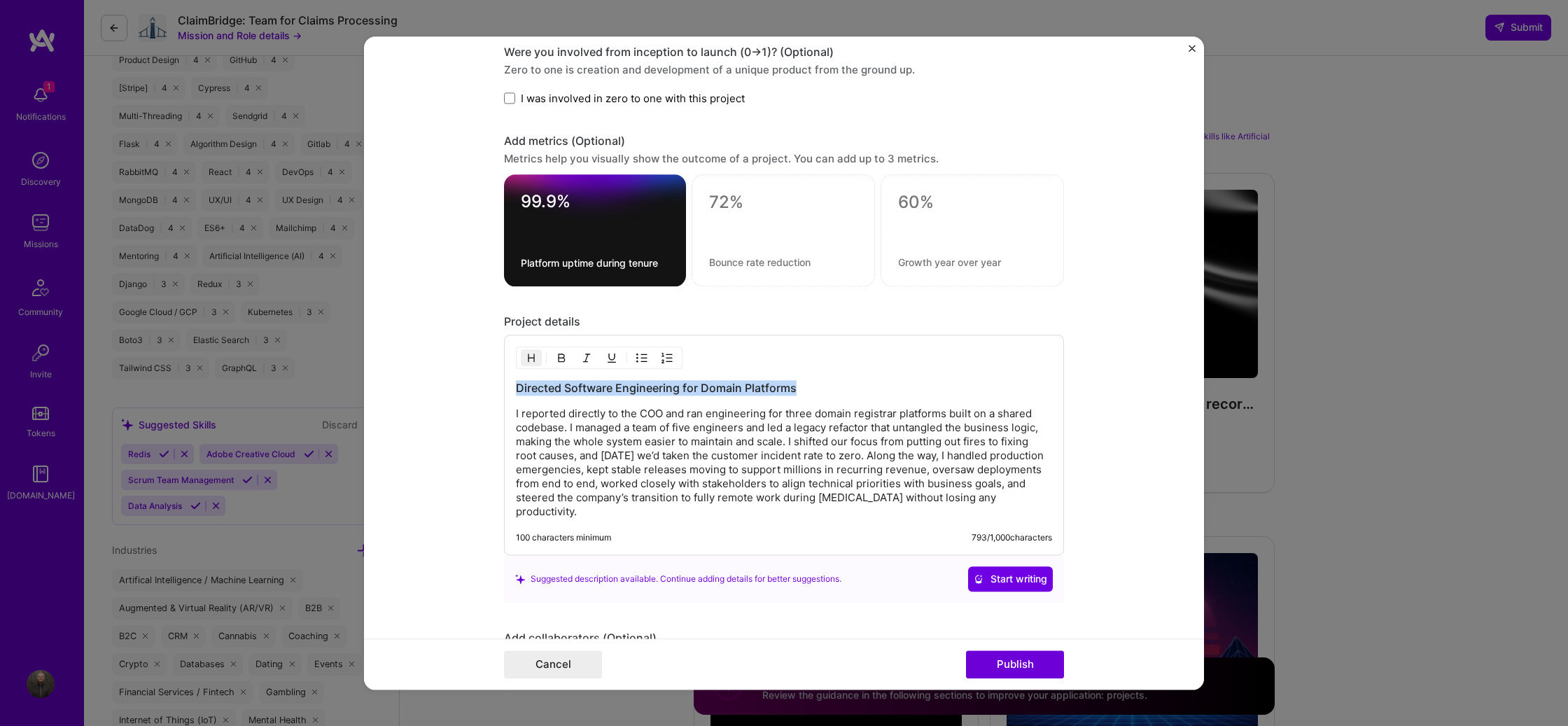
click at [730, 385] on h3 "Directed Software Engineering for Domain Platforms" at bounding box center [784, 388] width 536 height 15
click at [730, 387] on h3 "Directed Software Engineering for Domain Platforms" at bounding box center [784, 388] width 536 height 15
click at [737, 455] on p "I reported directly to the COO and ran engineering for three domain registrar p…" at bounding box center [784, 462] width 536 height 112
click at [973, 489] on p "I reported directly to the COO and ran engineering for three domain registrar p…" at bounding box center [784, 462] width 536 height 112
click at [963, 512] on p "I reported directly to the COO and ran engineering for three domain registrar p…" at bounding box center [784, 462] width 536 height 112
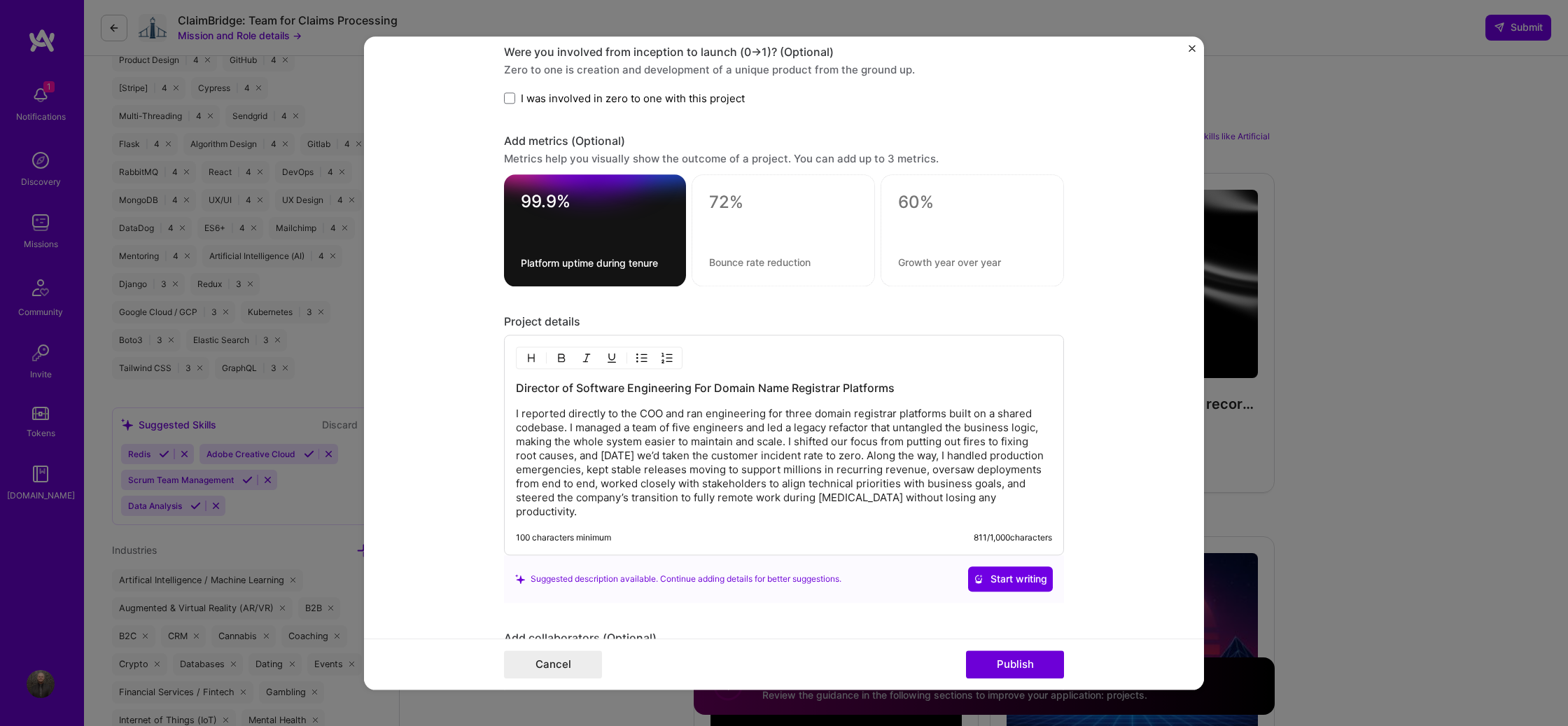
copy p "I reported directly to the COO and ran engineering for three domain registrar p…"
click at [747, 444] on p "I reported directly to the COO and ran engineering for three domain registrar p…" at bounding box center [784, 462] width 536 height 112
click at [814, 434] on p "I reported directly to the COO and ran engineering for three domain registrar p…" at bounding box center [784, 462] width 536 height 112
click at [742, 513] on p "I reported directly to the COO and ran engineering for three domain registrar p…" at bounding box center [784, 462] width 536 height 112
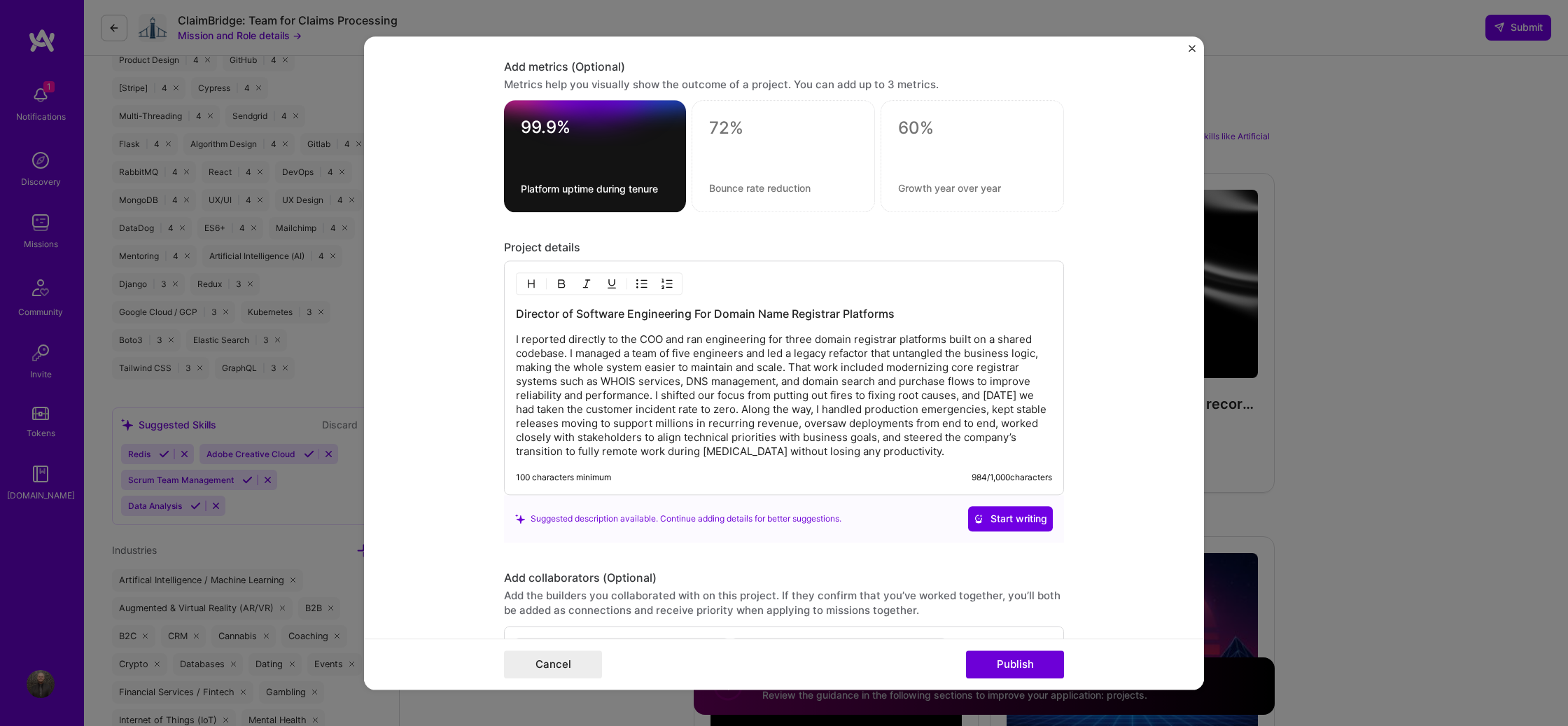
scroll to position [1163, 0]
click at [616, 520] on div "Suggested description available. Continue adding details for better suggestions." at bounding box center [678, 517] width 326 height 14
click at [736, 519] on div "Suggested description available. Continue adding details for better suggestions." at bounding box center [678, 517] width 326 height 14
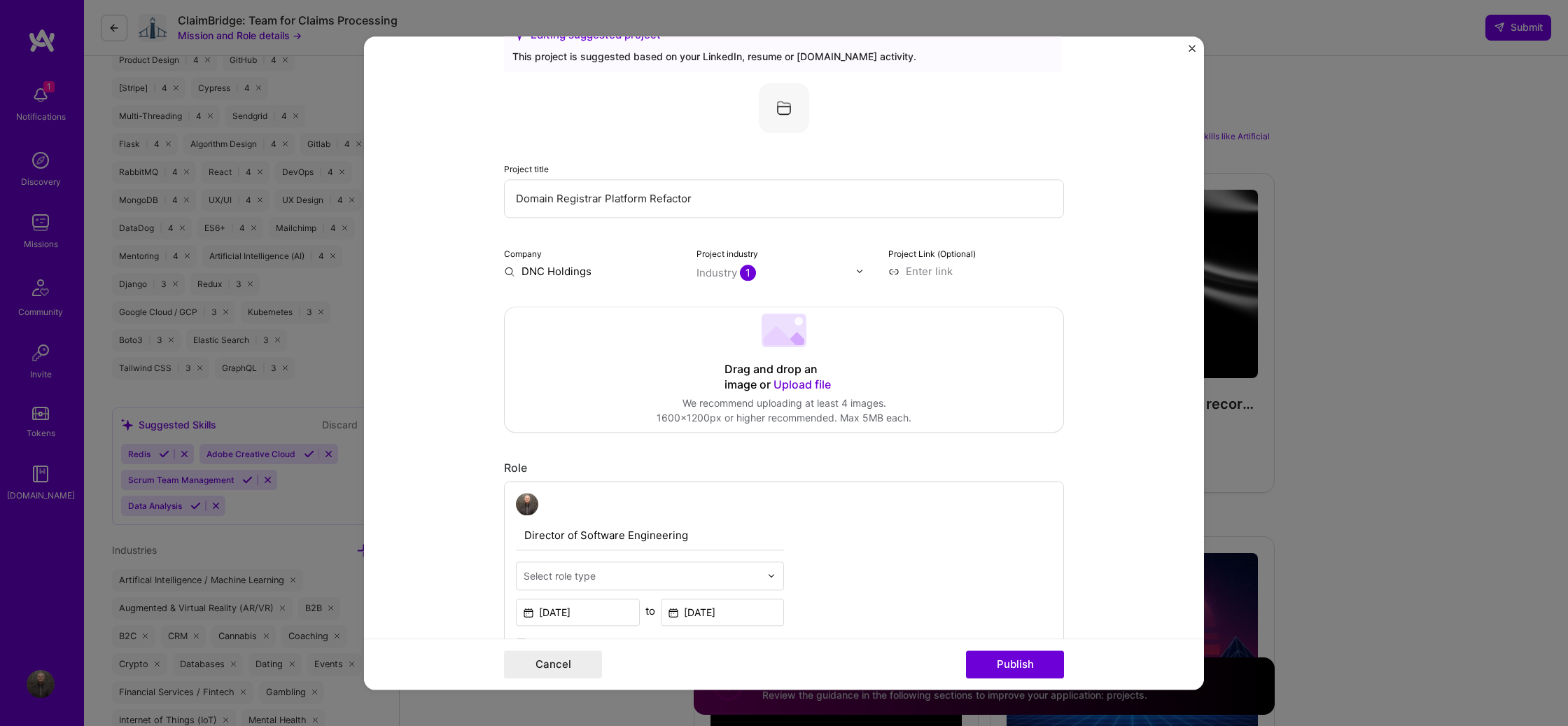
scroll to position [46, 0]
click at [1022, 670] on button "Publish" at bounding box center [1015, 664] width 98 height 28
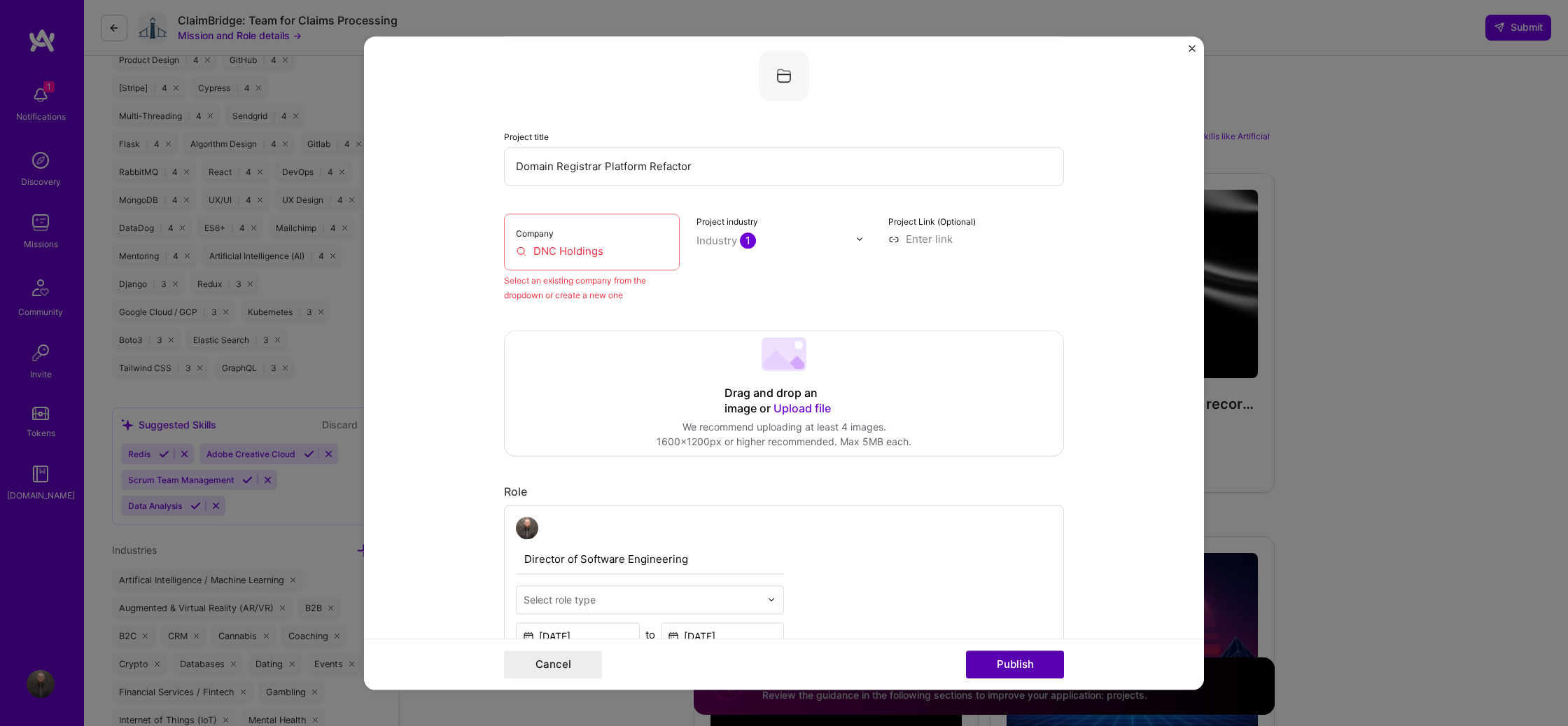
scroll to position [92, 0]
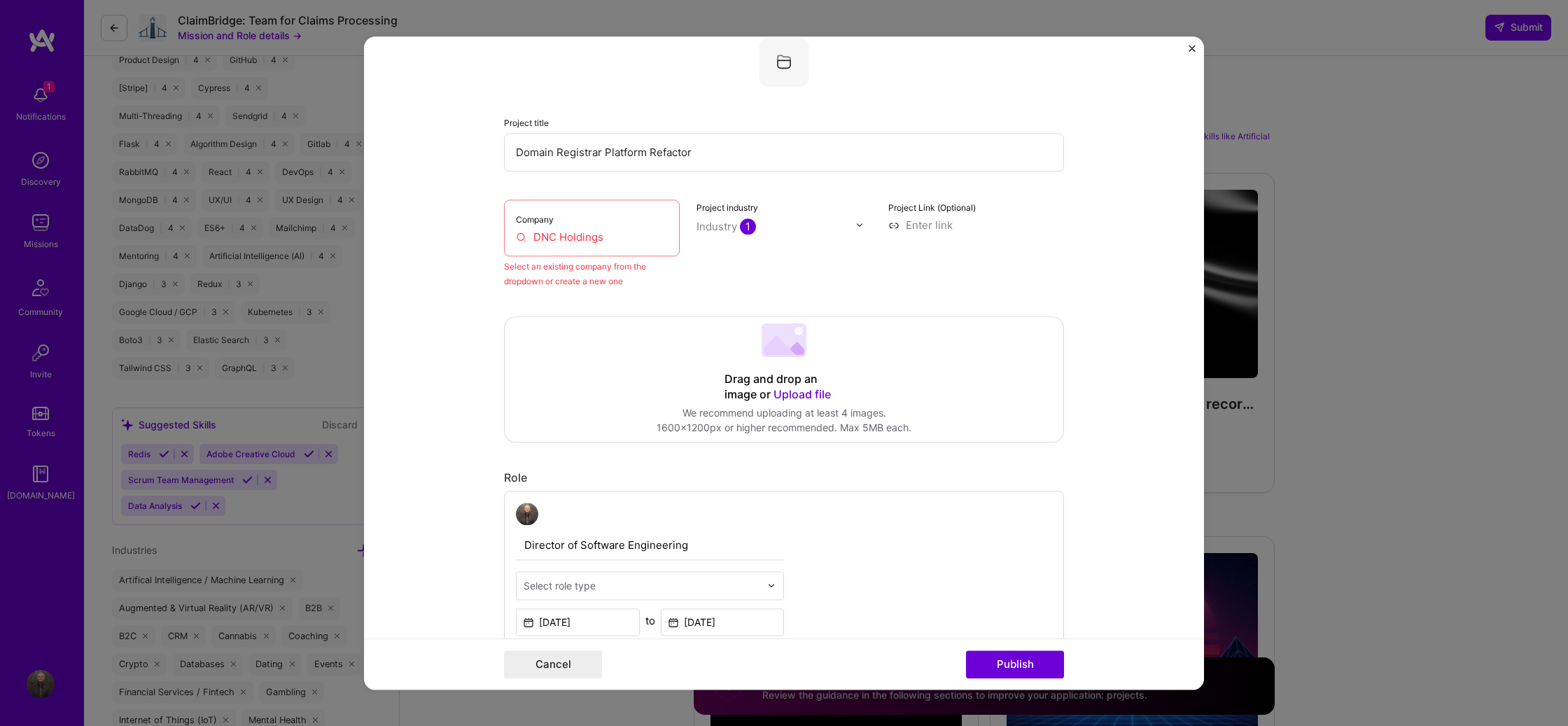
click at [625, 230] on input "DNC Holdings" at bounding box center [592, 236] width 152 height 14
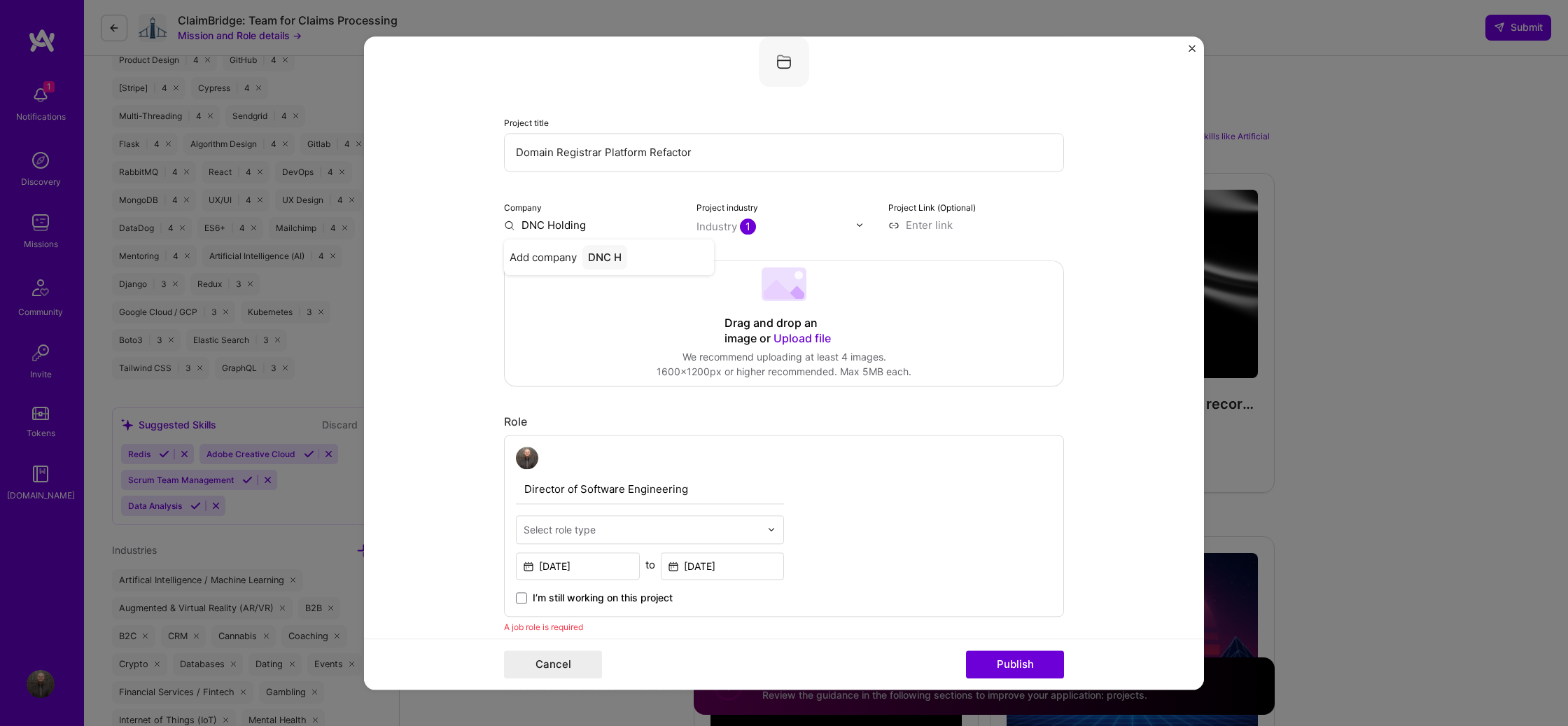
type input "DNC Holdings"
click at [610, 260] on div "DNC Holdings" at bounding box center [622, 257] width 81 height 24
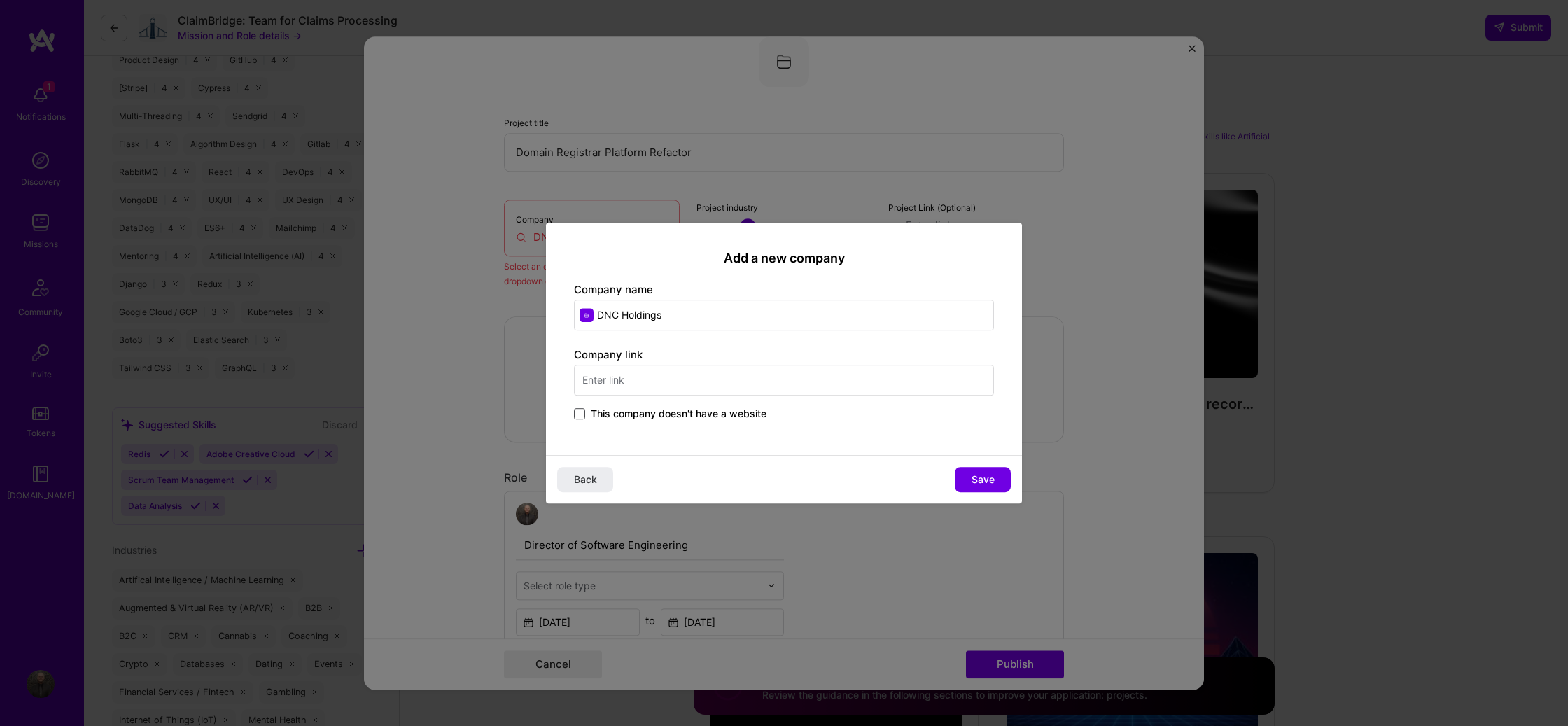
click at [584, 416] on span at bounding box center [579, 414] width 11 height 11
click at [0, 0] on input "This company doesn't have a website" at bounding box center [0, 0] width 0 height 0
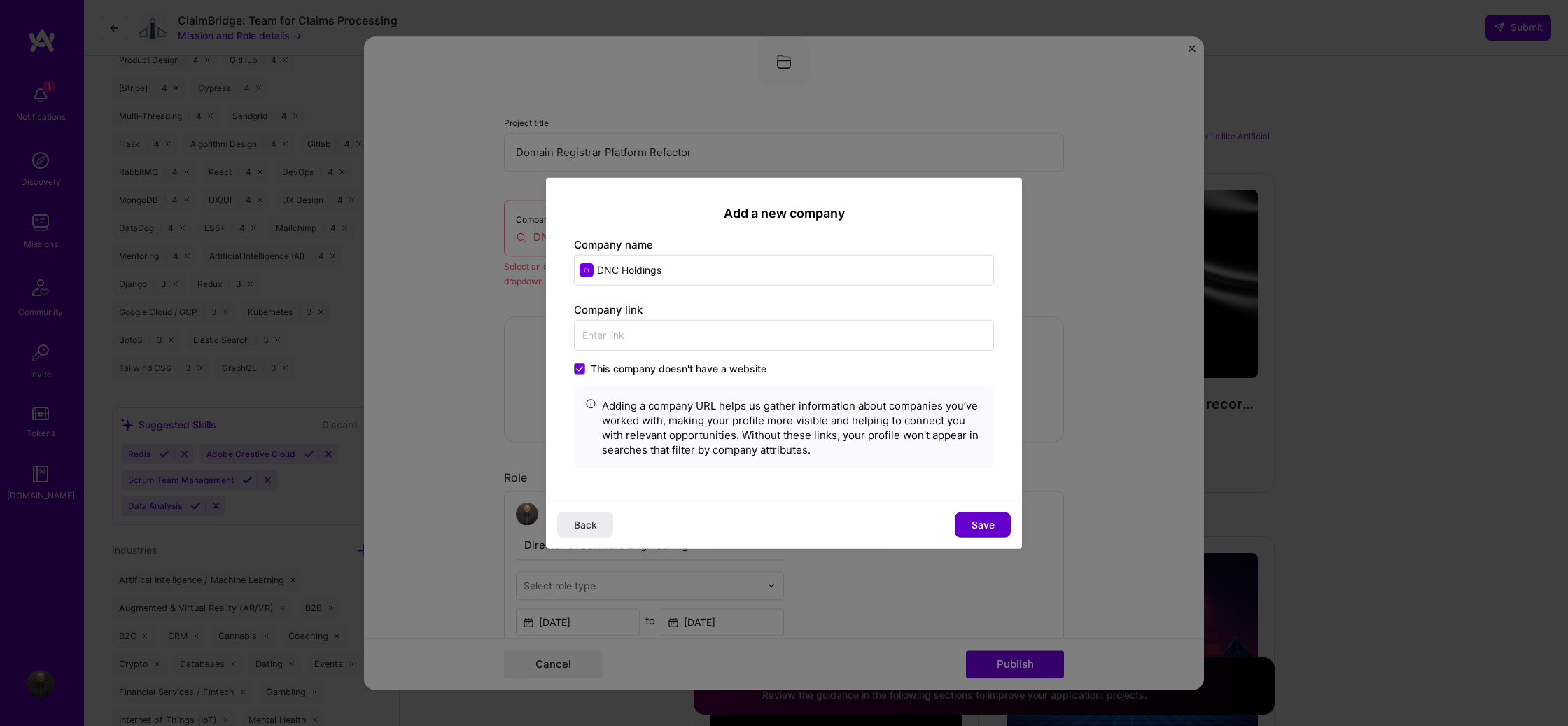
click at [983, 528] on span "Save" at bounding box center [983, 525] width 23 height 14
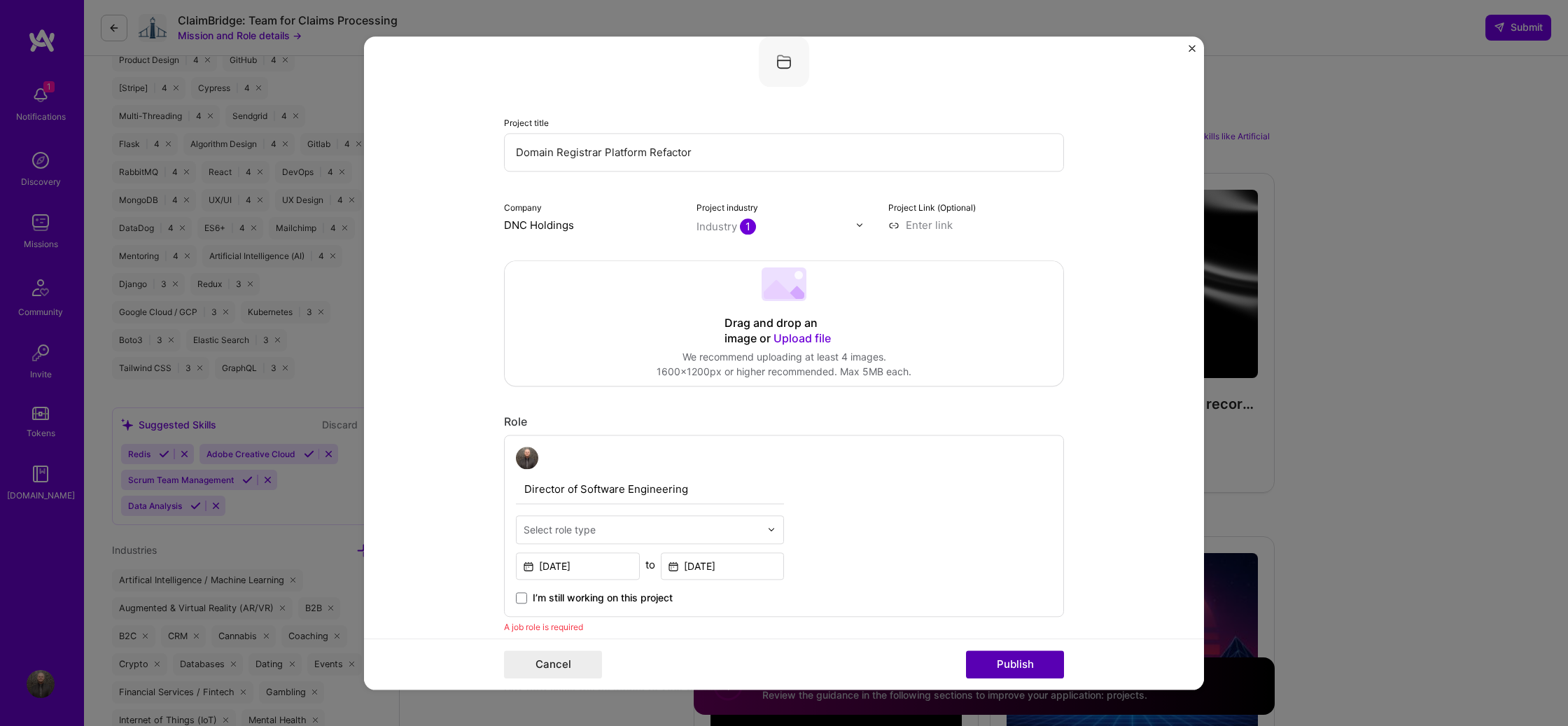
click at [1039, 673] on button "Publish" at bounding box center [1015, 664] width 98 height 28
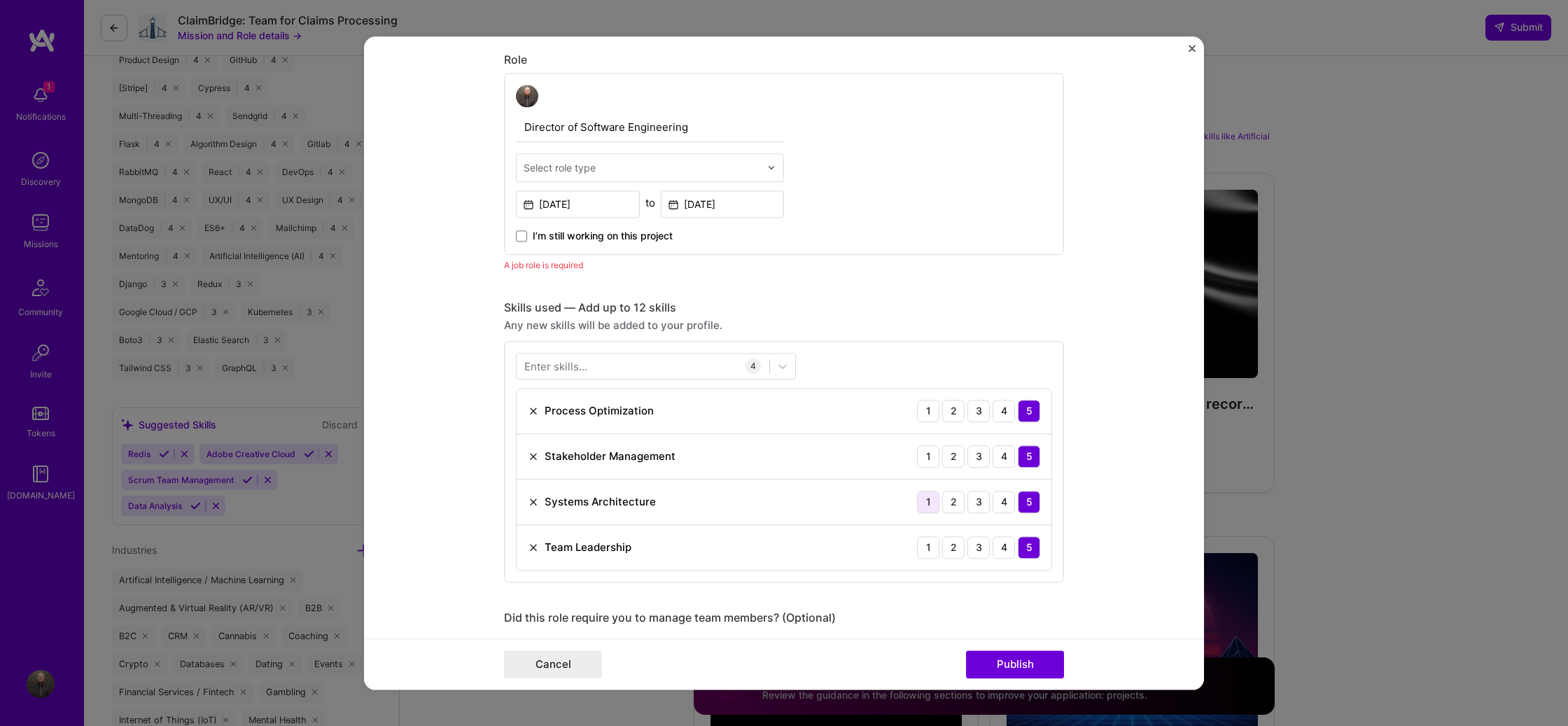
scroll to position [471, 0]
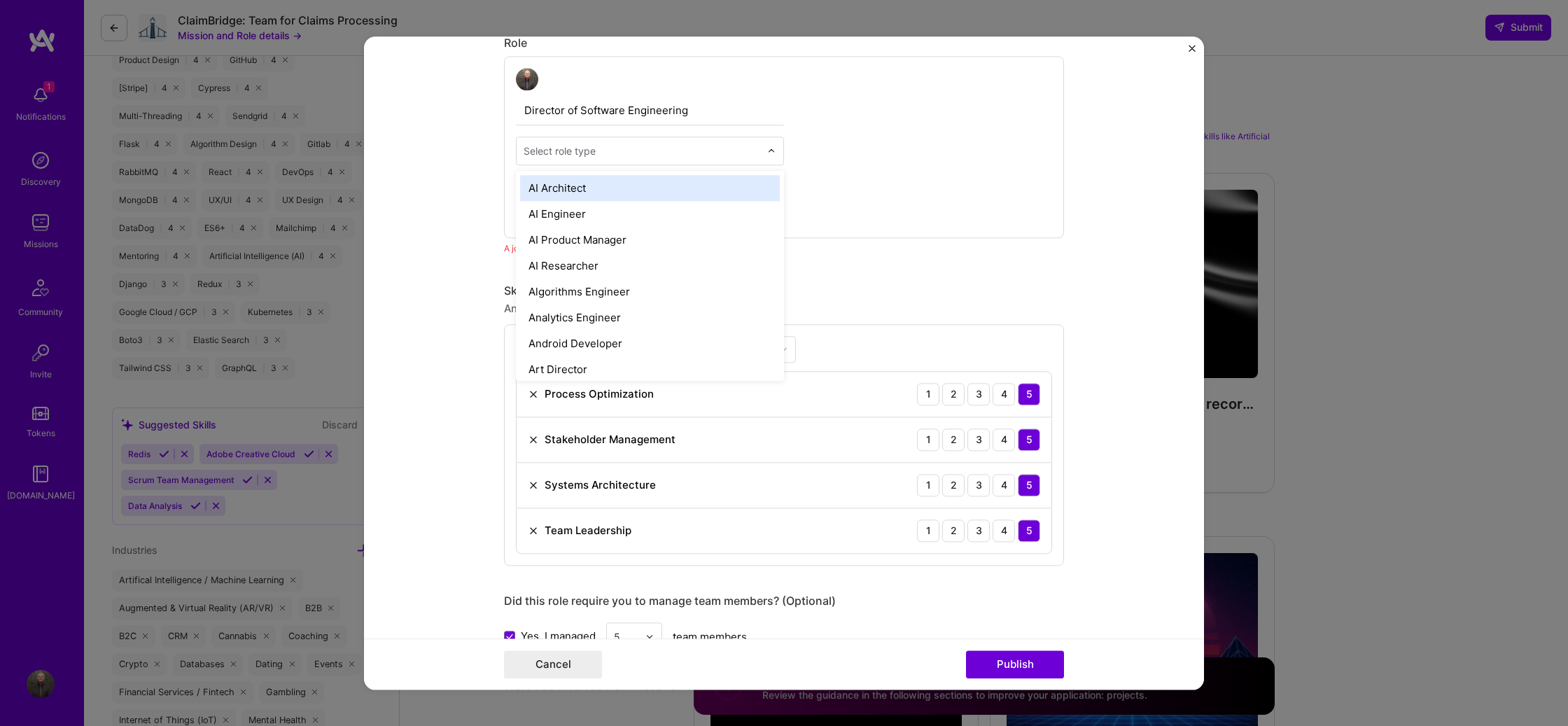
click at [649, 152] on input "text" at bounding box center [641, 151] width 236 height 14
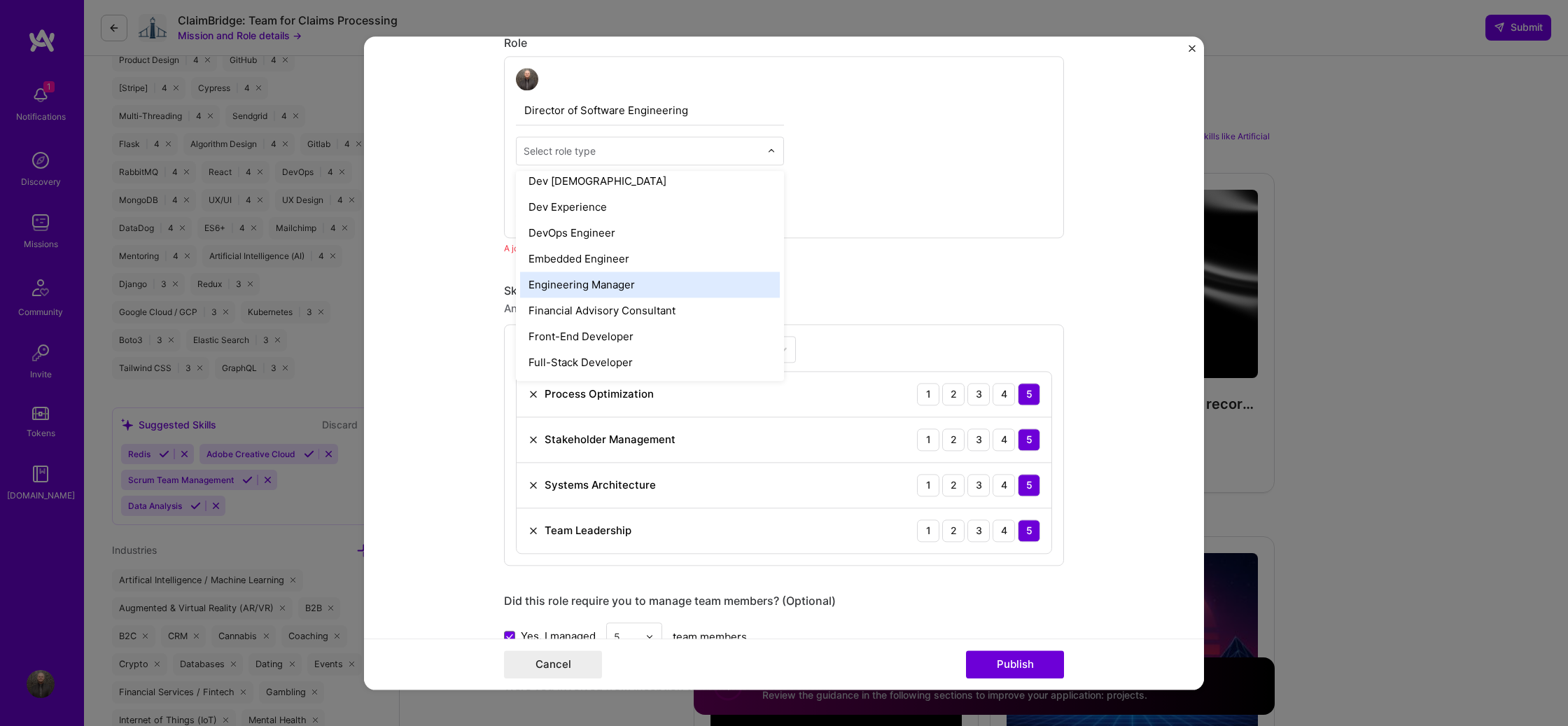
click at [626, 281] on div "Engineering Manager" at bounding box center [650, 284] width 260 height 26
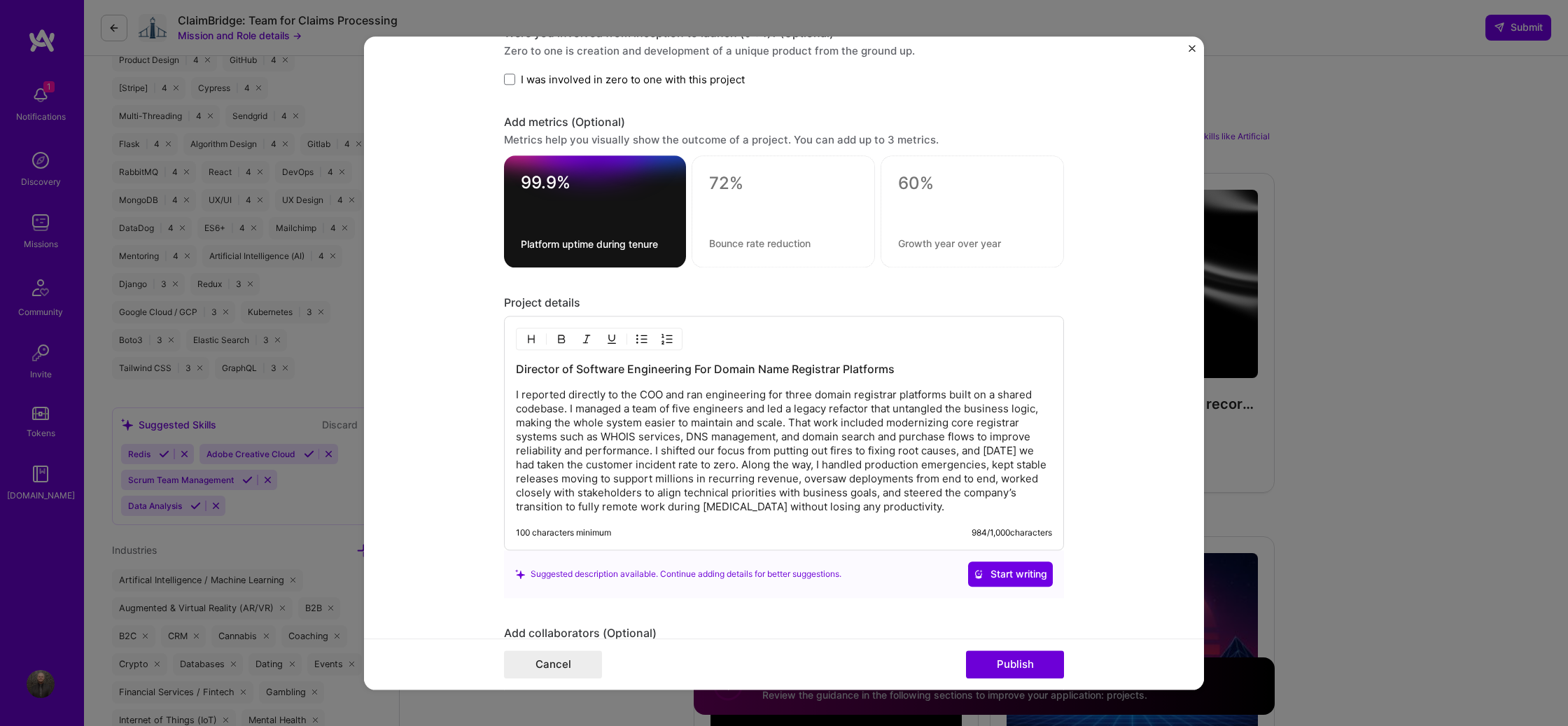
scroll to position [1201, 0]
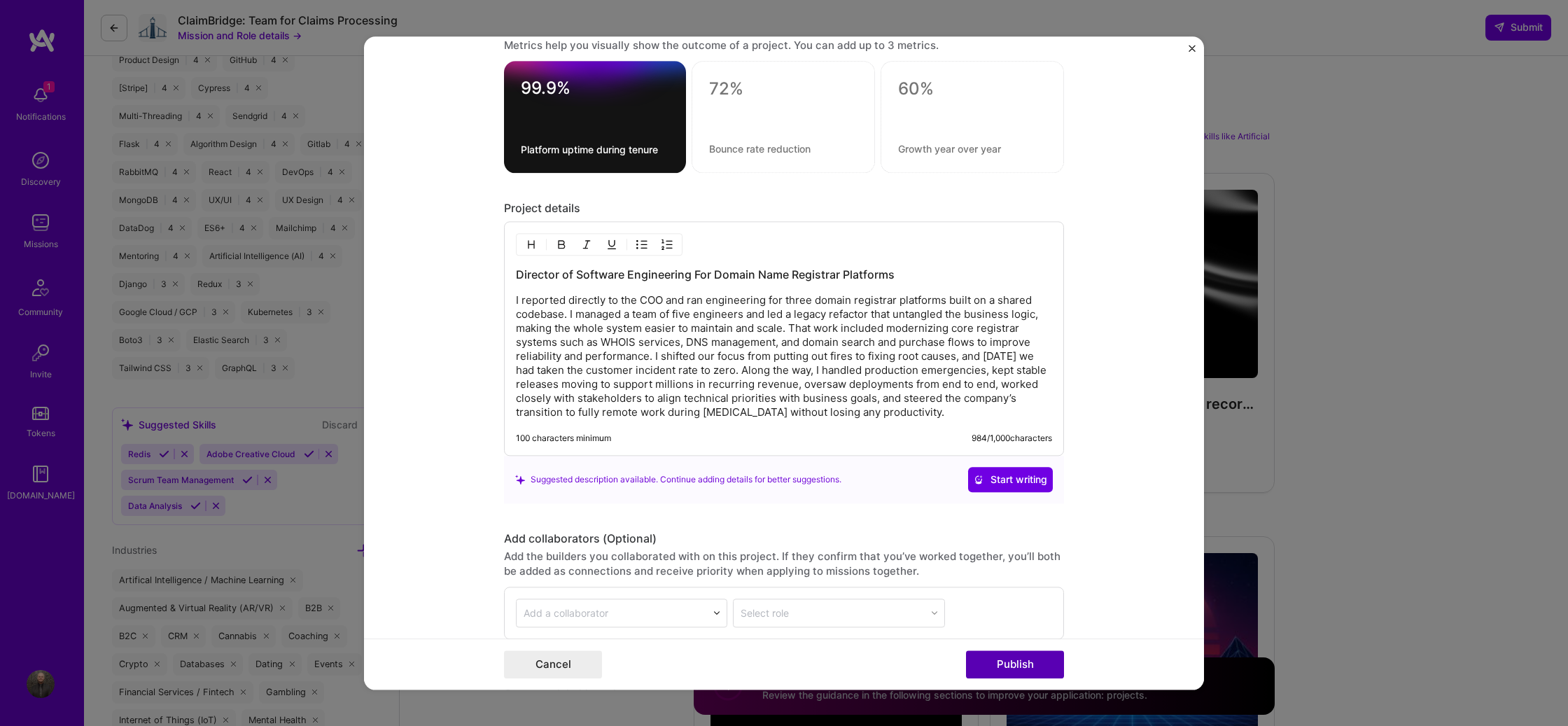
click at [1034, 660] on button "Publish" at bounding box center [1015, 664] width 98 height 28
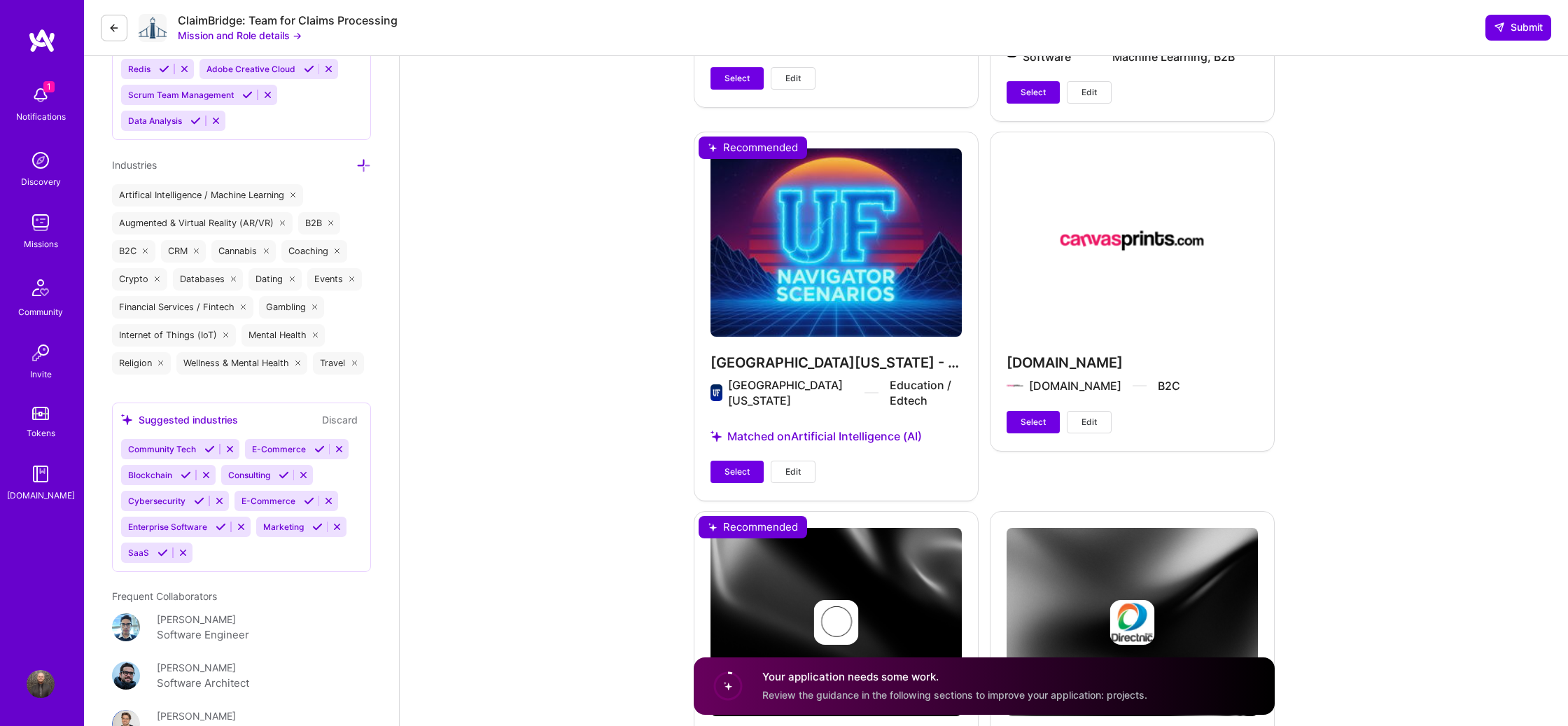
scroll to position [2093, 0]
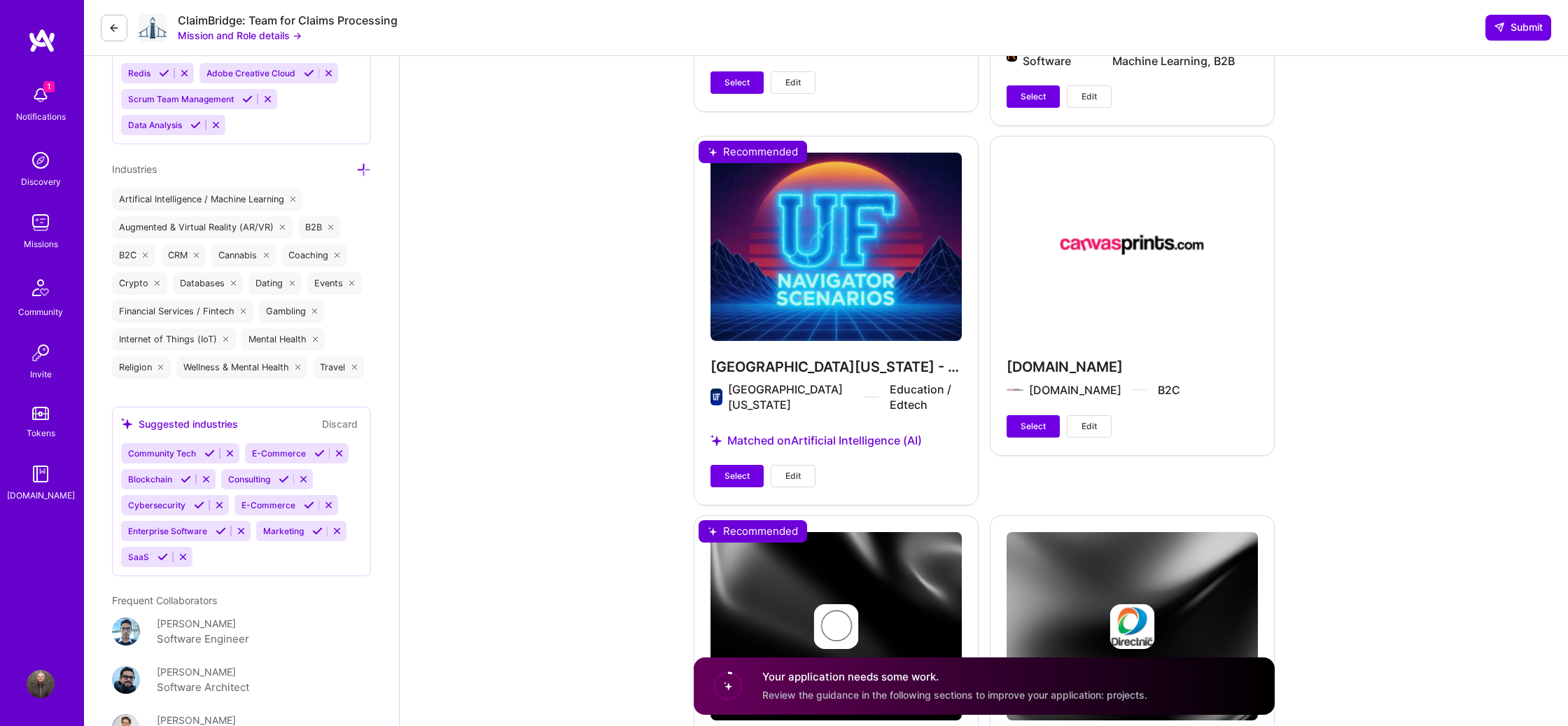
click at [734, 474] on span "Select" at bounding box center [736, 476] width 25 height 13
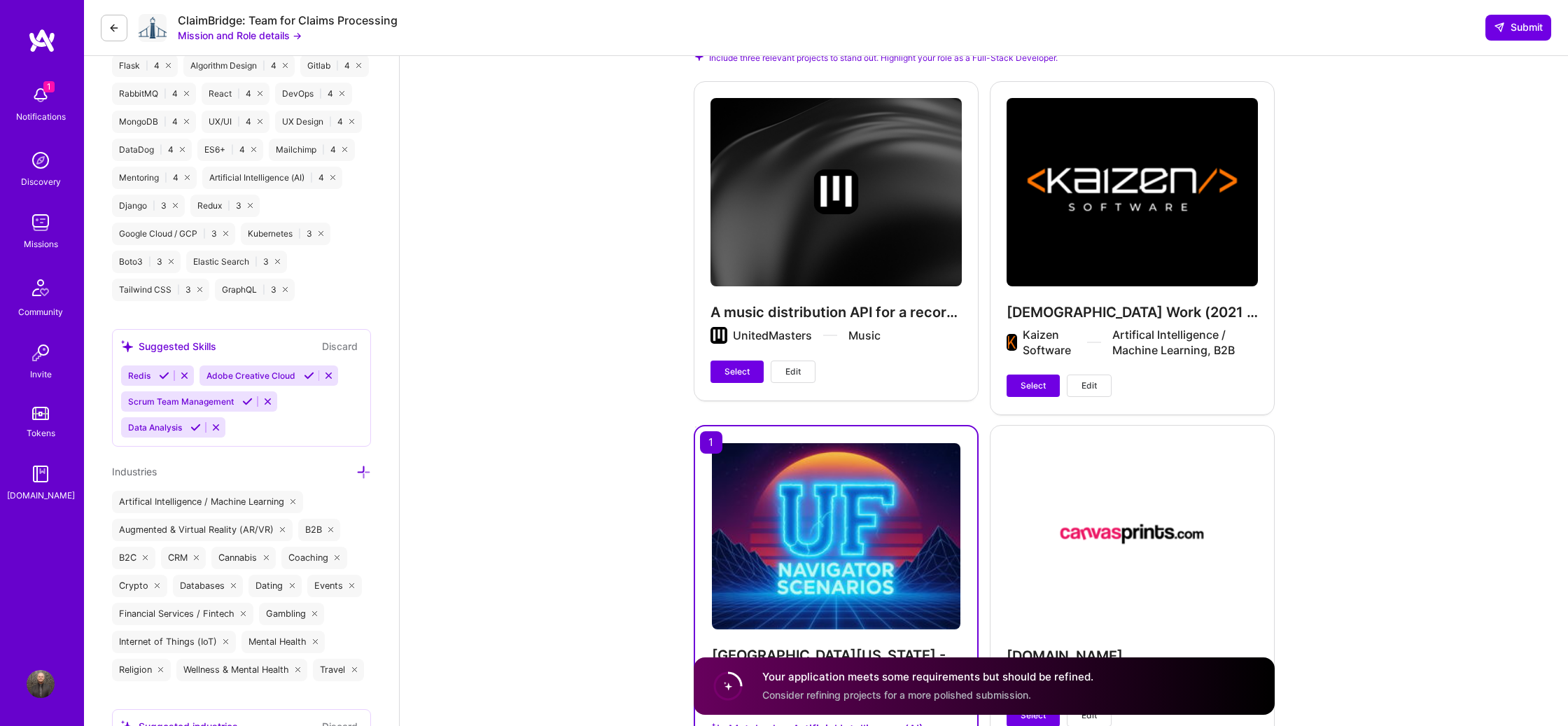
scroll to position [1792, 0]
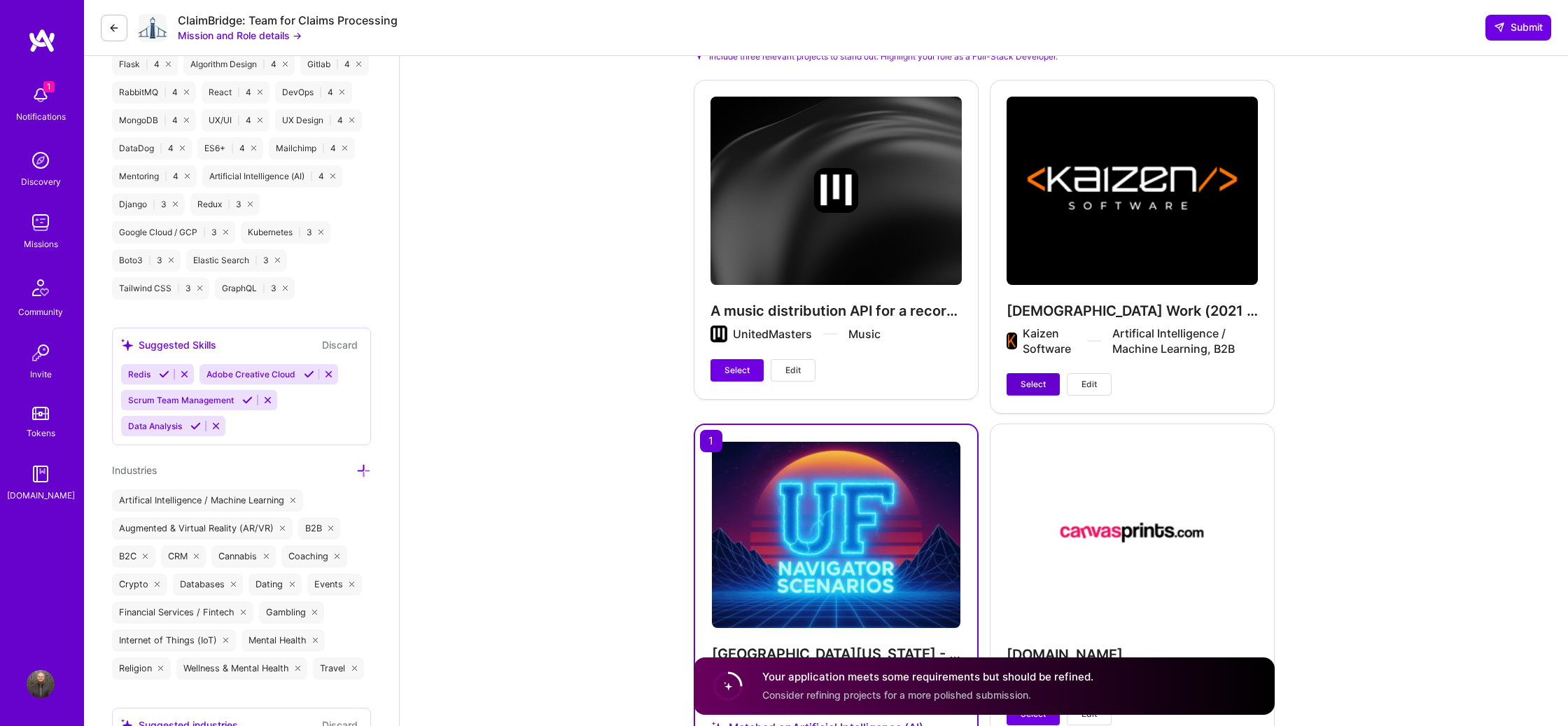
click at [1025, 379] on span "Select" at bounding box center [1033, 384] width 25 height 13
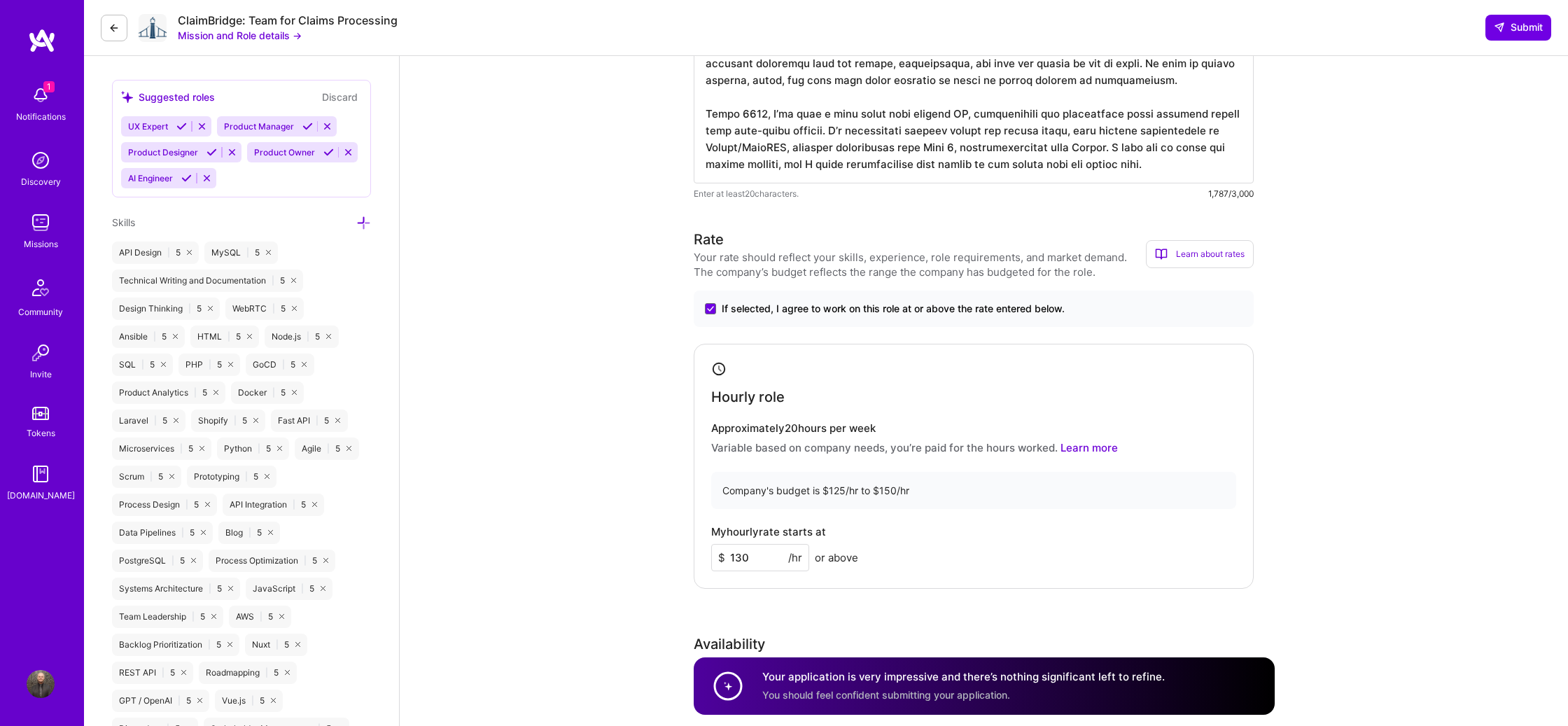
scroll to position [0, 0]
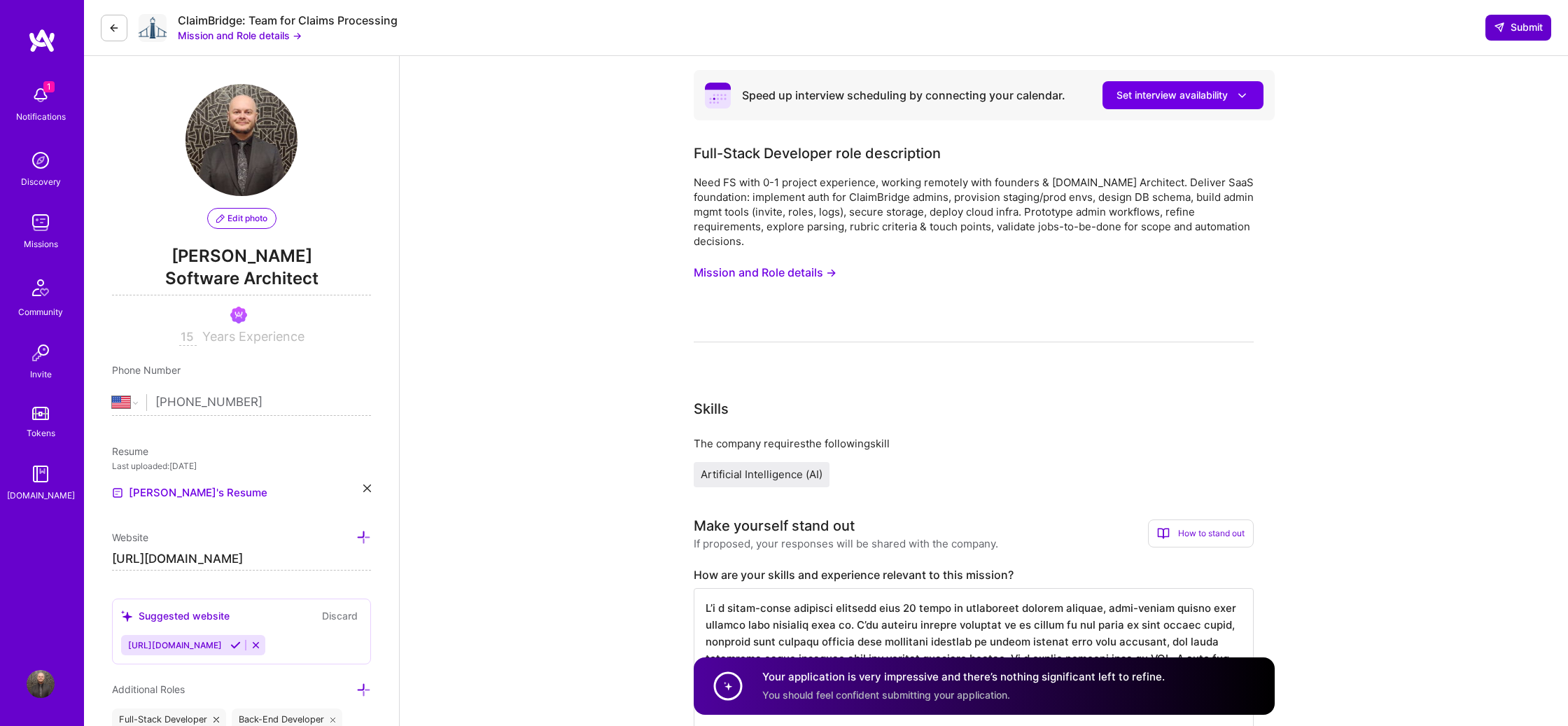
click at [1518, 29] on span "Submit" at bounding box center [1518, 27] width 49 height 14
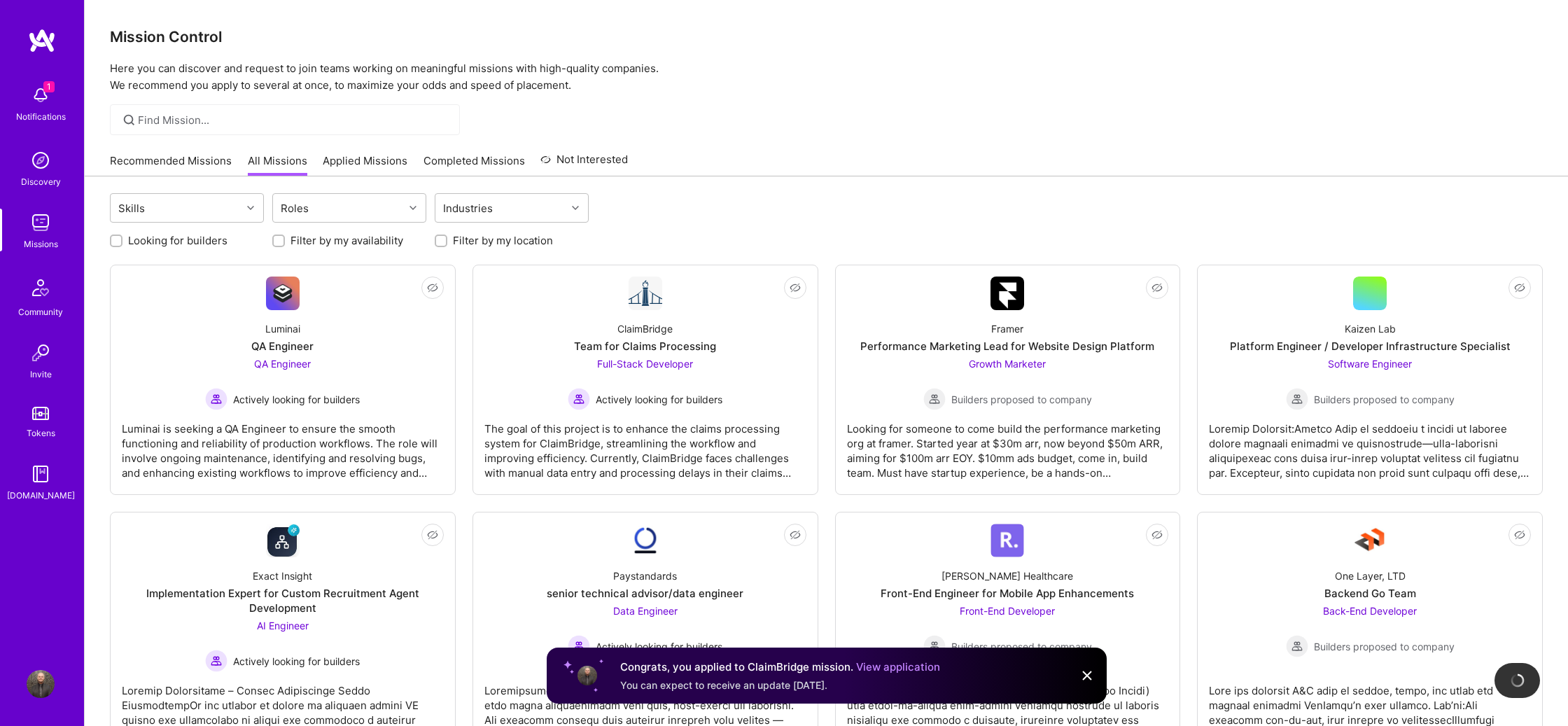
click at [35, 102] on img at bounding box center [40, 95] width 28 height 28
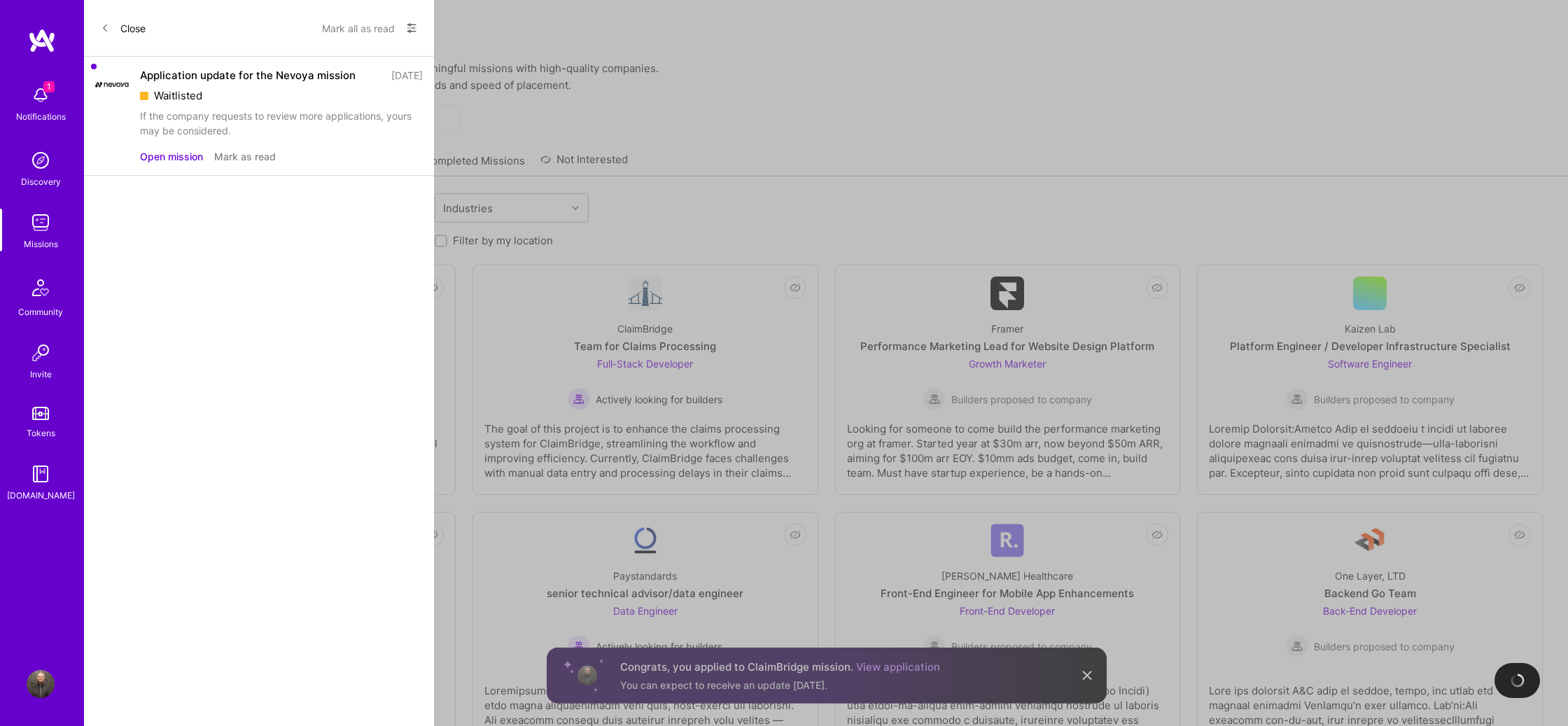
click at [165, 157] on button "Open mission" at bounding box center [171, 156] width 63 height 14
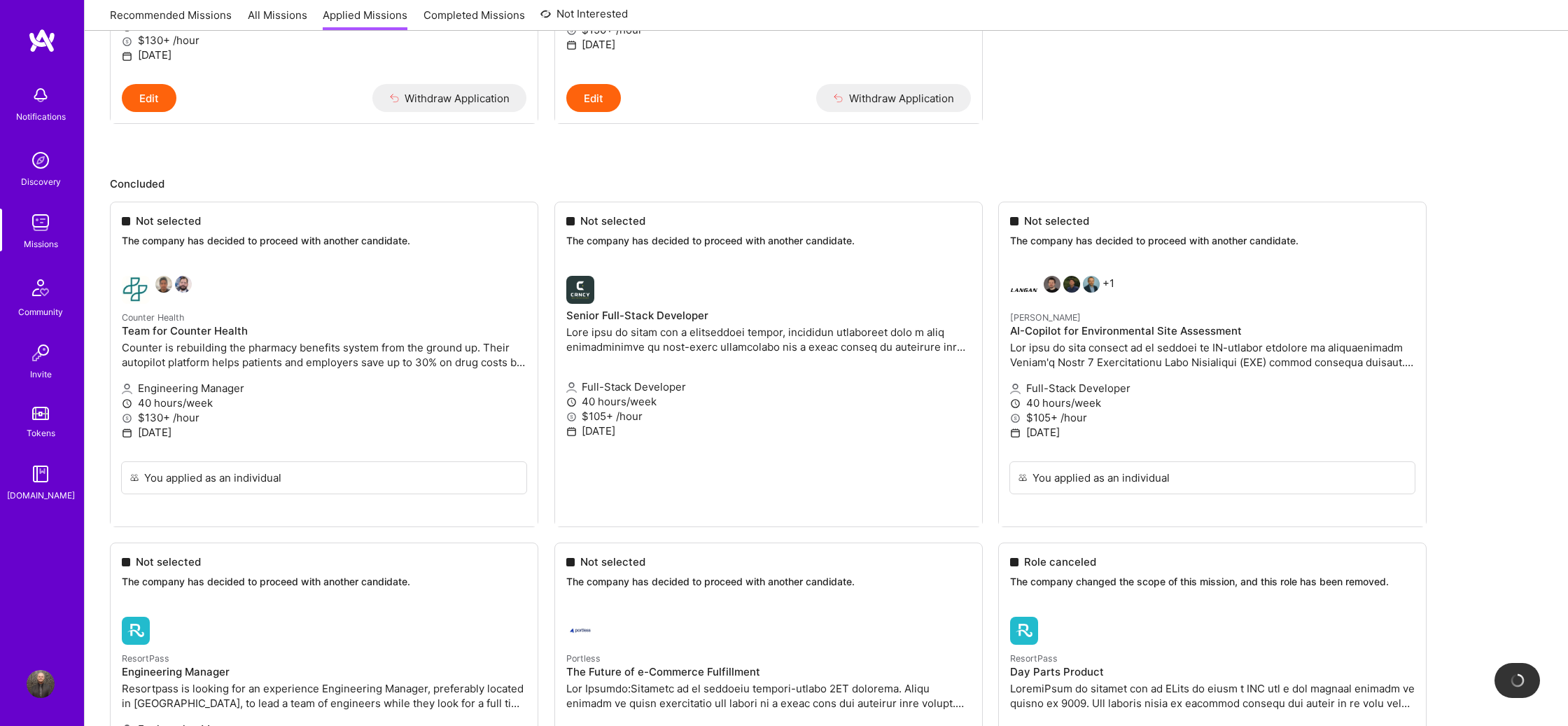
scroll to position [419, 0]
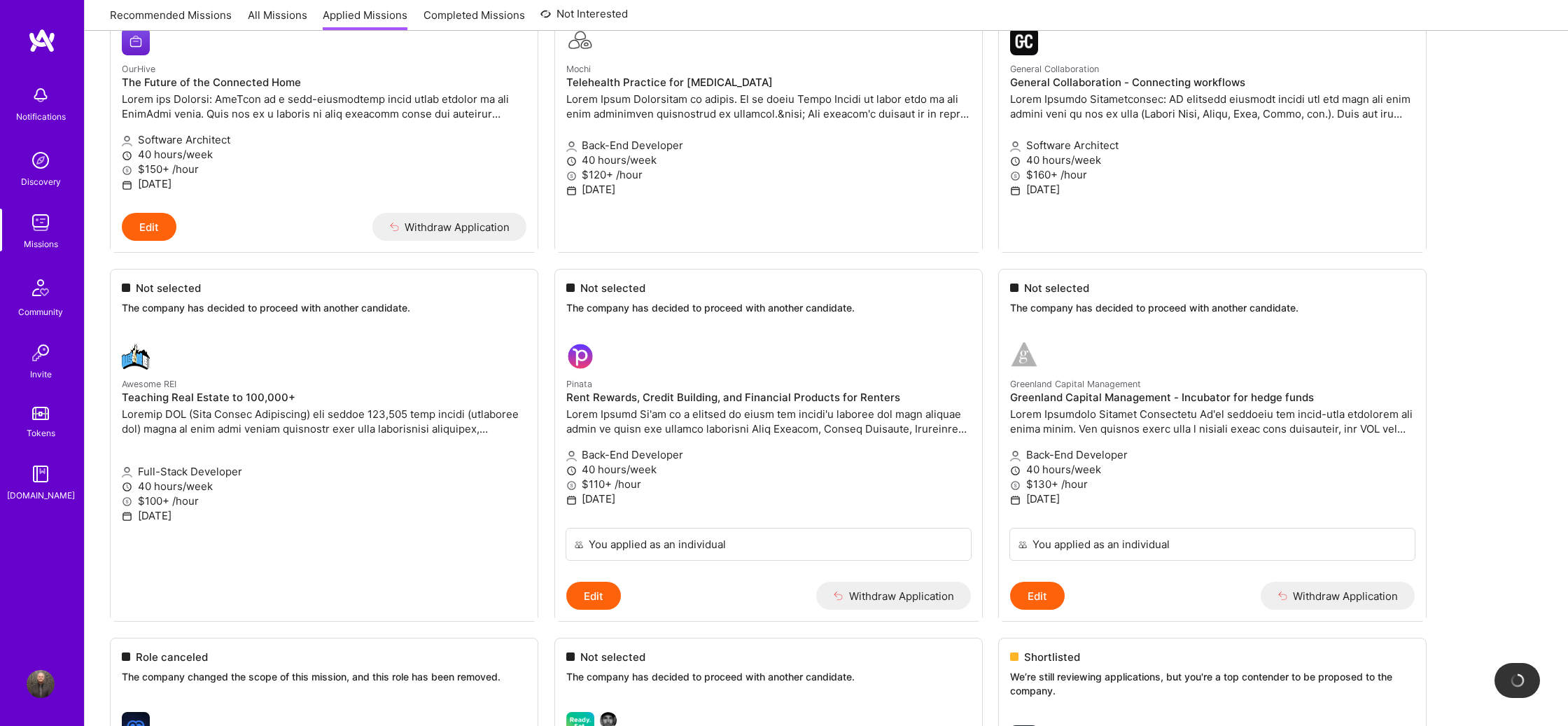
scroll to position [0, 0]
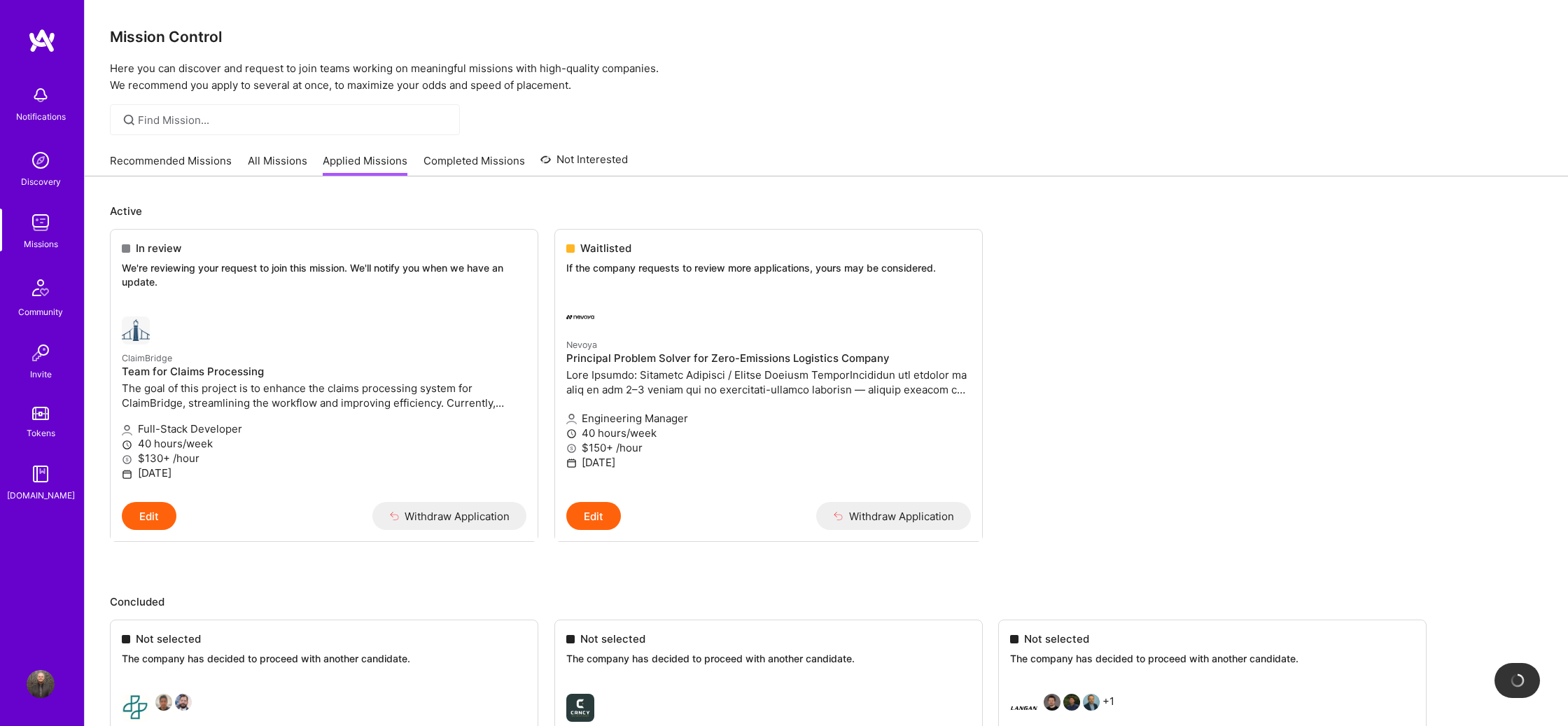
click at [497, 158] on link "Completed Missions" at bounding box center [474, 165] width 102 height 23
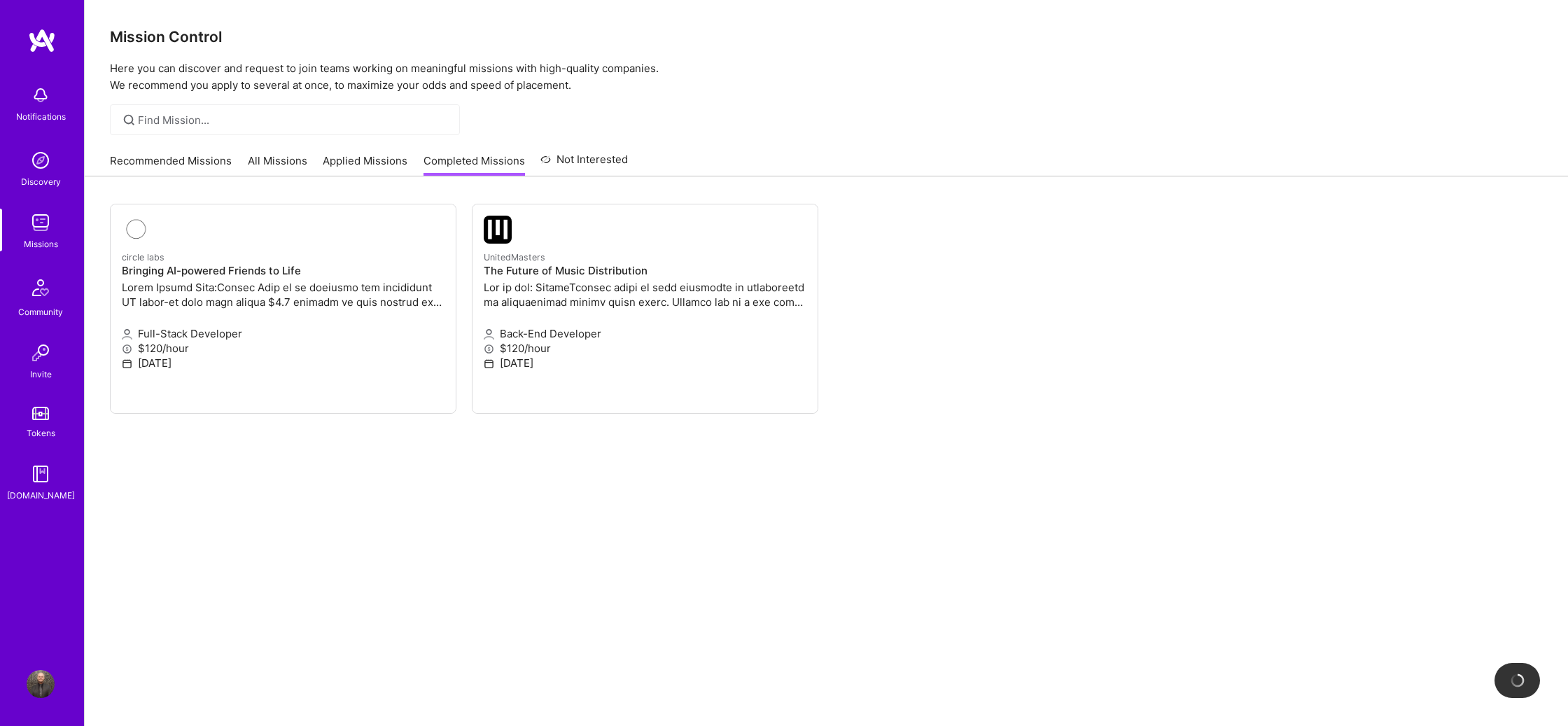
drag, startPoint x: 282, startPoint y: 163, endPoint x: 148, endPoint y: 166, distance: 134.0
click at [282, 163] on link "All Missions" at bounding box center [277, 165] width 59 height 23
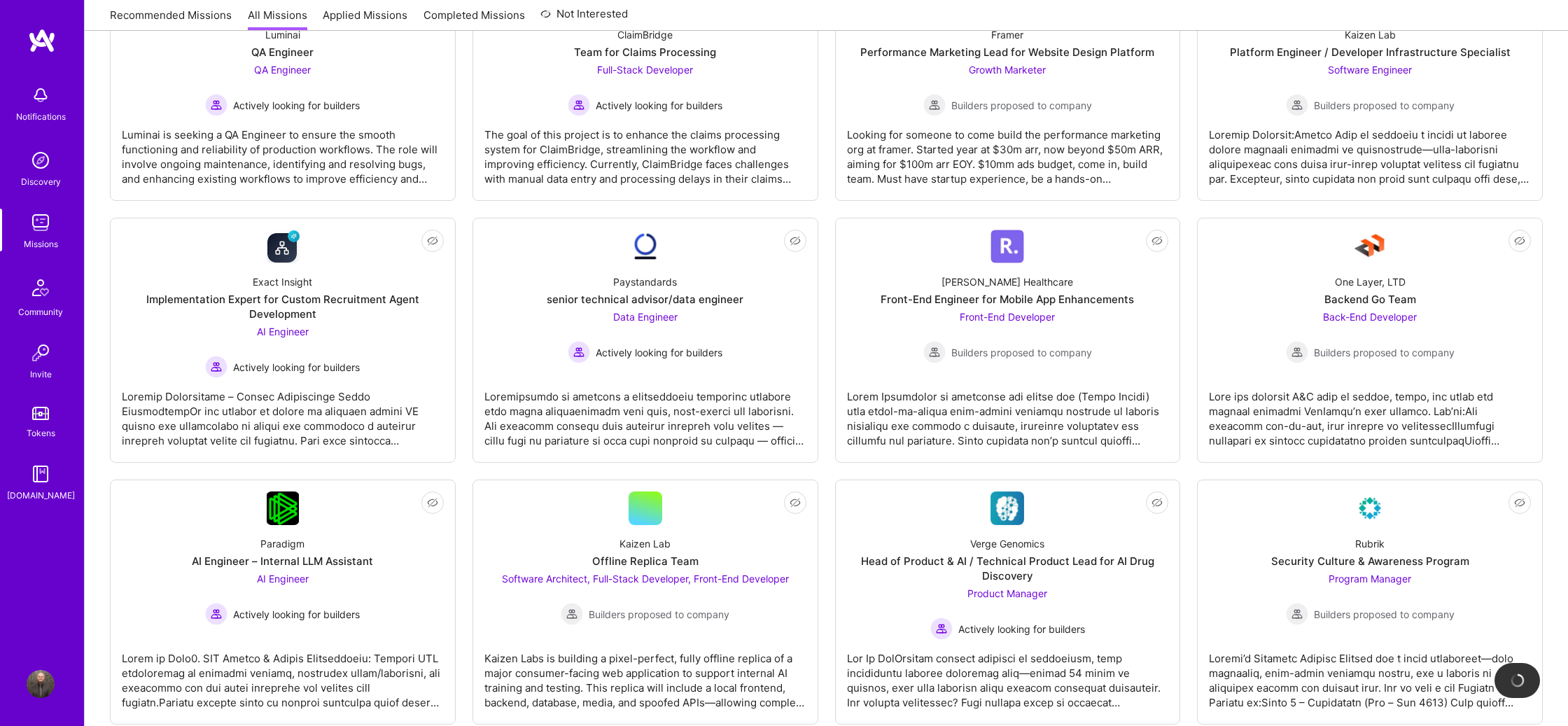
scroll to position [297, 0]
